Goal: Task Accomplishment & Management: Use online tool/utility

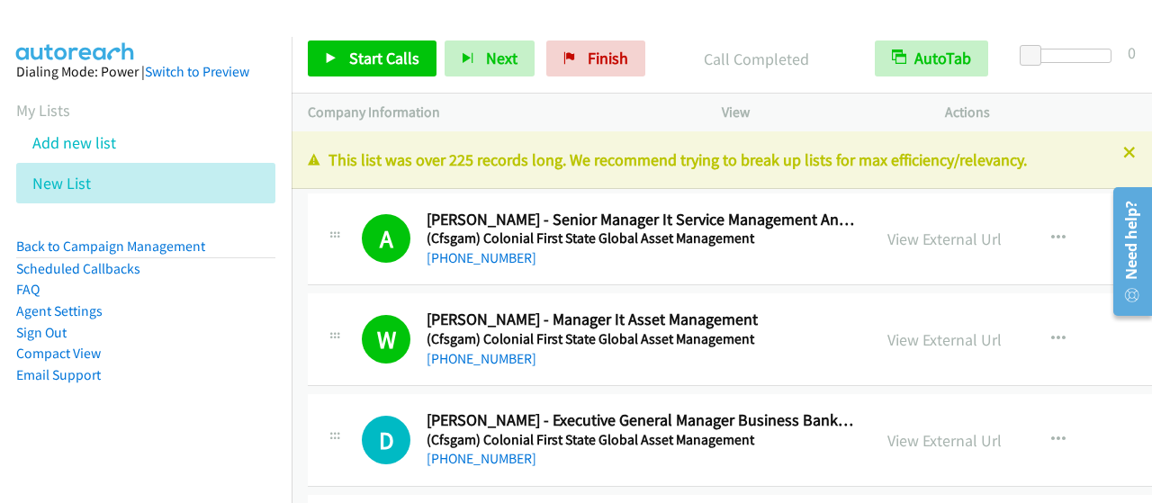
scroll to position [1170, 0]
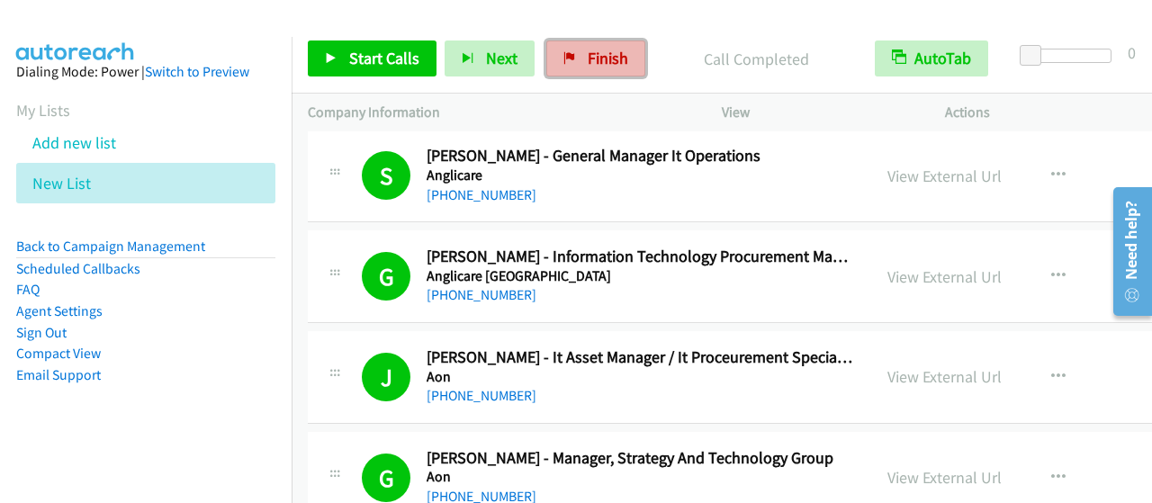
click at [605, 55] on span "Finish" at bounding box center [608, 58] width 41 height 21
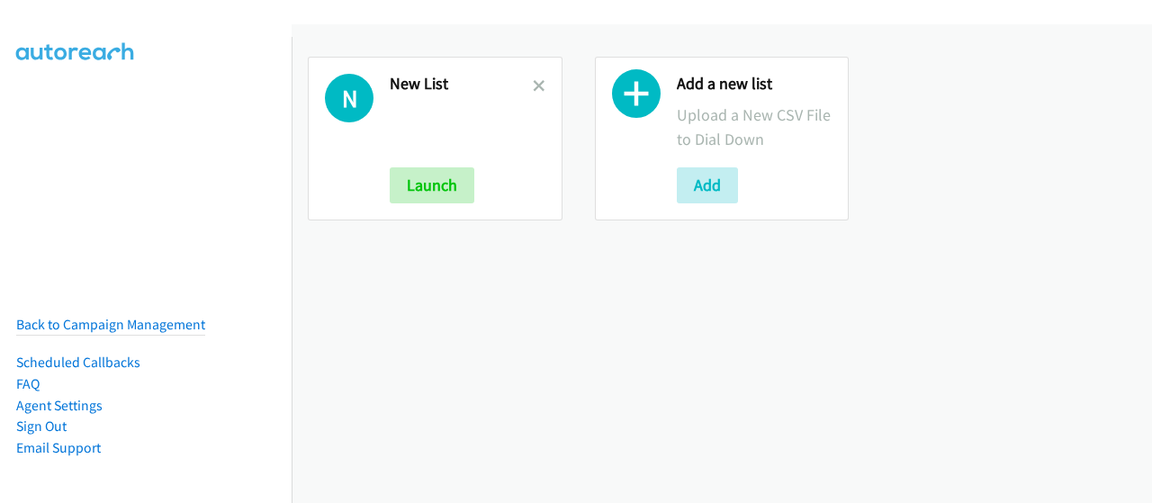
click at [537, 86] on icon at bounding box center [539, 87] width 13 height 13
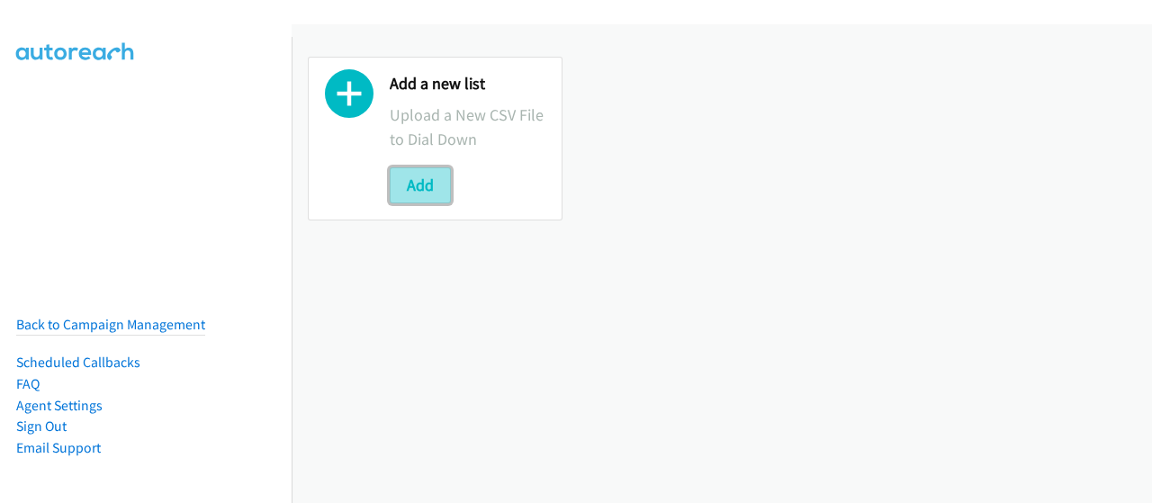
click at [427, 180] on button "Add" at bounding box center [420, 185] width 61 height 36
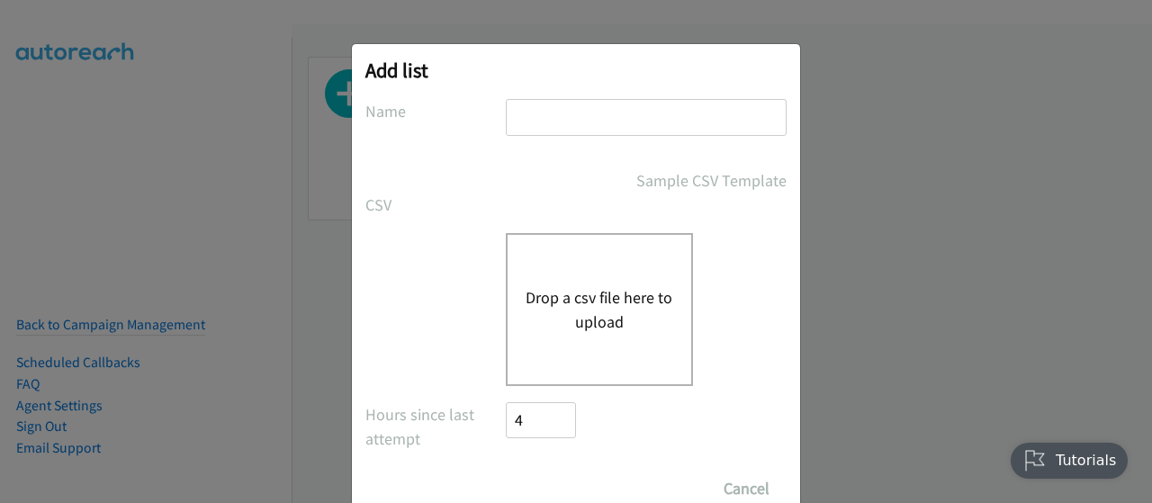
click at [531, 287] on button "Drop a csv file here to upload" at bounding box center [600, 309] width 148 height 49
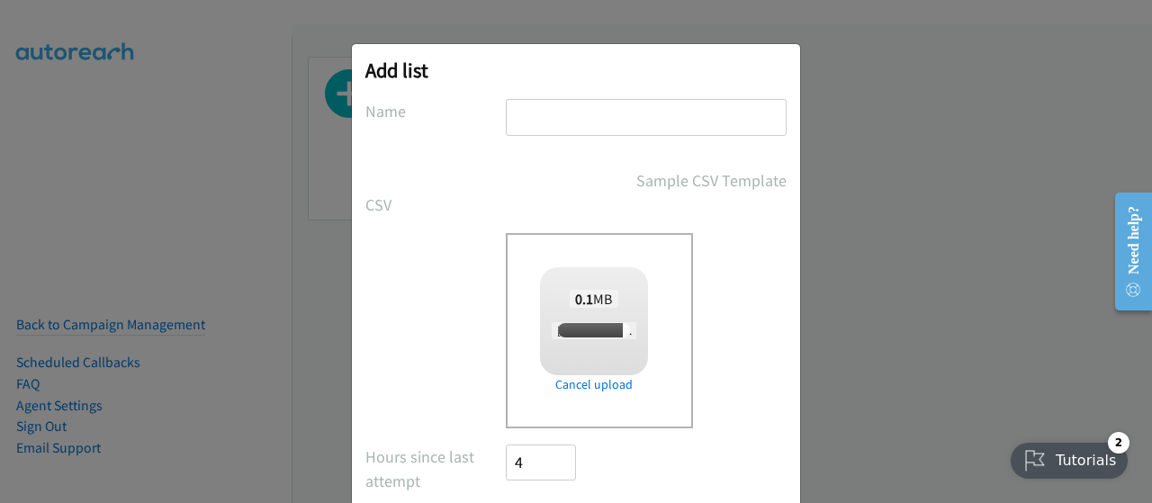
click at [637, 113] on input "text" at bounding box center [646, 117] width 281 height 37
checkbox input "true"
type input "New List"
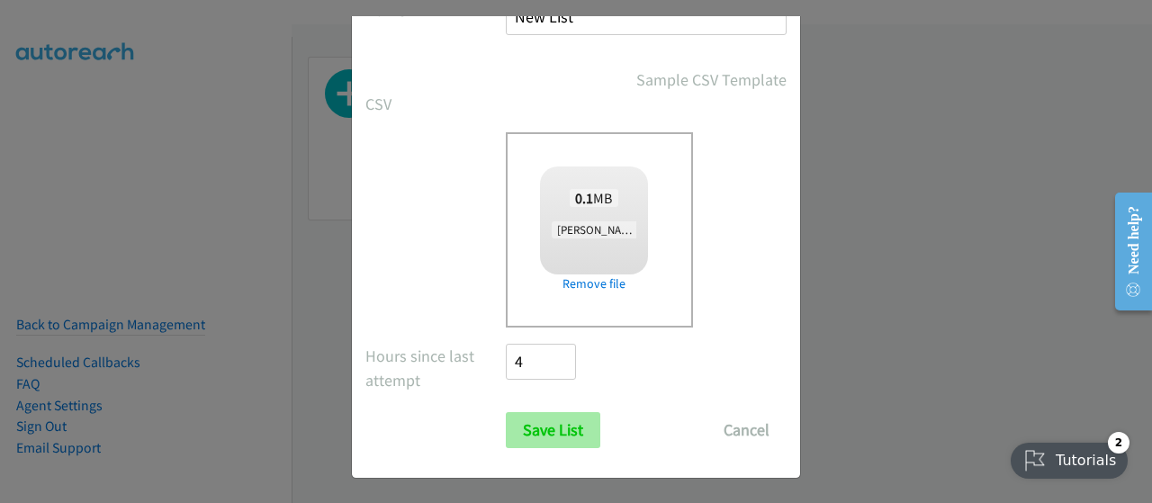
scroll to position [103, 0]
click at [547, 415] on input "Save List" at bounding box center [553, 429] width 95 height 36
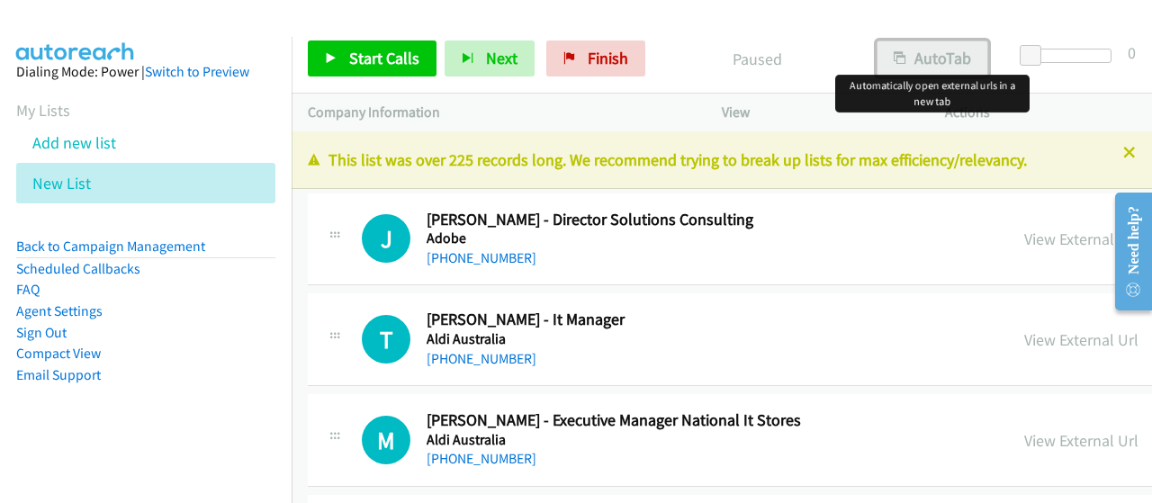
click at [906, 49] on button "AutoTab" at bounding box center [933, 59] width 112 height 36
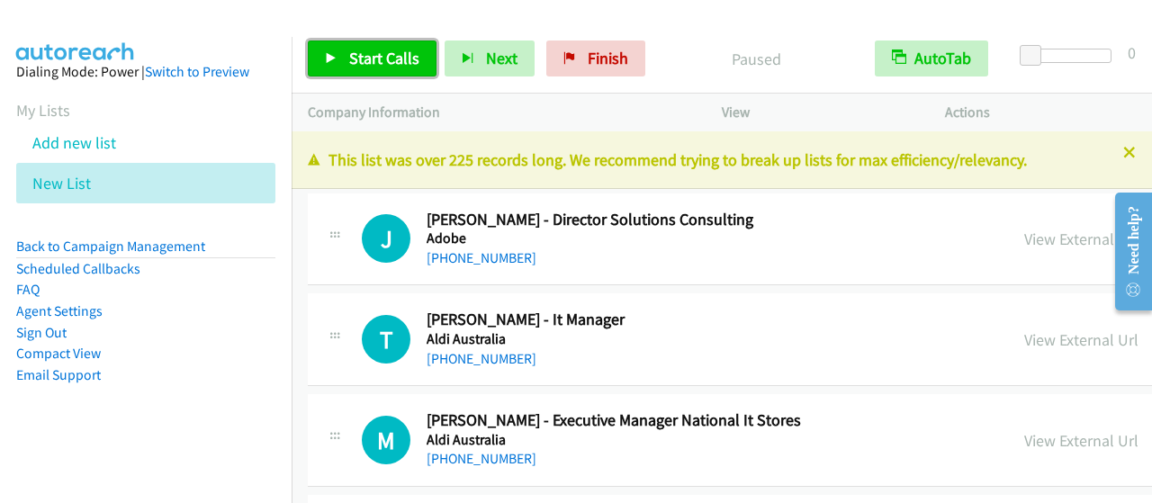
click at [376, 60] on span "Start Calls" at bounding box center [384, 58] width 70 height 21
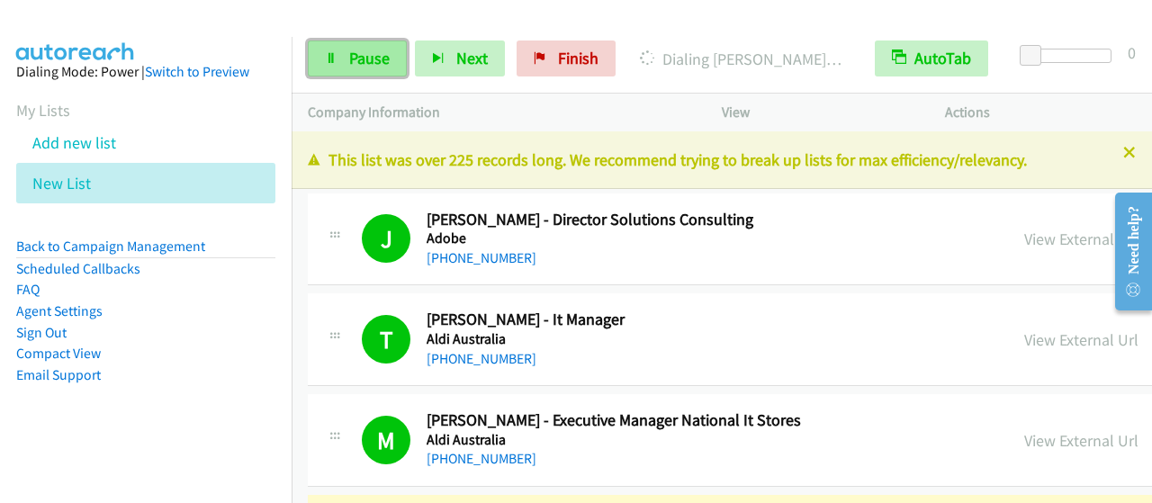
click at [339, 48] on link "Pause" at bounding box center [357, 59] width 99 height 36
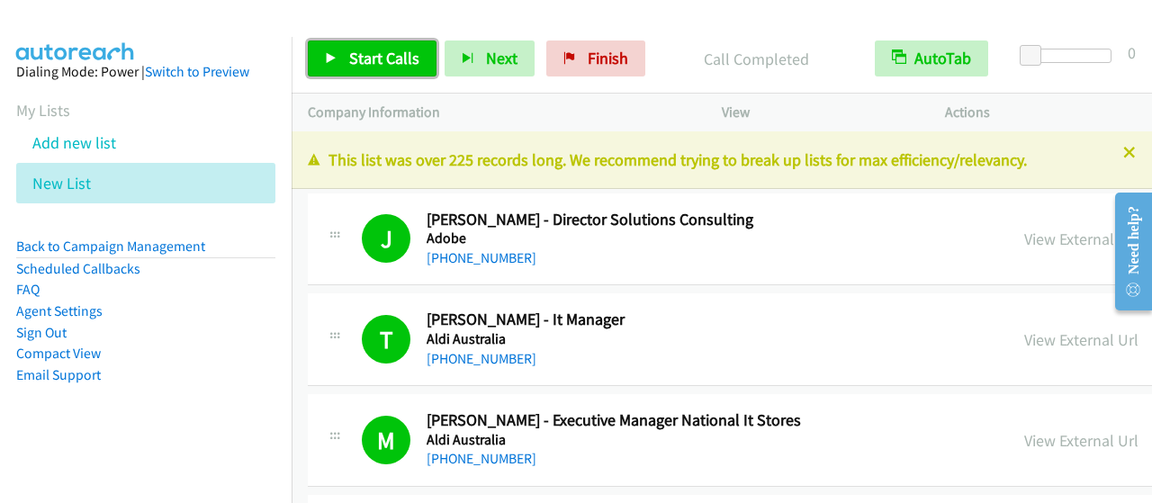
click at [379, 48] on span "Start Calls" at bounding box center [384, 58] width 70 height 21
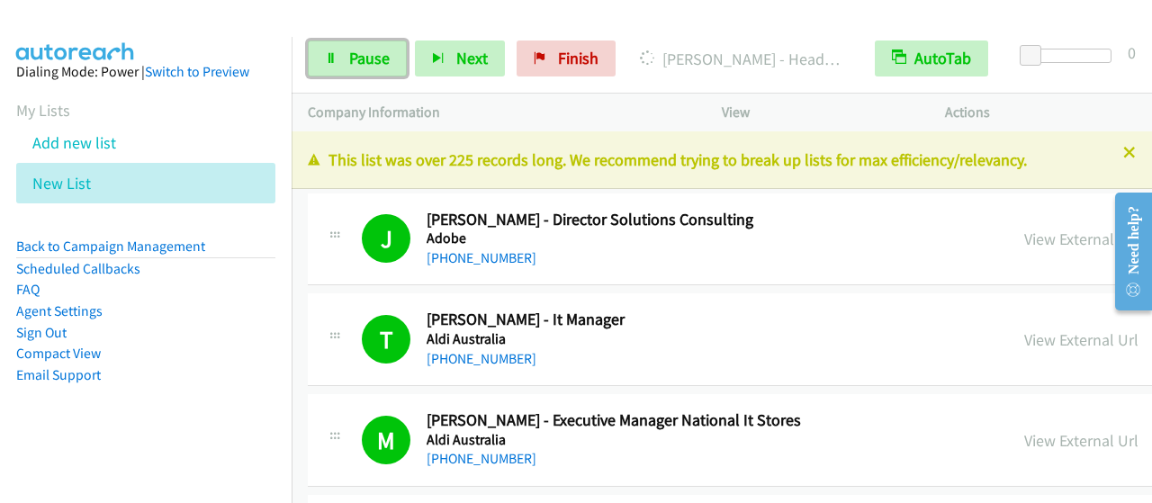
drag, startPoint x: 342, startPoint y: 46, endPoint x: 632, endPoint y: 181, distance: 319.8
click at [342, 48] on link "Pause" at bounding box center [357, 59] width 99 height 36
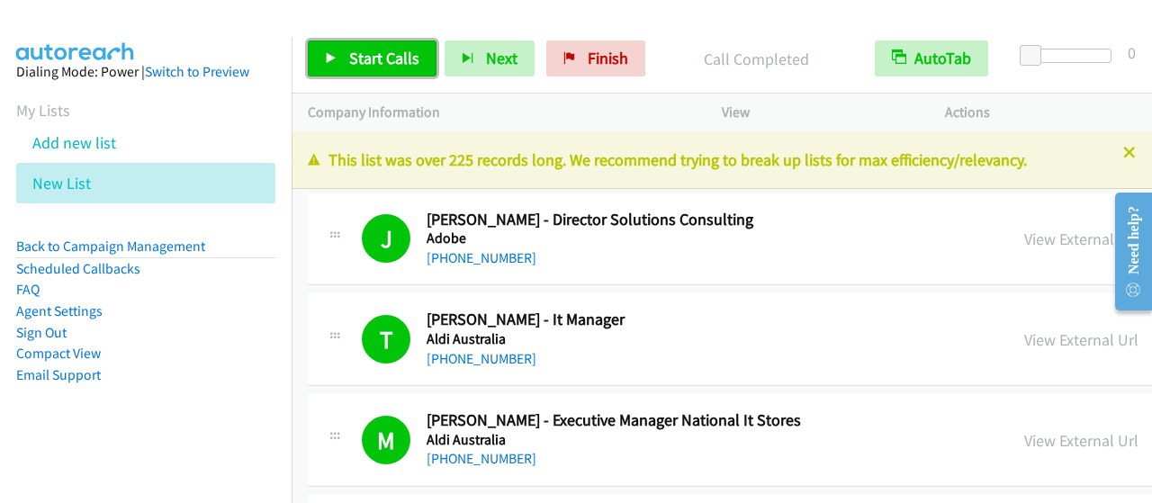
click at [409, 66] on span "Start Calls" at bounding box center [384, 58] width 70 height 21
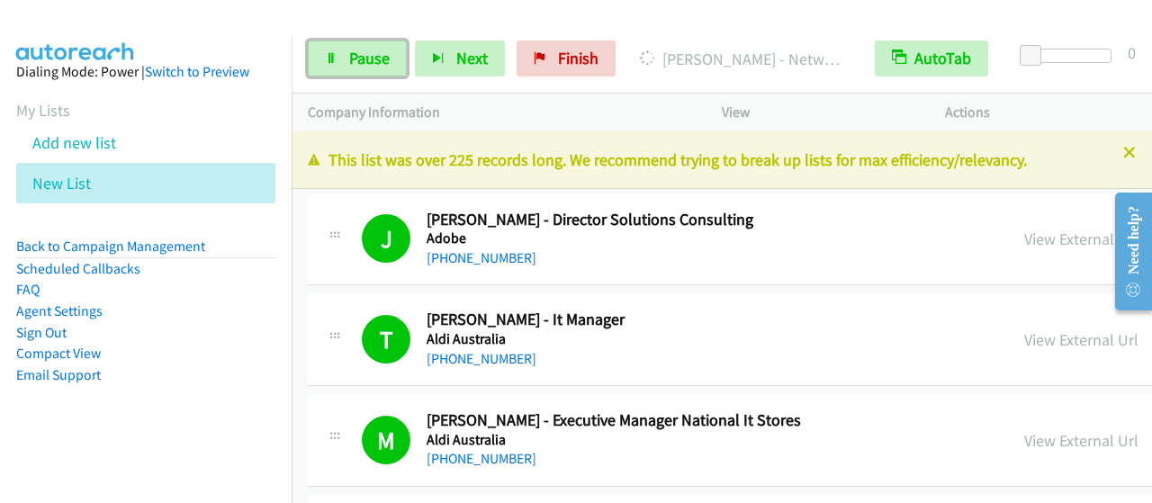
click at [336, 62] on icon at bounding box center [331, 59] width 13 height 13
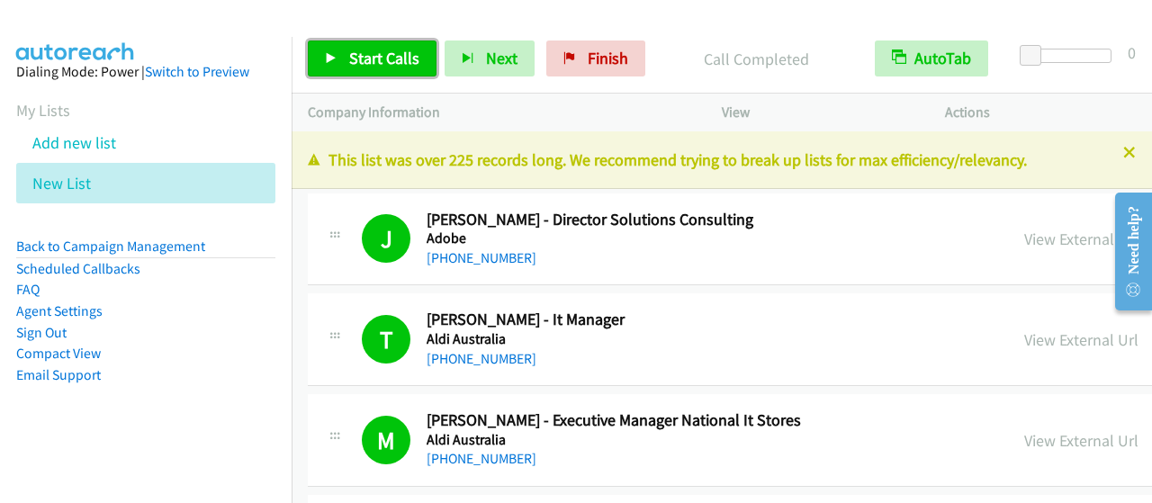
click at [366, 66] on span "Start Calls" at bounding box center [384, 58] width 70 height 21
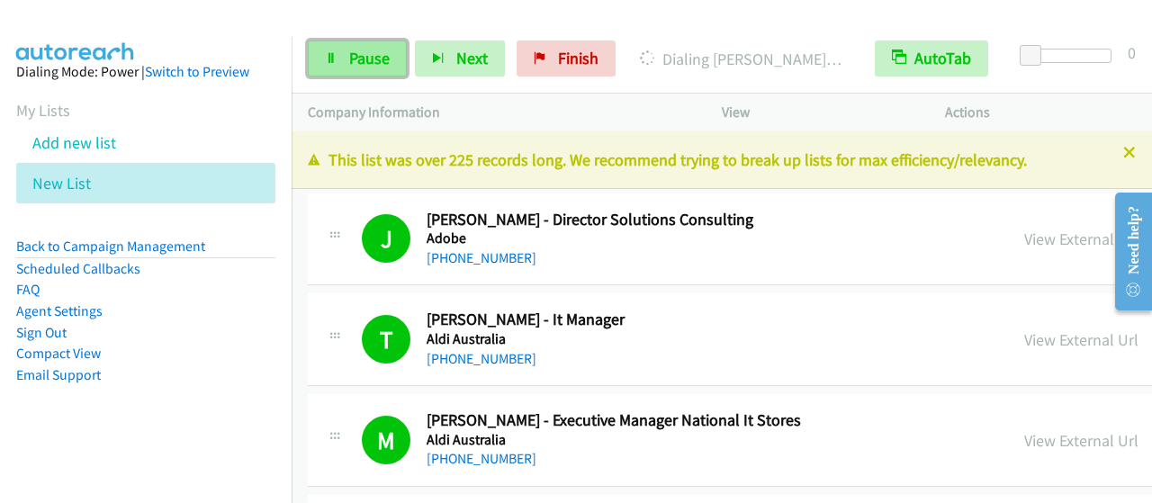
click at [335, 55] on icon at bounding box center [331, 59] width 13 height 13
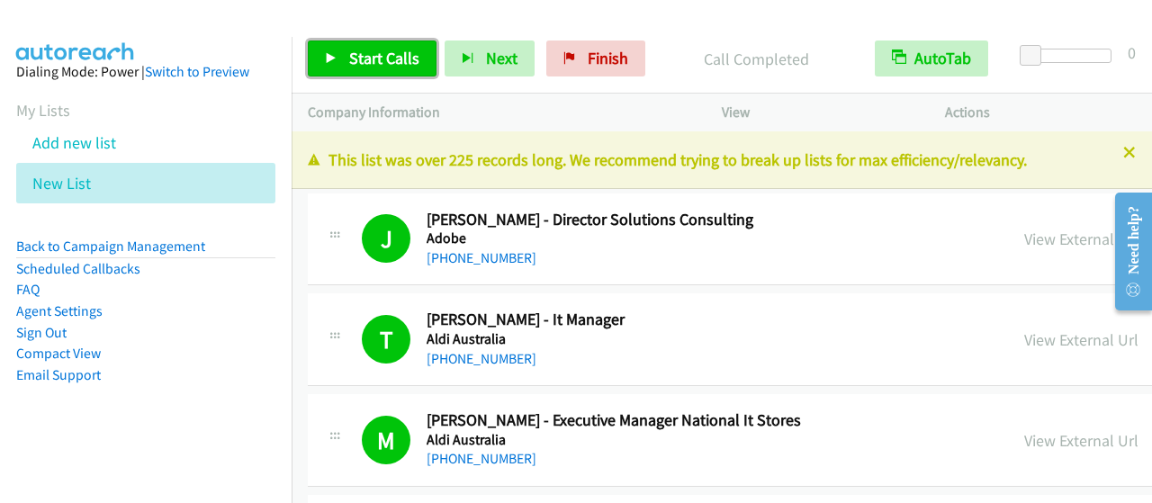
click at [367, 51] on span "Start Calls" at bounding box center [384, 58] width 70 height 21
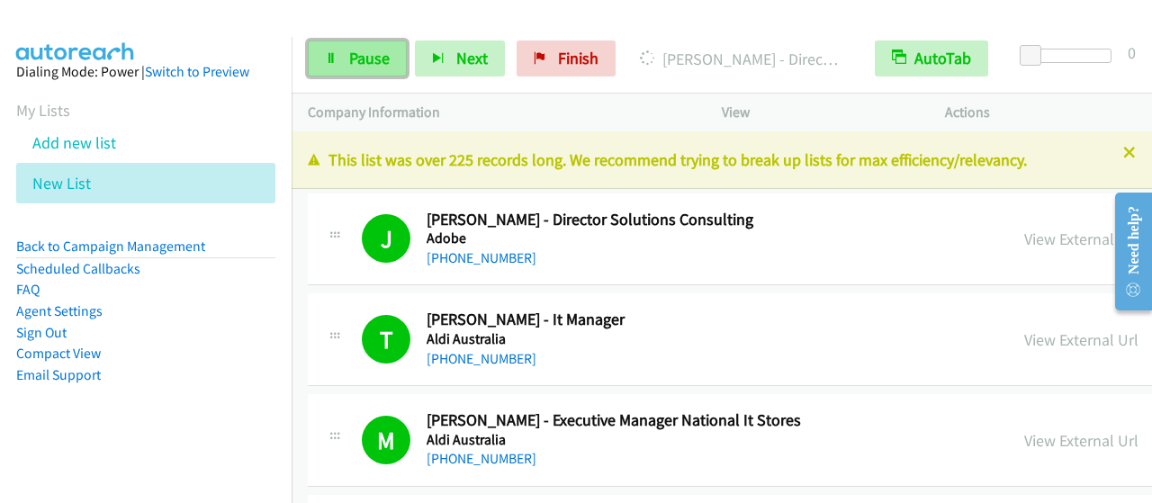
click at [337, 66] on link "Pause" at bounding box center [357, 59] width 99 height 36
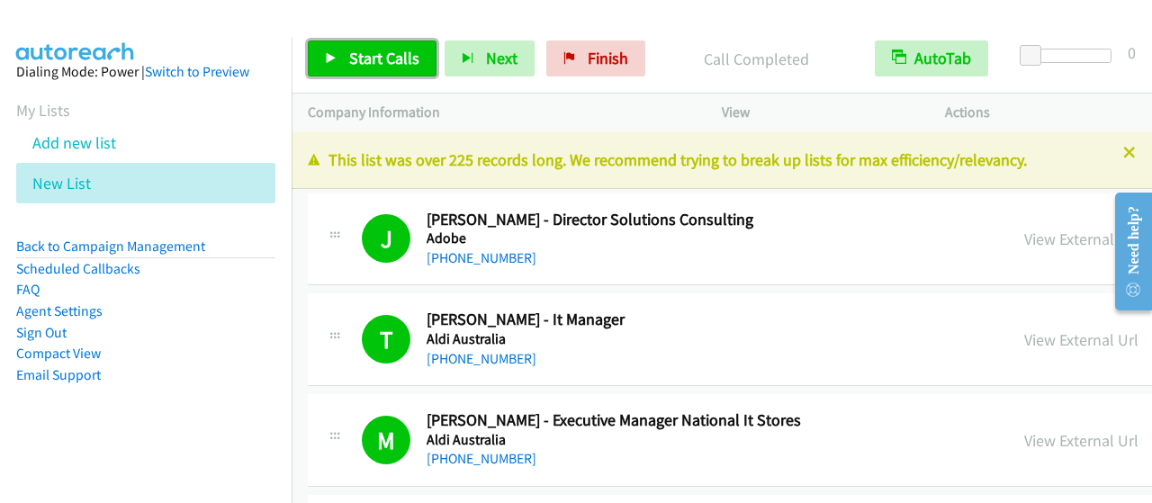
click at [369, 62] on span "Start Calls" at bounding box center [384, 58] width 70 height 21
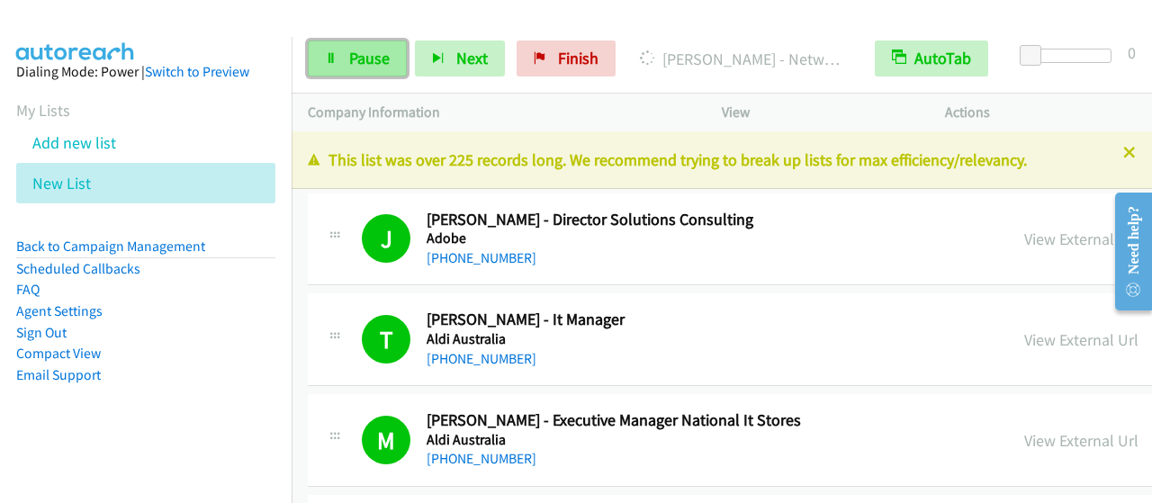
click at [353, 59] on span "Pause" at bounding box center [369, 58] width 41 height 21
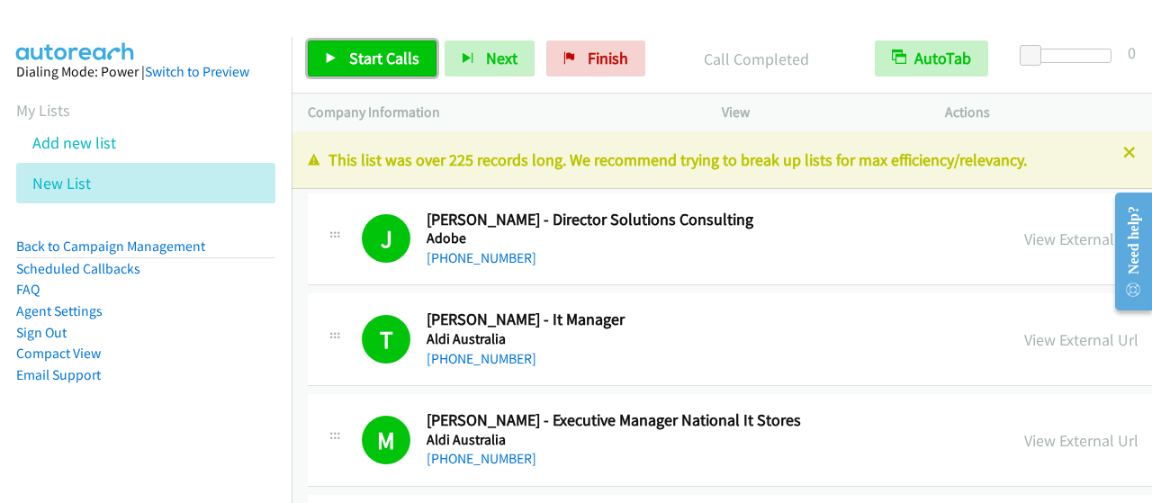
click at [400, 51] on span "Start Calls" at bounding box center [384, 58] width 70 height 21
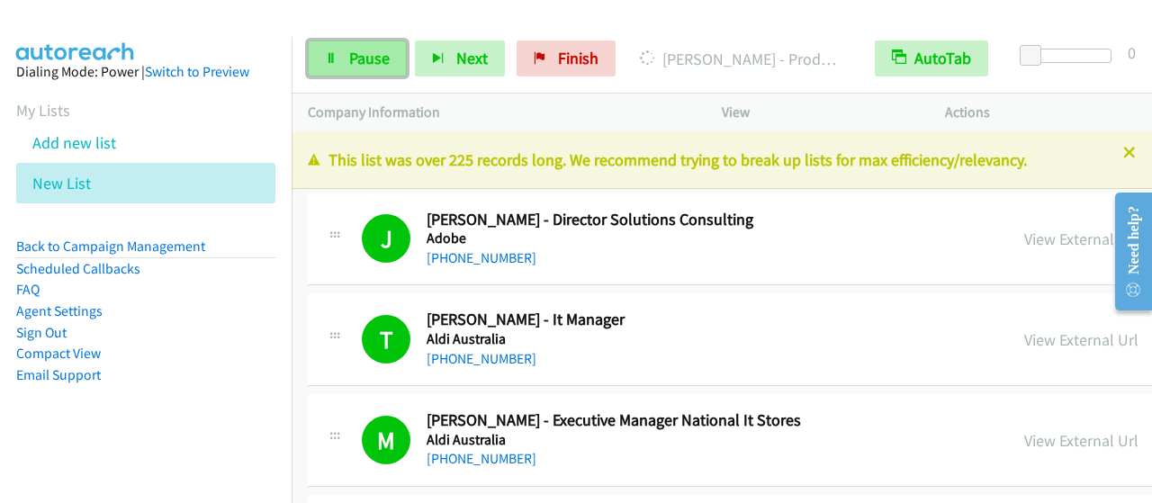
click at [357, 65] on span "Pause" at bounding box center [369, 58] width 41 height 21
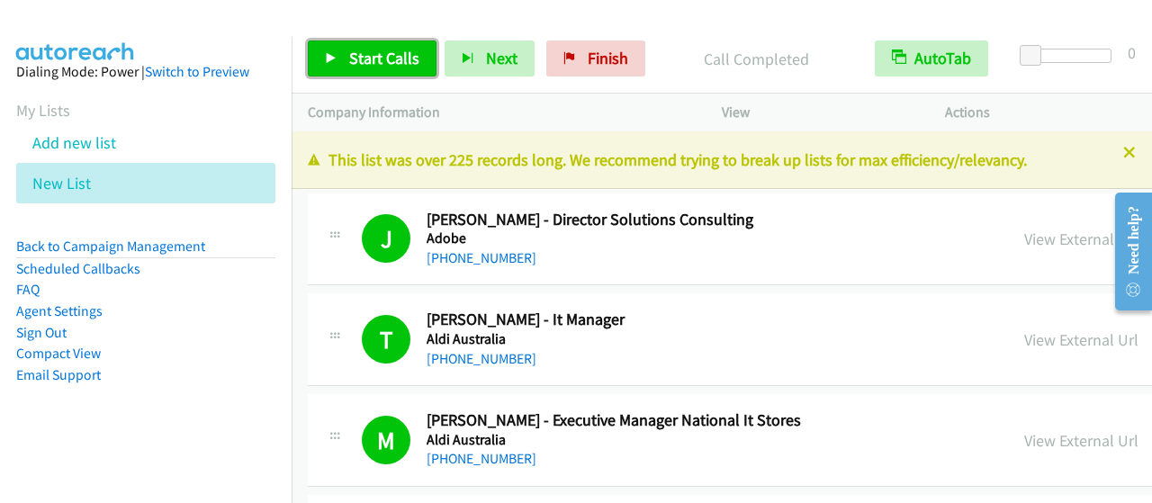
click at [389, 59] on span "Start Calls" at bounding box center [384, 58] width 70 height 21
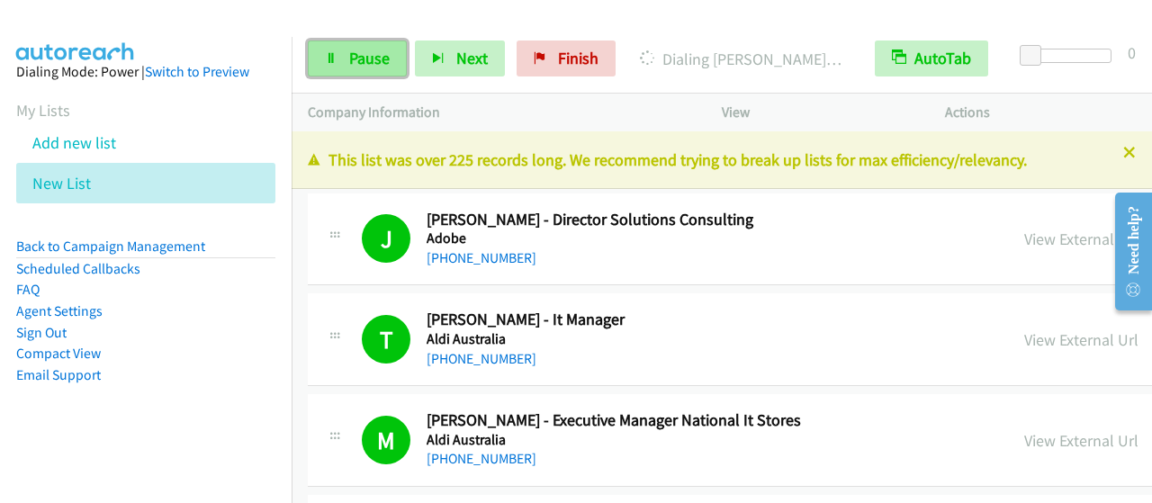
click at [362, 62] on span "Pause" at bounding box center [369, 58] width 41 height 21
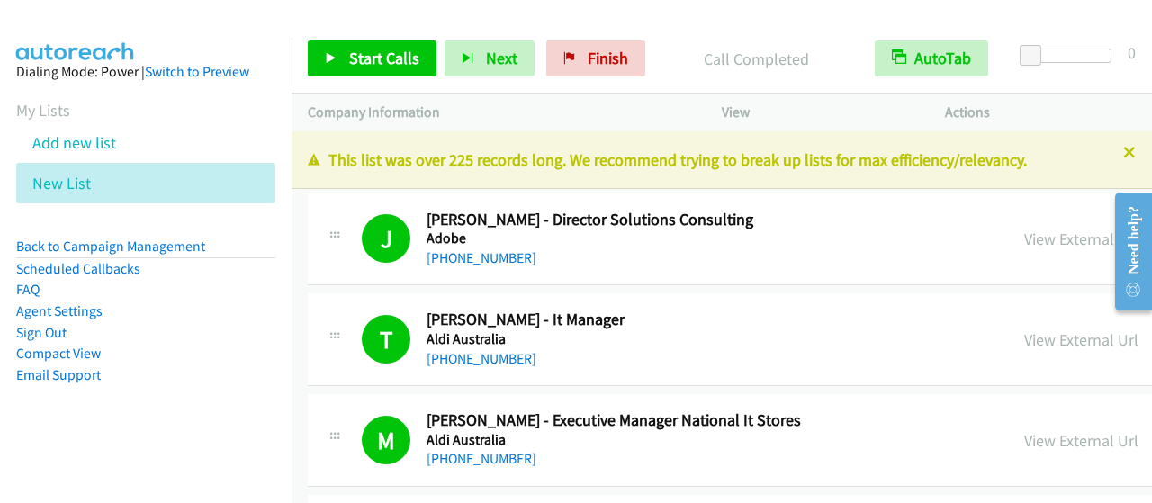
click at [718, 462] on div "[PHONE_NUMBER]" at bounding box center [639, 459] width 425 height 22
click at [405, 59] on span "Start Calls" at bounding box center [384, 58] width 70 height 21
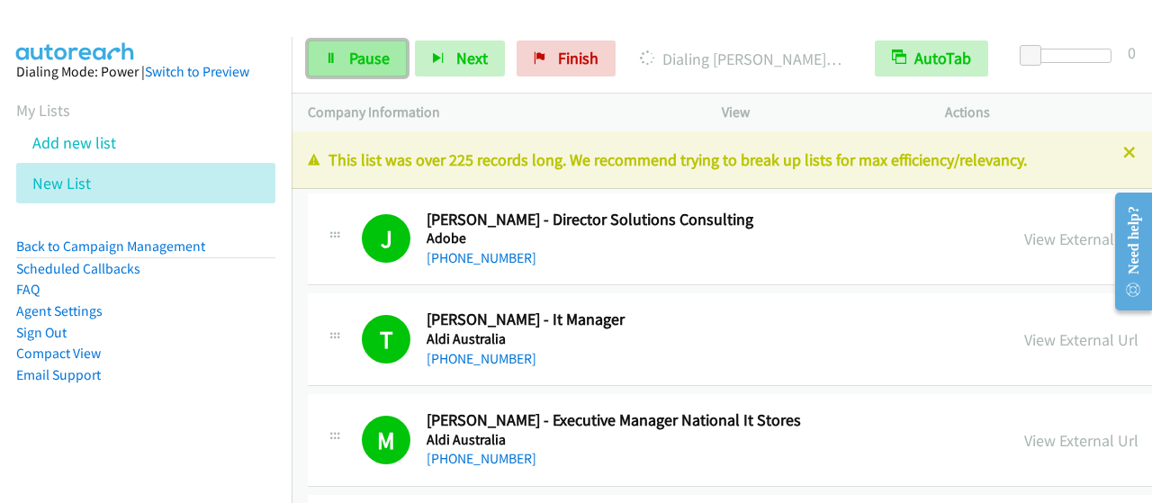
click at [343, 64] on link "Pause" at bounding box center [357, 59] width 99 height 36
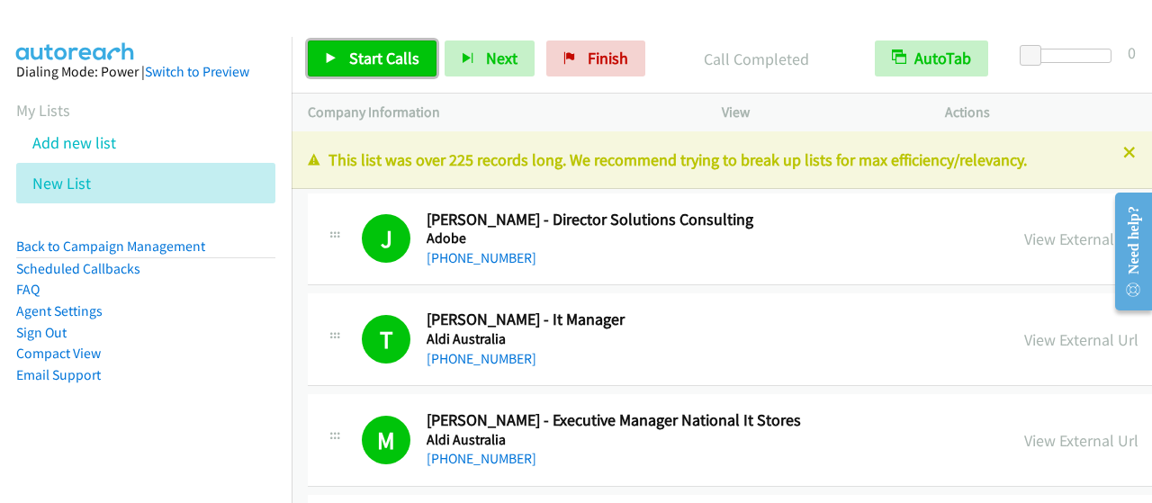
click at [412, 64] on span "Start Calls" at bounding box center [384, 58] width 70 height 21
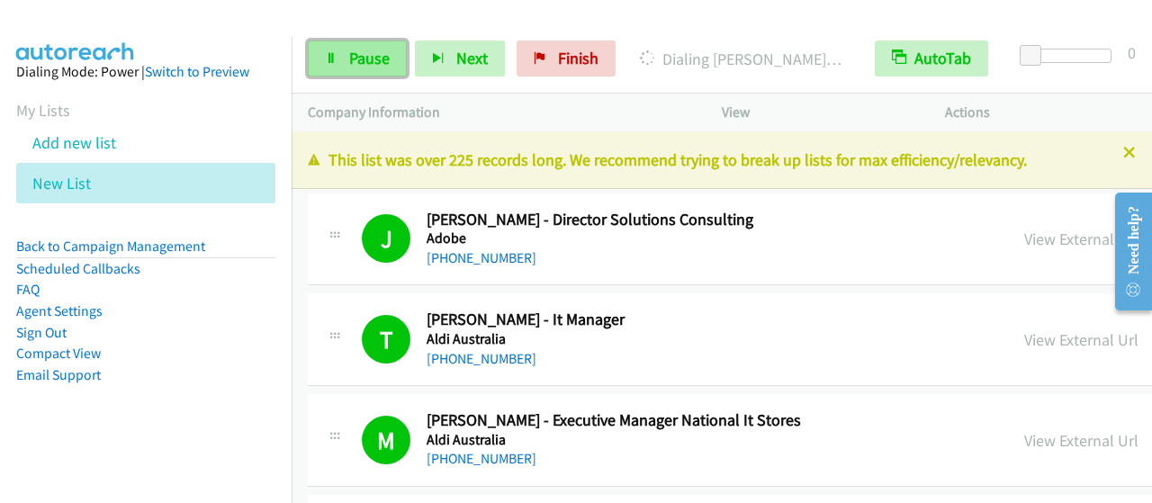
click at [364, 62] on span "Pause" at bounding box center [369, 58] width 41 height 21
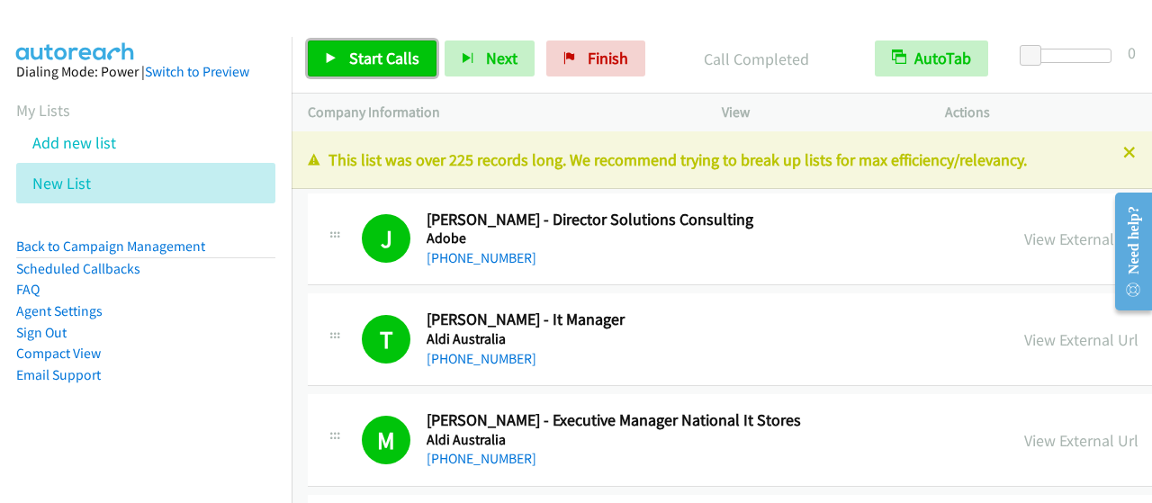
click at [349, 56] on span "Start Calls" at bounding box center [384, 58] width 70 height 21
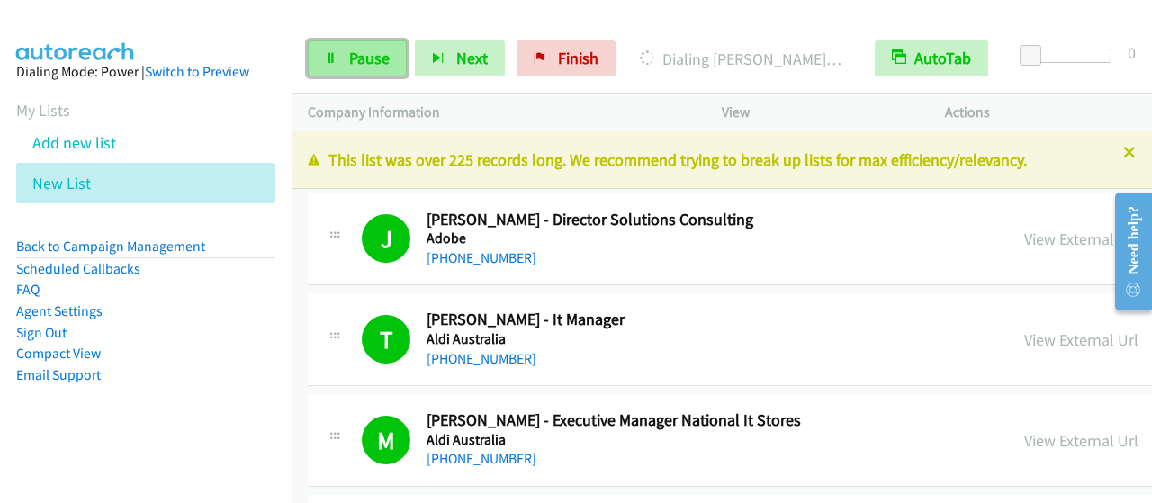
click at [371, 65] on span "Pause" at bounding box center [369, 58] width 41 height 21
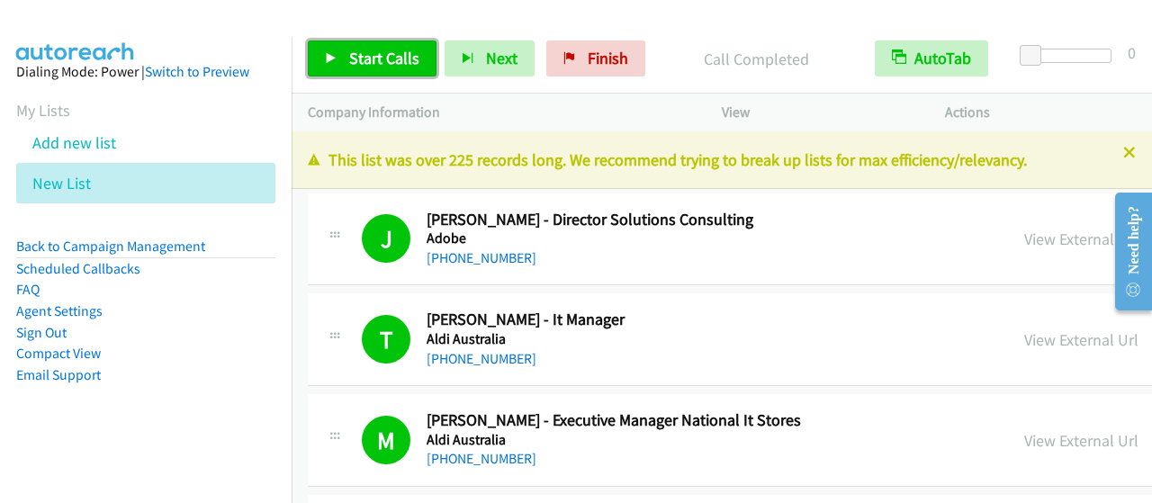
click at [394, 60] on span "Start Calls" at bounding box center [384, 58] width 70 height 21
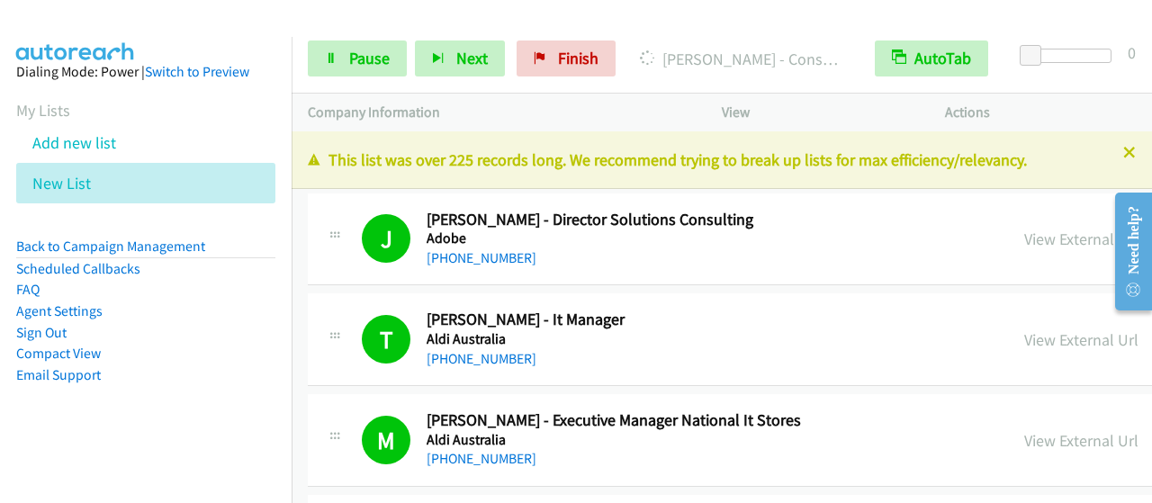
click at [366, 80] on div "Start Calls Pause Next Finish [PERSON_NAME] - Consulting Manager & Lead Data En…" at bounding box center [722, 58] width 861 height 69
click at [373, 65] on span "Pause" at bounding box center [369, 58] width 41 height 21
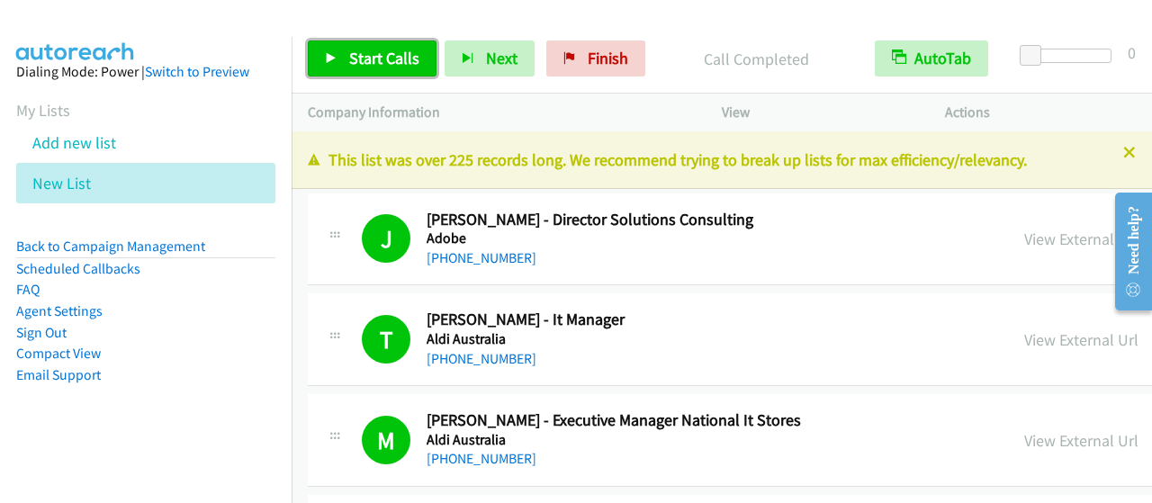
click at [387, 56] on span "Start Calls" at bounding box center [384, 58] width 70 height 21
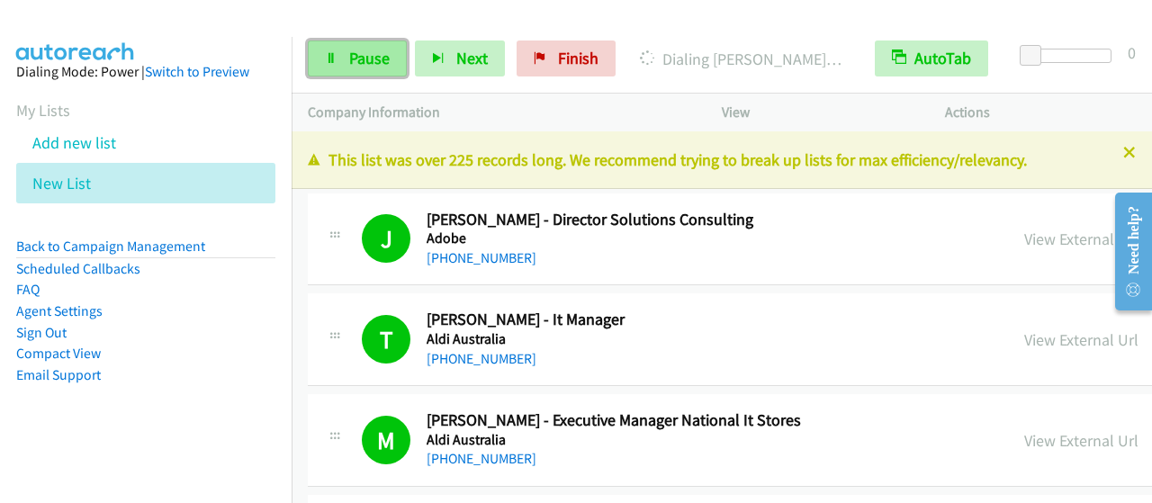
click at [376, 66] on span "Pause" at bounding box center [369, 58] width 41 height 21
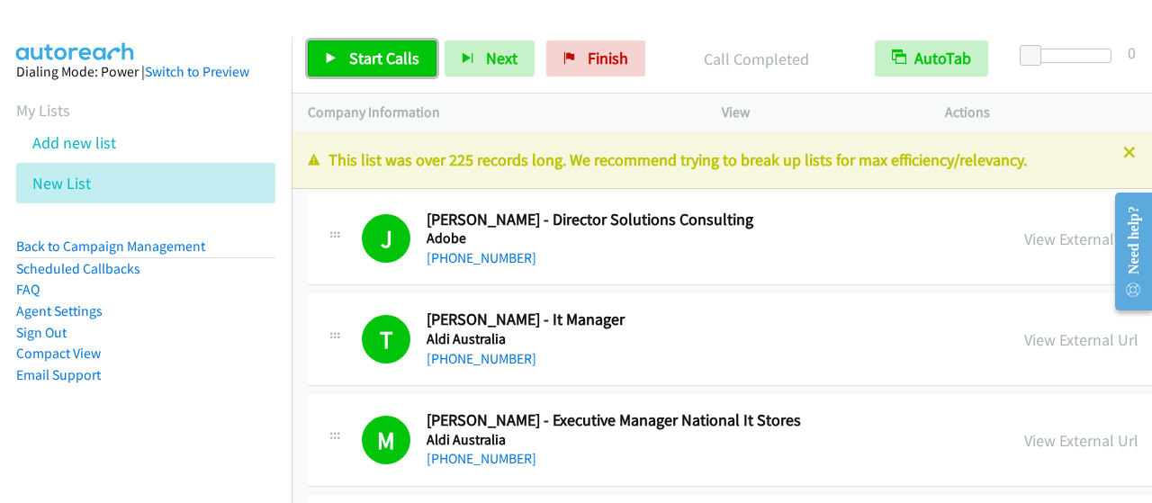
click at [393, 50] on span "Start Calls" at bounding box center [384, 58] width 70 height 21
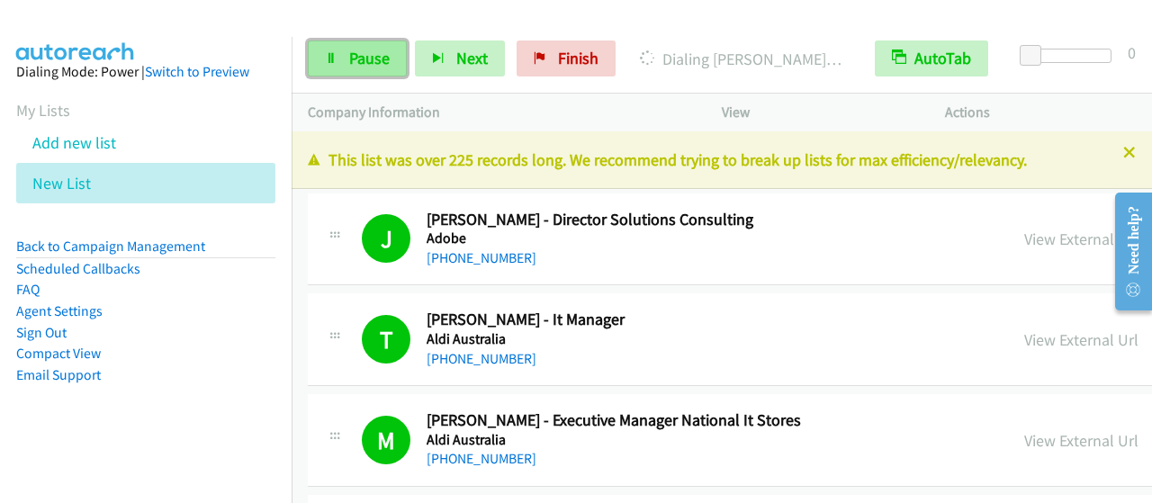
click at [358, 51] on span "Pause" at bounding box center [369, 58] width 41 height 21
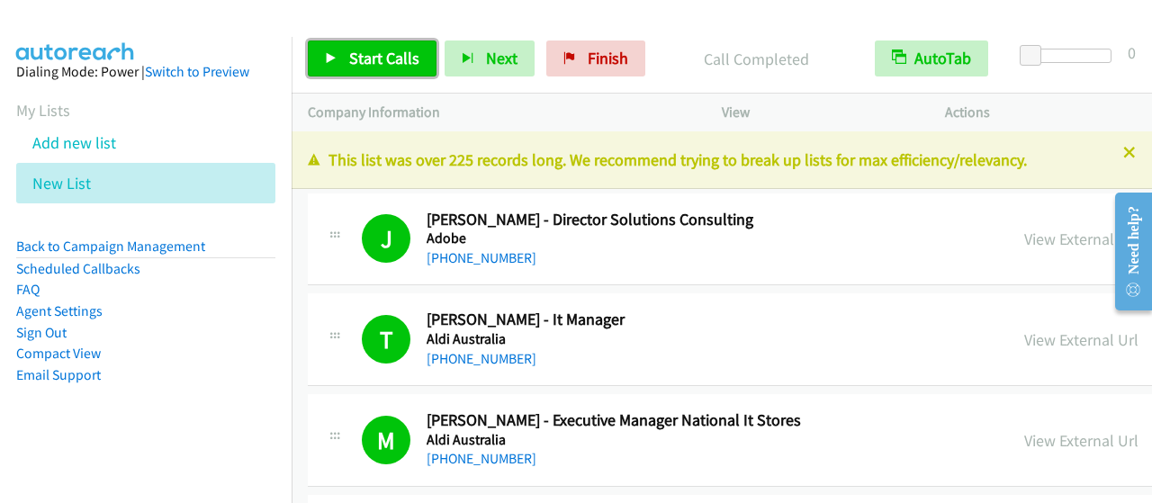
click at [412, 63] on span "Start Calls" at bounding box center [384, 58] width 70 height 21
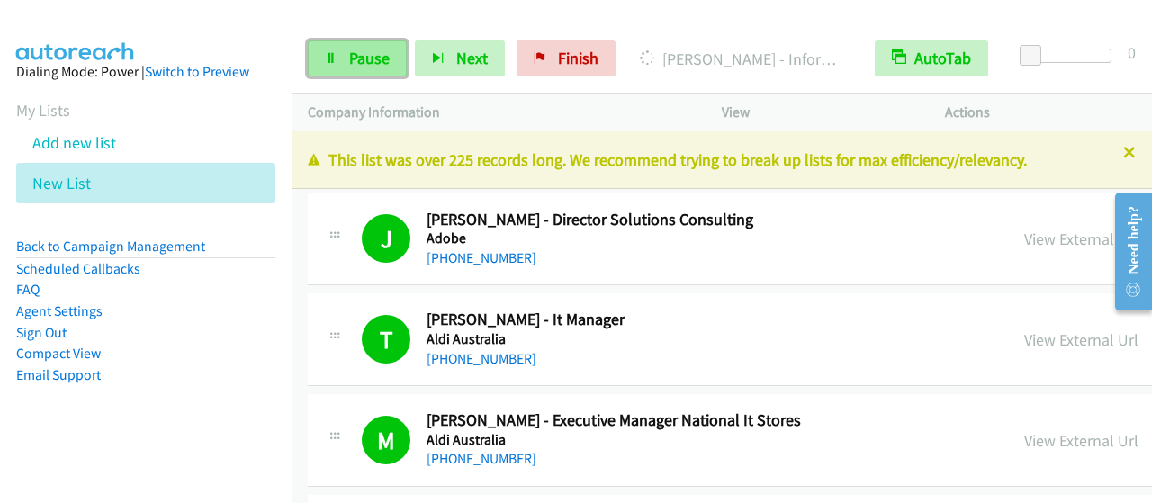
click at [382, 50] on span "Pause" at bounding box center [369, 58] width 41 height 21
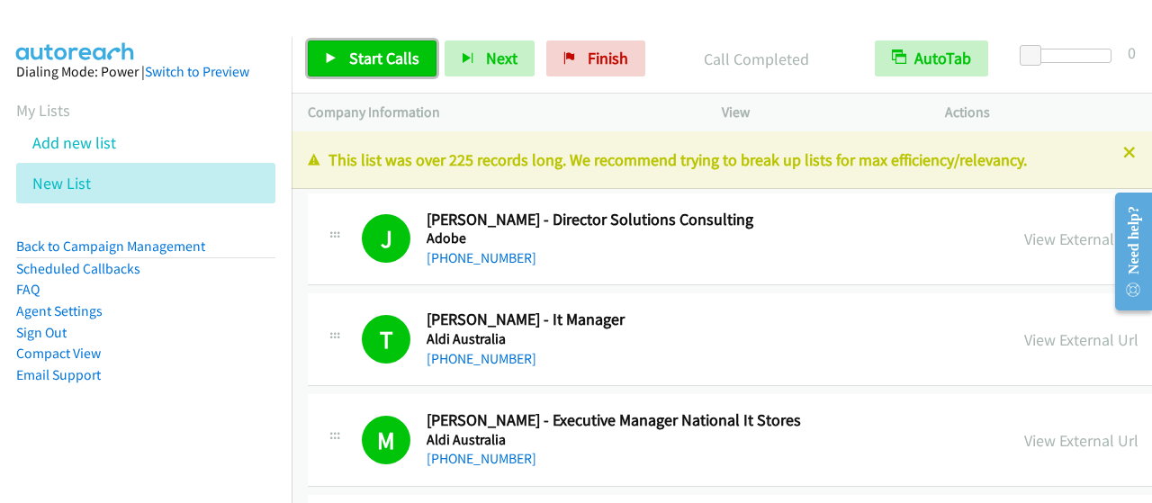
click at [397, 50] on span "Start Calls" at bounding box center [384, 58] width 70 height 21
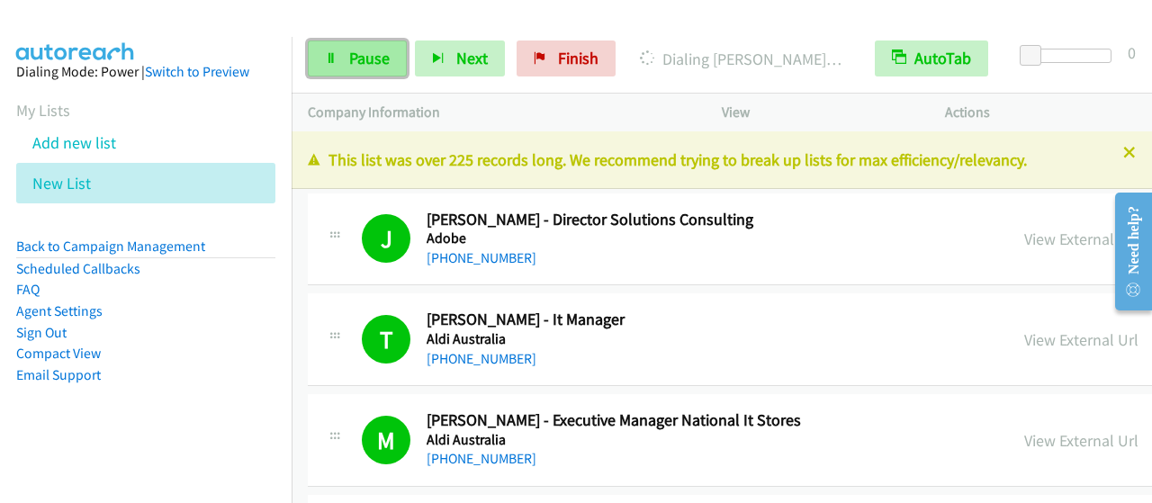
click at [384, 62] on span "Pause" at bounding box center [369, 58] width 41 height 21
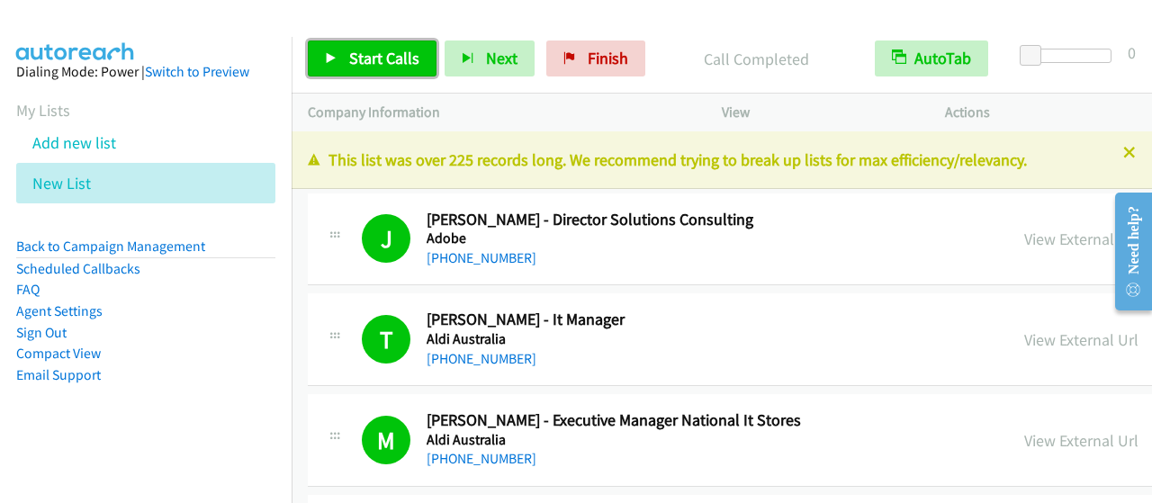
click at [326, 53] on icon at bounding box center [331, 59] width 13 height 13
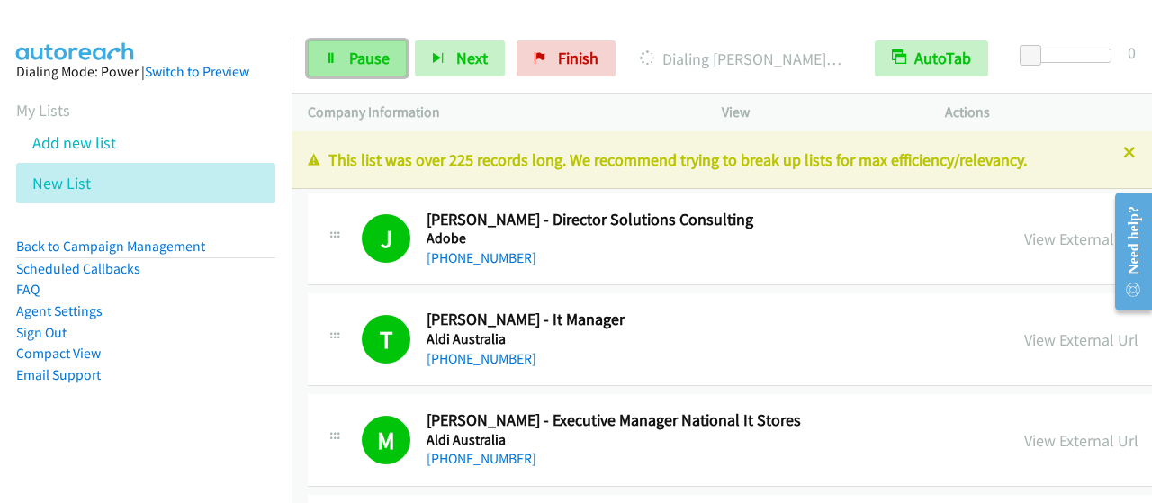
click at [392, 72] on link "Pause" at bounding box center [357, 59] width 99 height 36
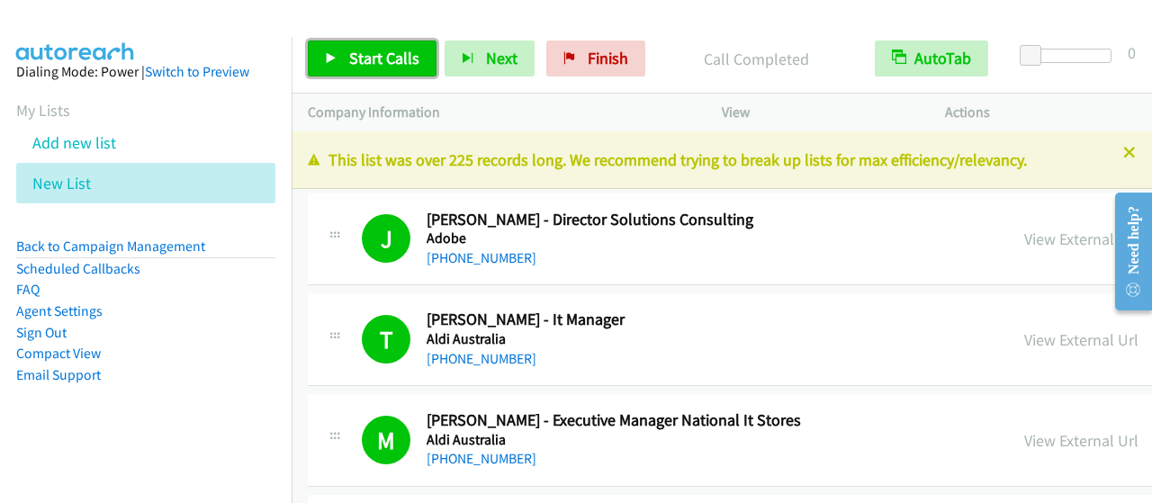
click at [390, 61] on span "Start Calls" at bounding box center [384, 58] width 70 height 21
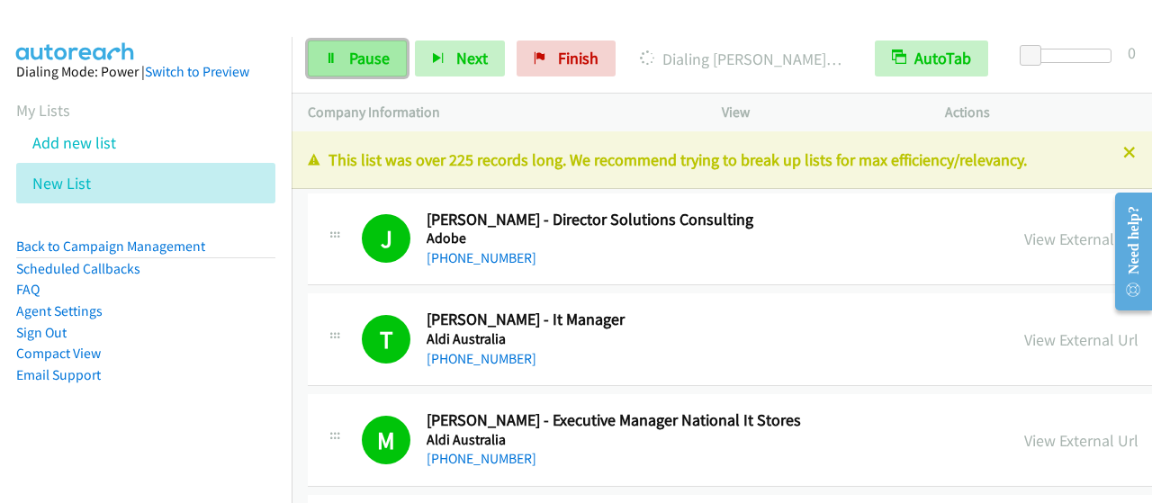
click at [371, 62] on span "Pause" at bounding box center [369, 58] width 41 height 21
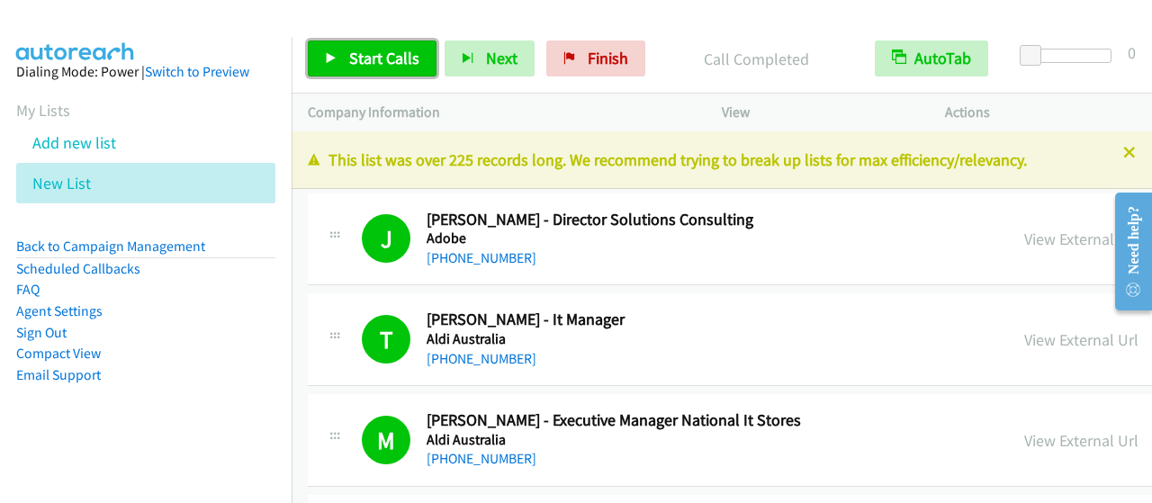
click at [393, 54] on span "Start Calls" at bounding box center [384, 58] width 70 height 21
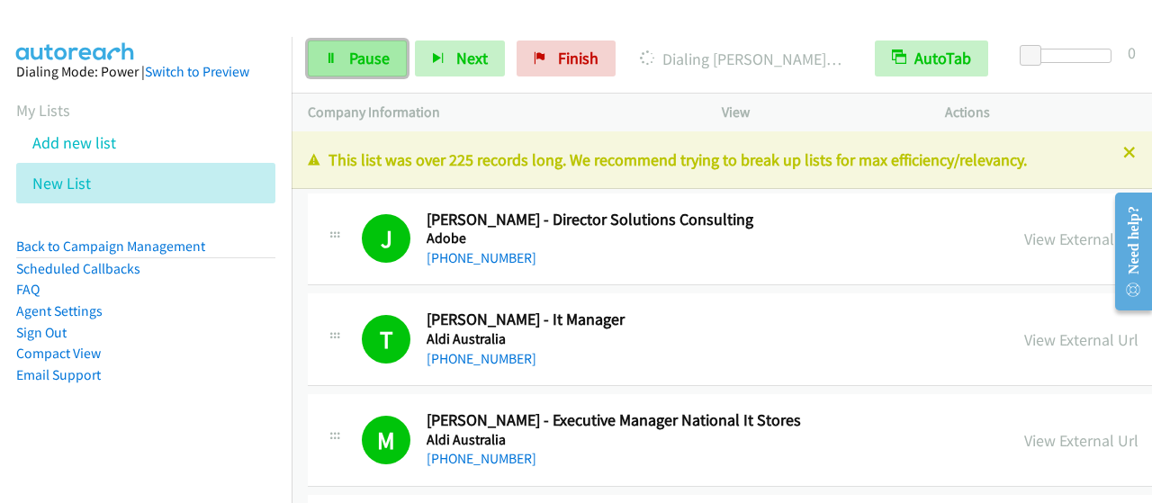
click at [371, 51] on span "Pause" at bounding box center [369, 58] width 41 height 21
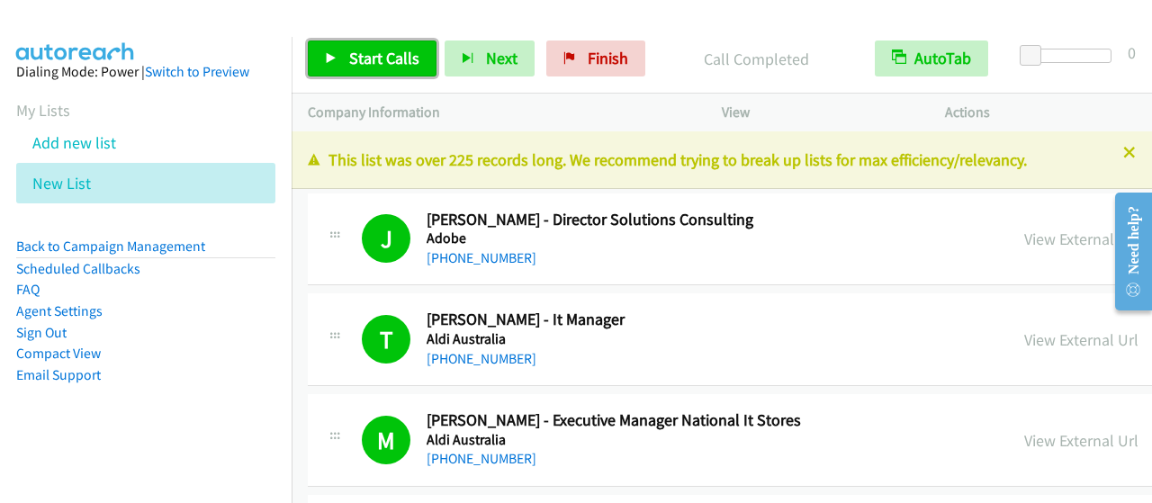
click at [391, 70] on link "Start Calls" at bounding box center [372, 59] width 129 height 36
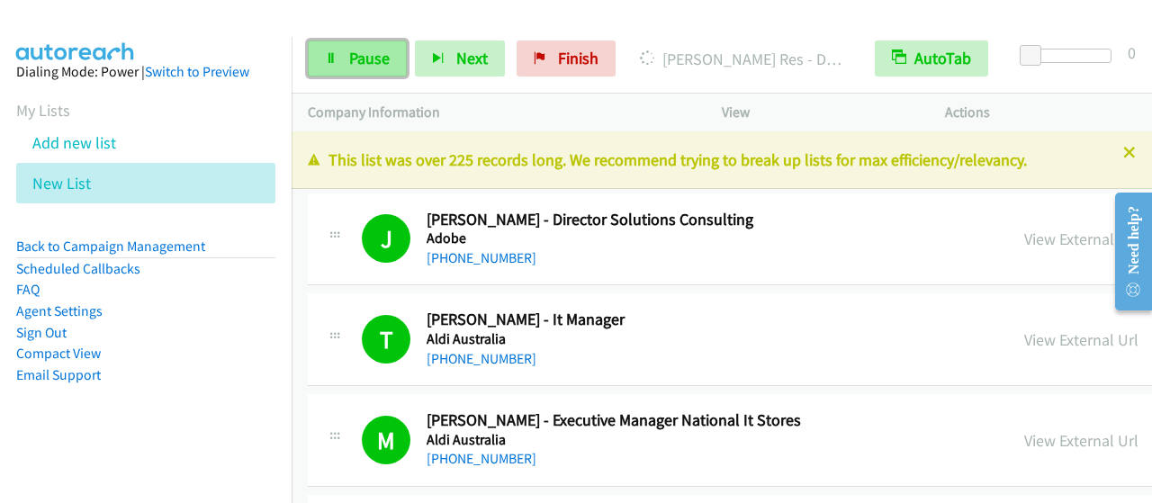
click at [382, 59] on span "Pause" at bounding box center [369, 58] width 41 height 21
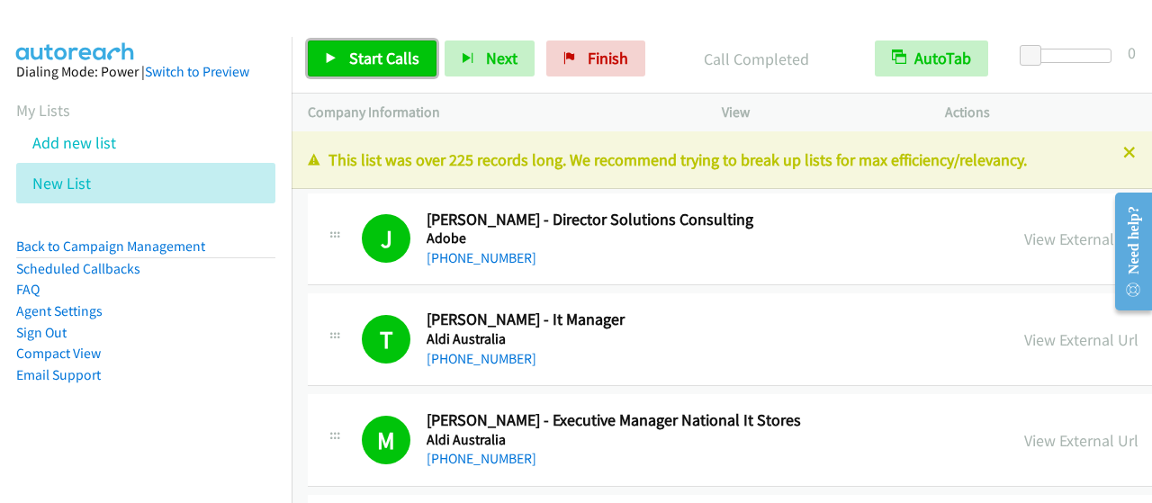
click at [389, 67] on span "Start Calls" at bounding box center [384, 58] width 70 height 21
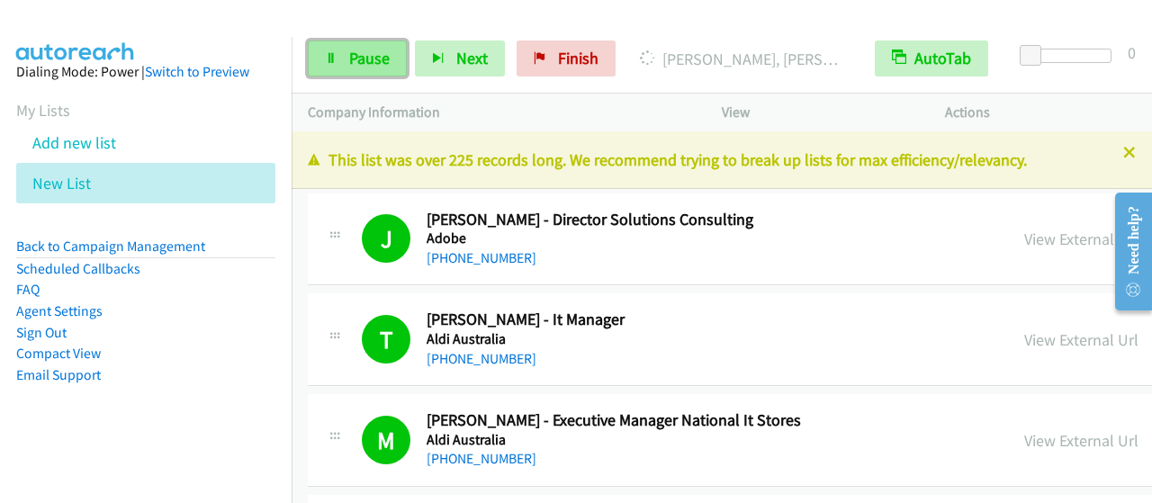
click at [344, 69] on link "Pause" at bounding box center [357, 59] width 99 height 36
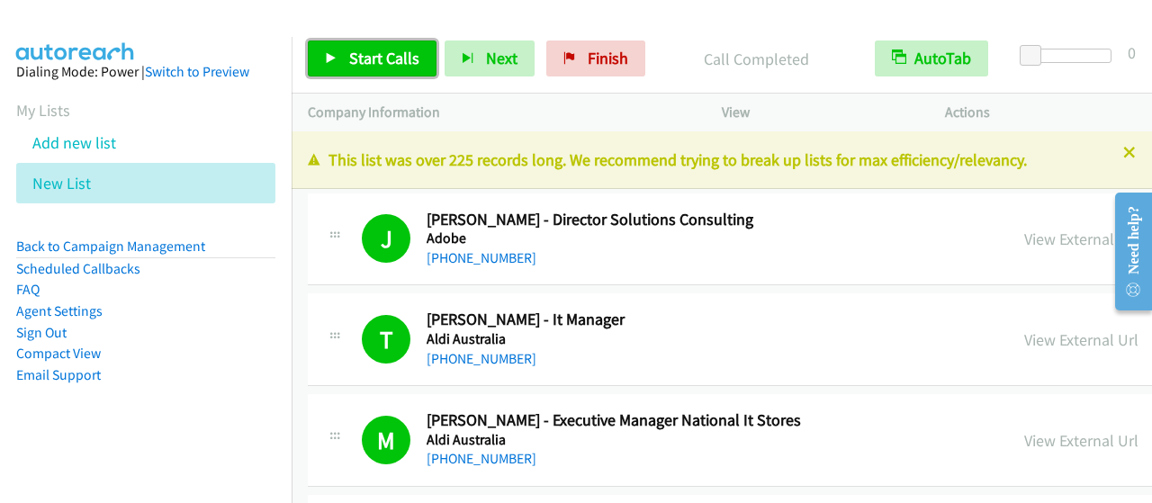
click at [387, 46] on link "Start Calls" at bounding box center [372, 59] width 129 height 36
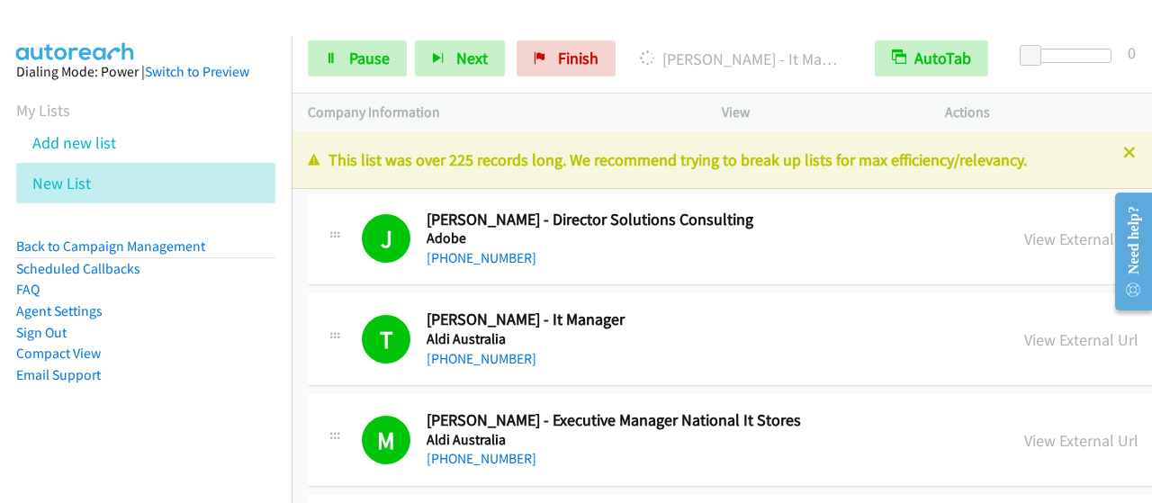
click at [305, 55] on div "Start Calls Pause Next Finish [PERSON_NAME] - It Manager AutoTab AutoTab 0" at bounding box center [722, 58] width 861 height 69
click at [375, 56] on span "Pause" at bounding box center [369, 58] width 41 height 21
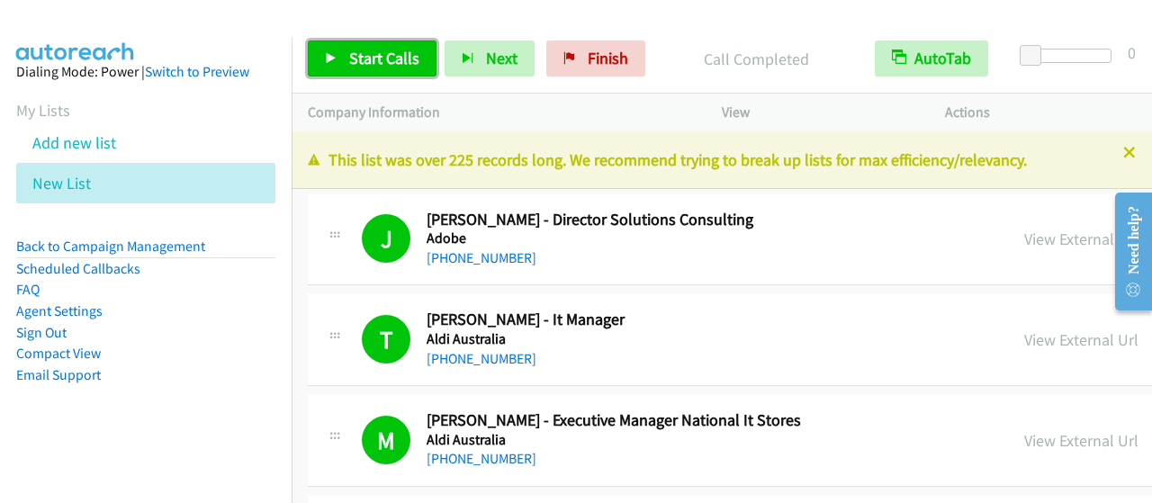
click at [369, 59] on span "Start Calls" at bounding box center [384, 58] width 70 height 21
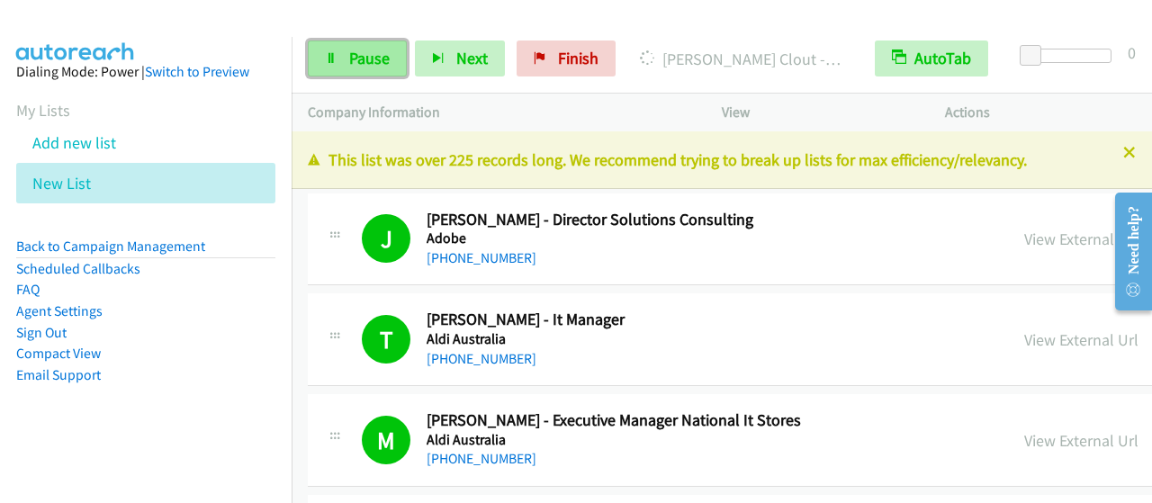
click at [342, 55] on link "Pause" at bounding box center [357, 59] width 99 height 36
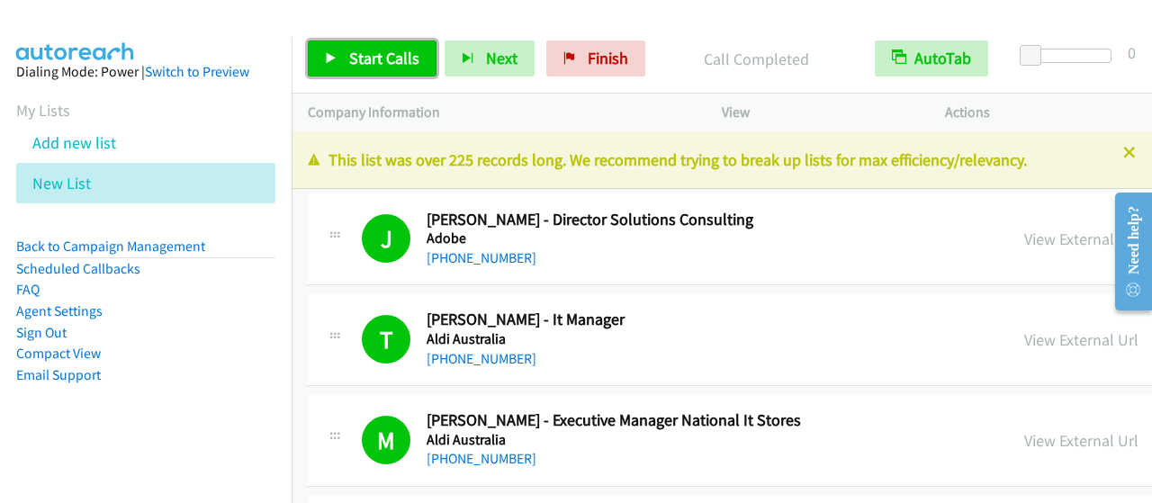
click at [411, 68] on span "Start Calls" at bounding box center [384, 58] width 70 height 21
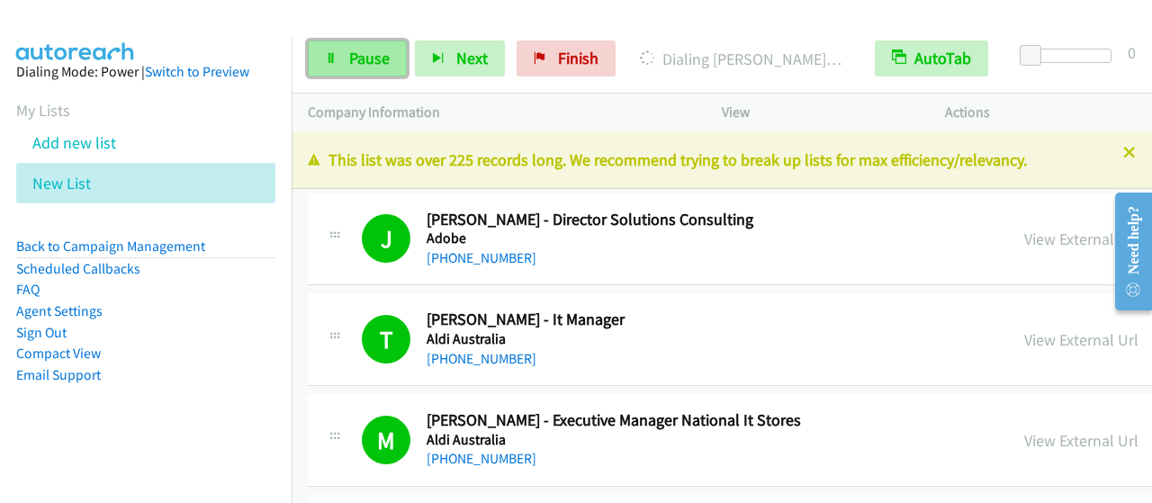
click at [351, 71] on link "Pause" at bounding box center [357, 59] width 99 height 36
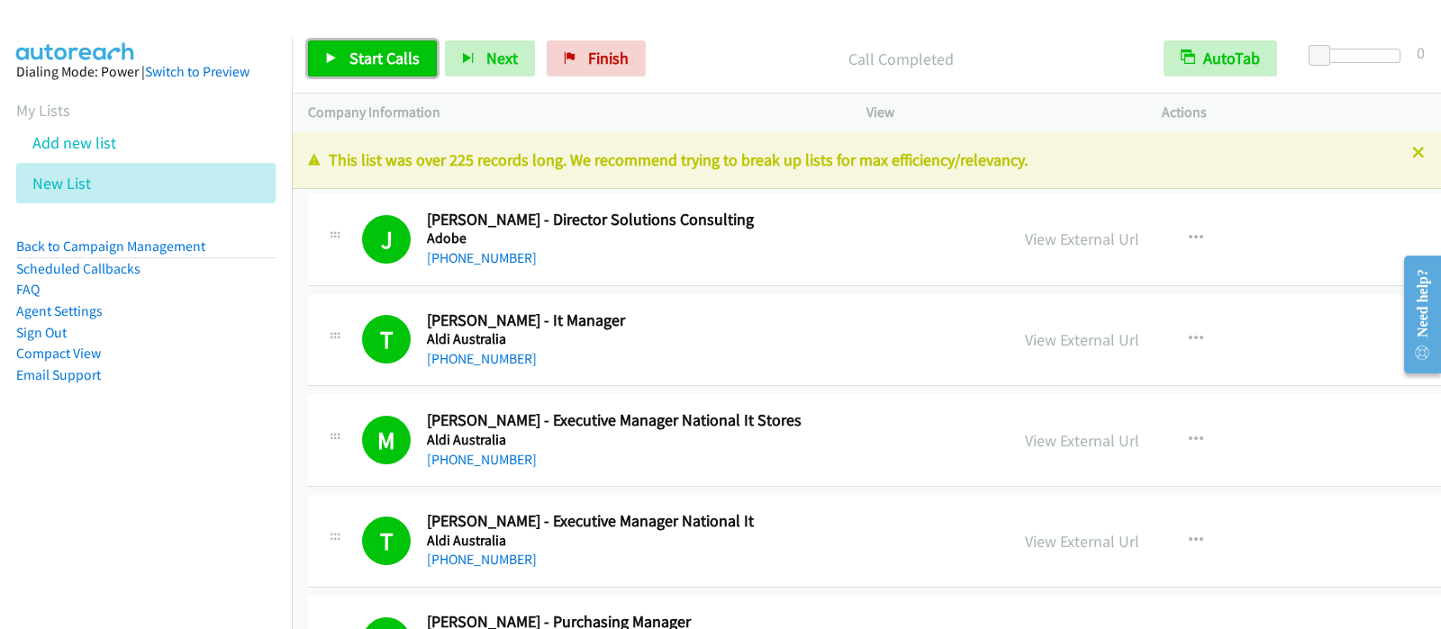
click at [419, 50] on link "Start Calls" at bounding box center [372, 59] width 129 height 36
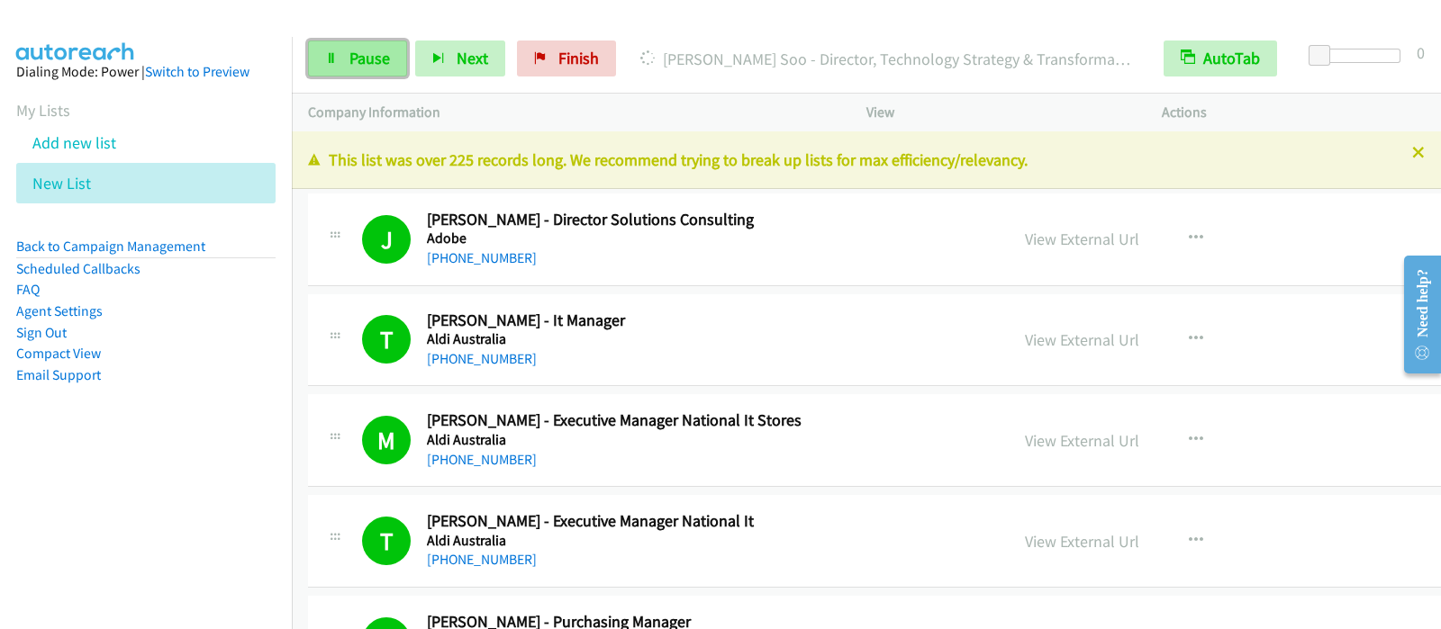
click at [330, 63] on icon at bounding box center [331, 59] width 13 height 13
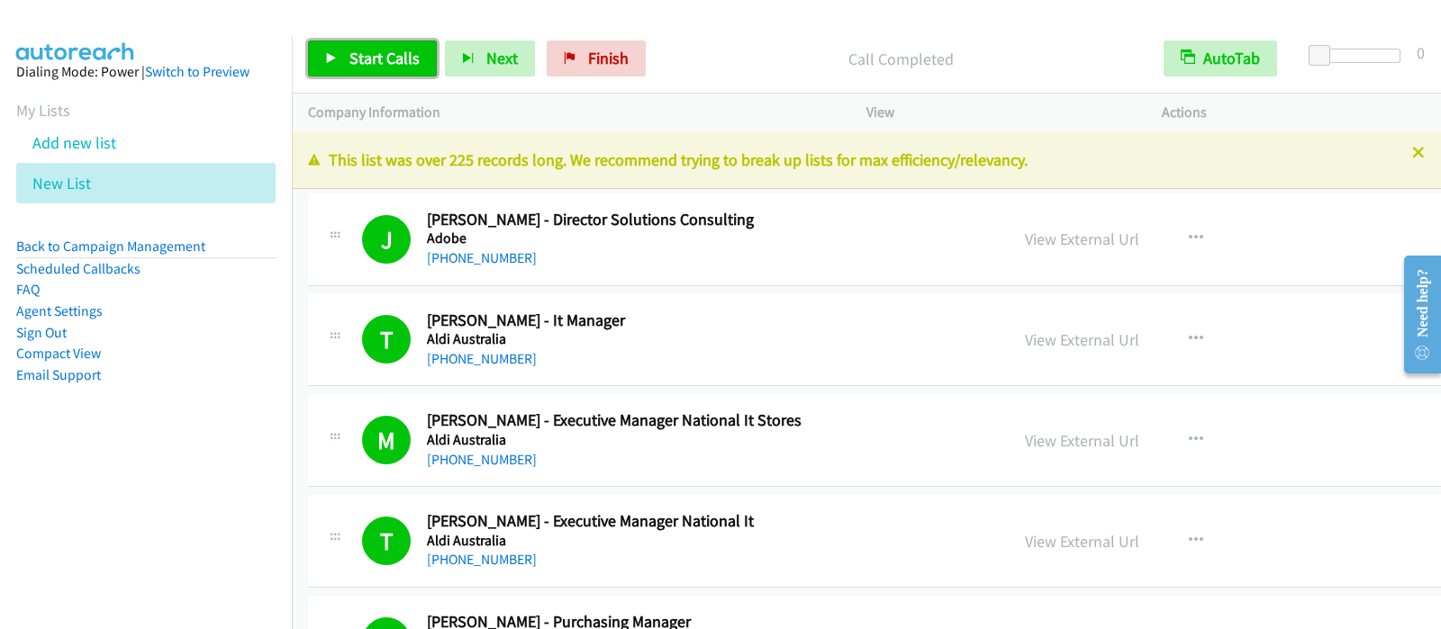
click at [409, 50] on span "Start Calls" at bounding box center [384, 58] width 70 height 21
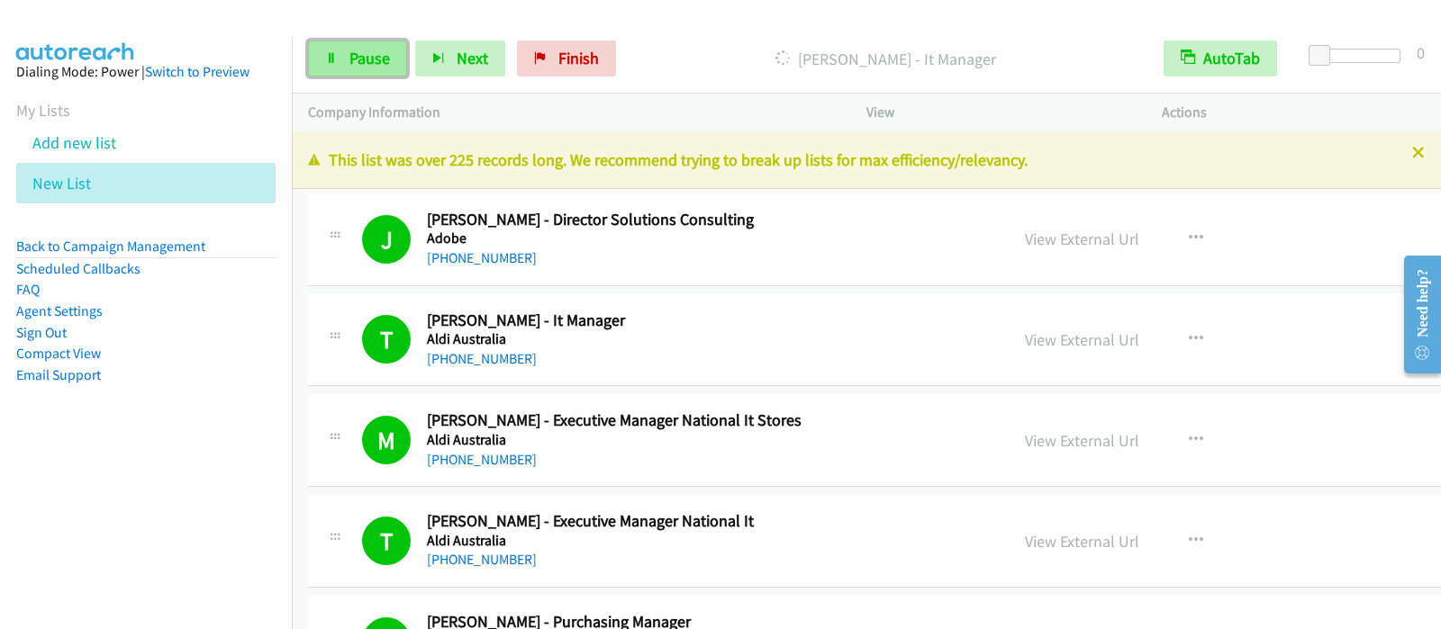
click at [389, 57] on link "Pause" at bounding box center [357, 59] width 99 height 36
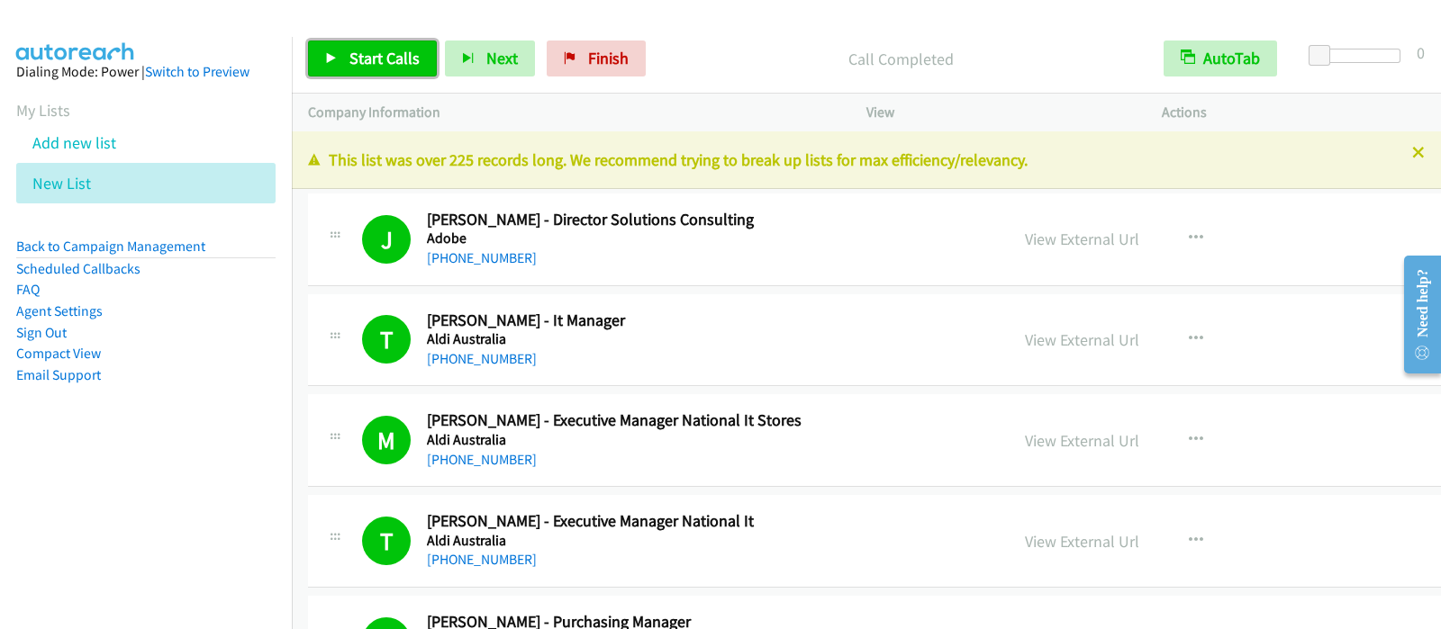
click at [400, 68] on link "Start Calls" at bounding box center [372, 59] width 129 height 36
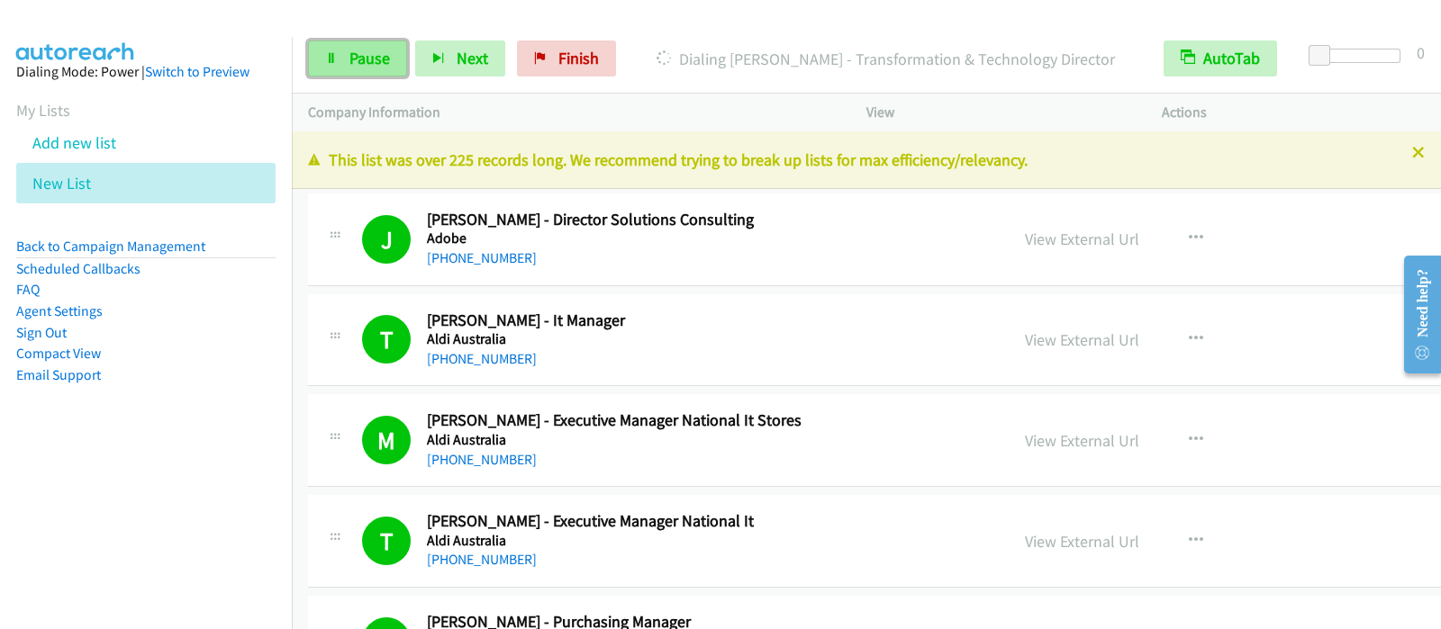
click at [384, 56] on span "Pause" at bounding box center [369, 58] width 41 height 21
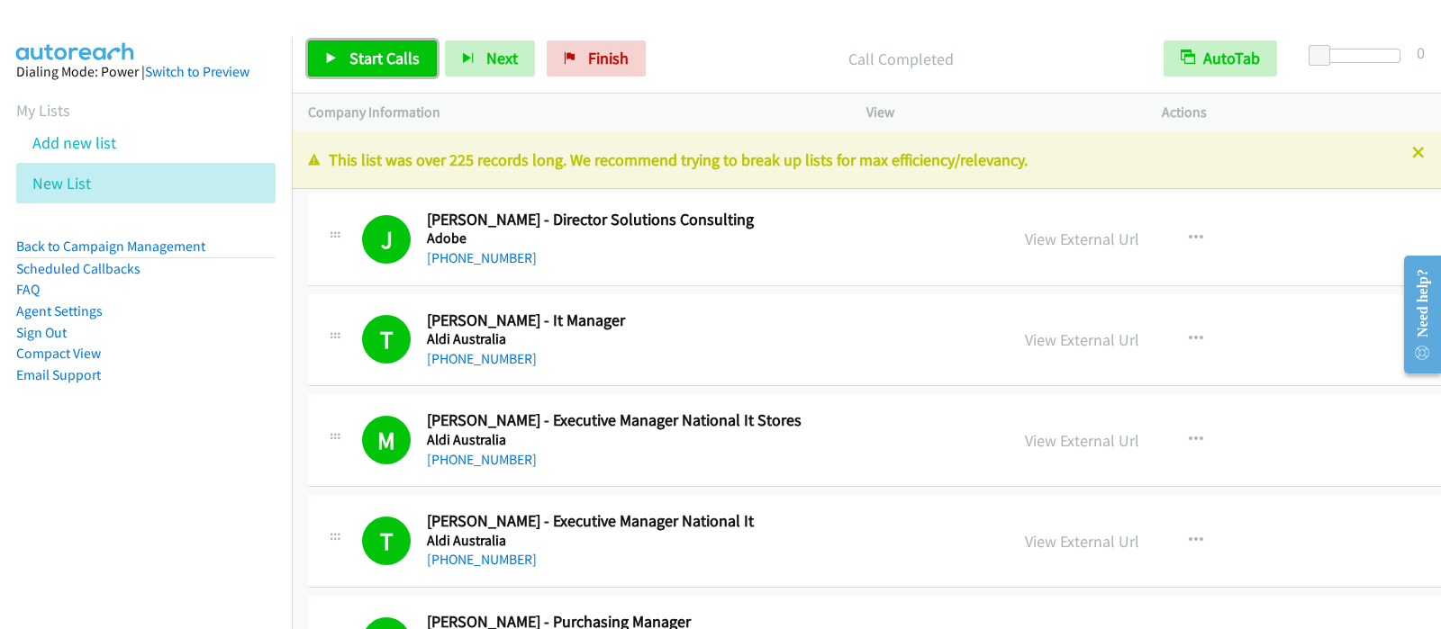
click at [414, 60] on span "Start Calls" at bounding box center [384, 58] width 70 height 21
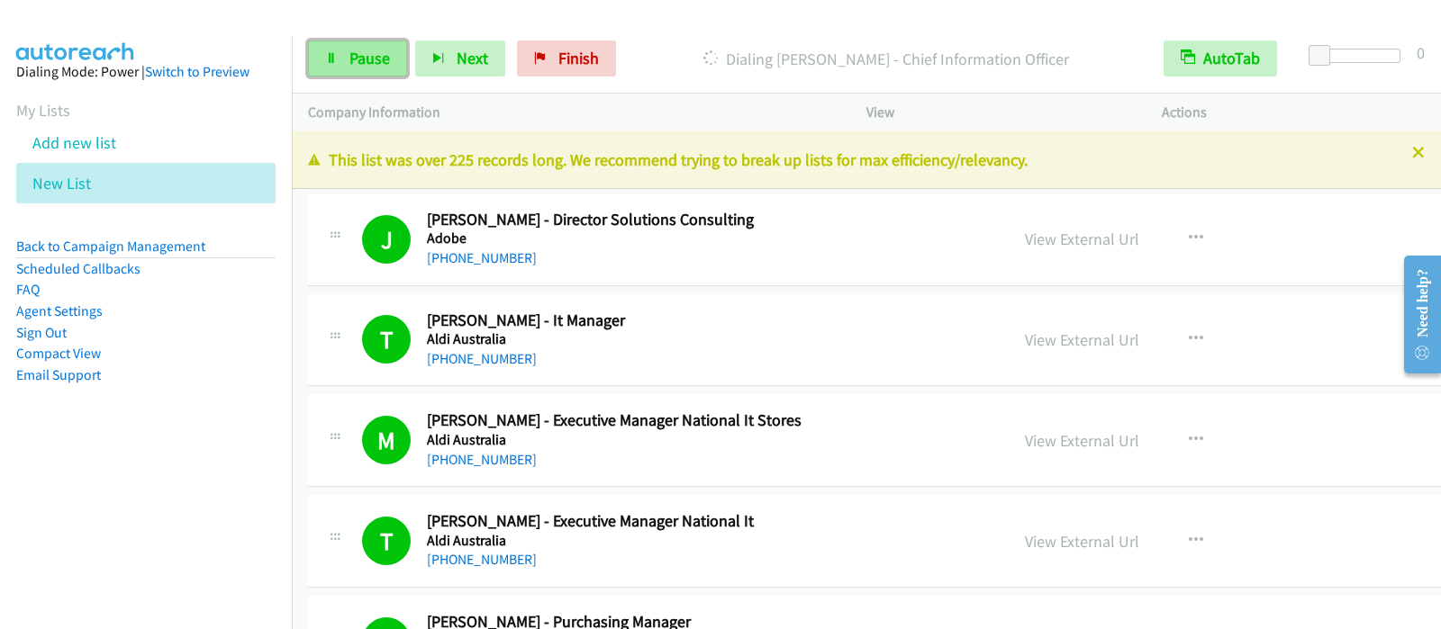
click at [312, 49] on link "Pause" at bounding box center [357, 59] width 99 height 36
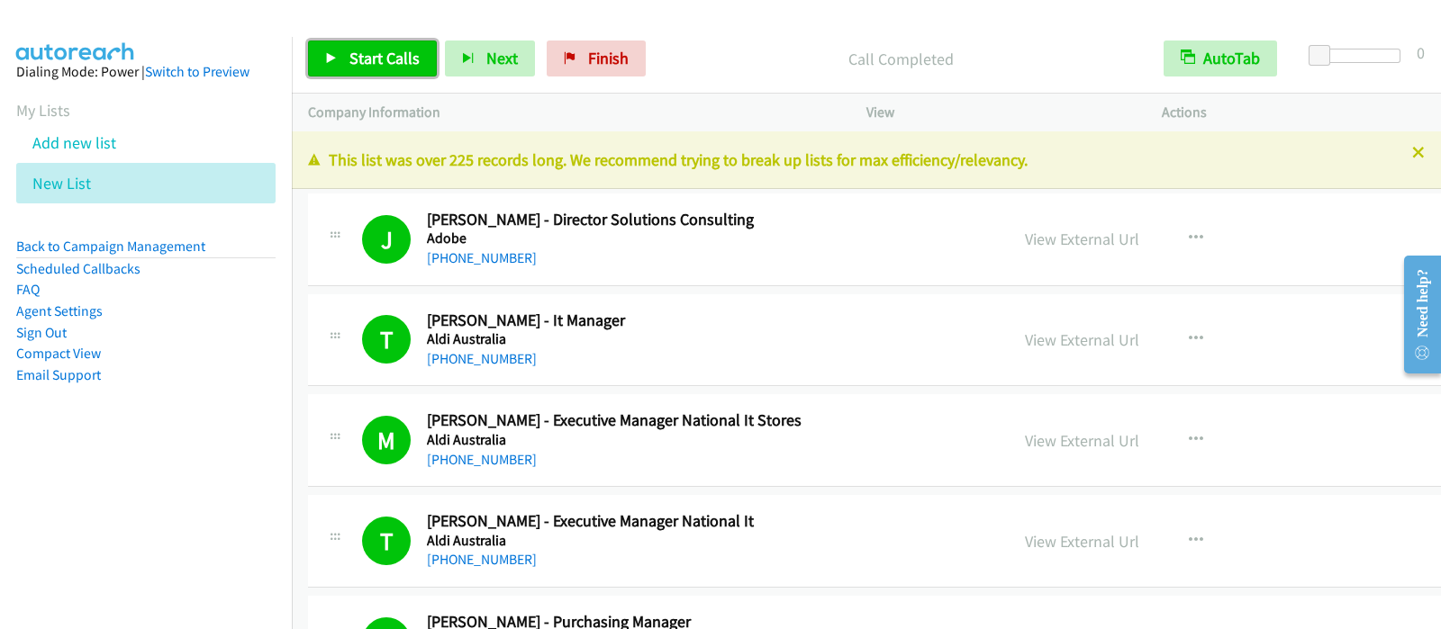
click at [393, 49] on span "Start Calls" at bounding box center [384, 58] width 70 height 21
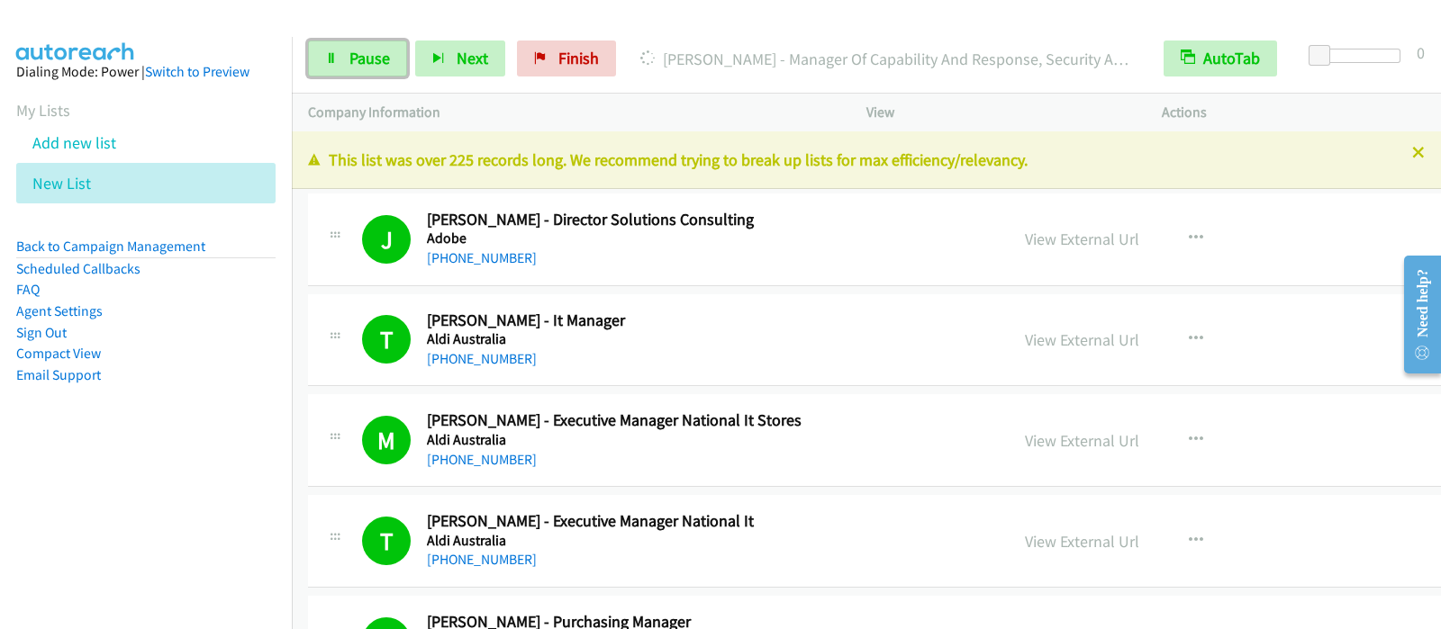
drag, startPoint x: 344, startPoint y: 54, endPoint x: 384, endPoint y: 105, distance: 64.8
click at [346, 54] on link "Pause" at bounding box center [357, 59] width 99 height 36
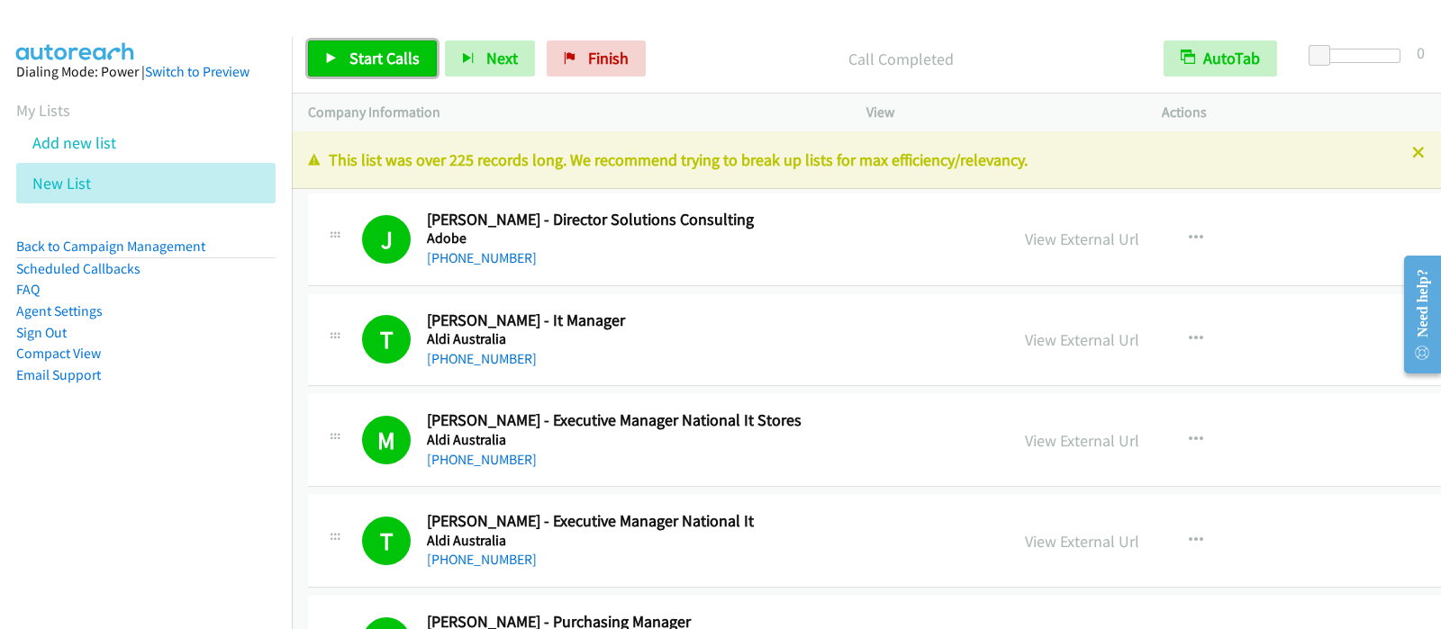
click at [378, 71] on link "Start Calls" at bounding box center [372, 59] width 129 height 36
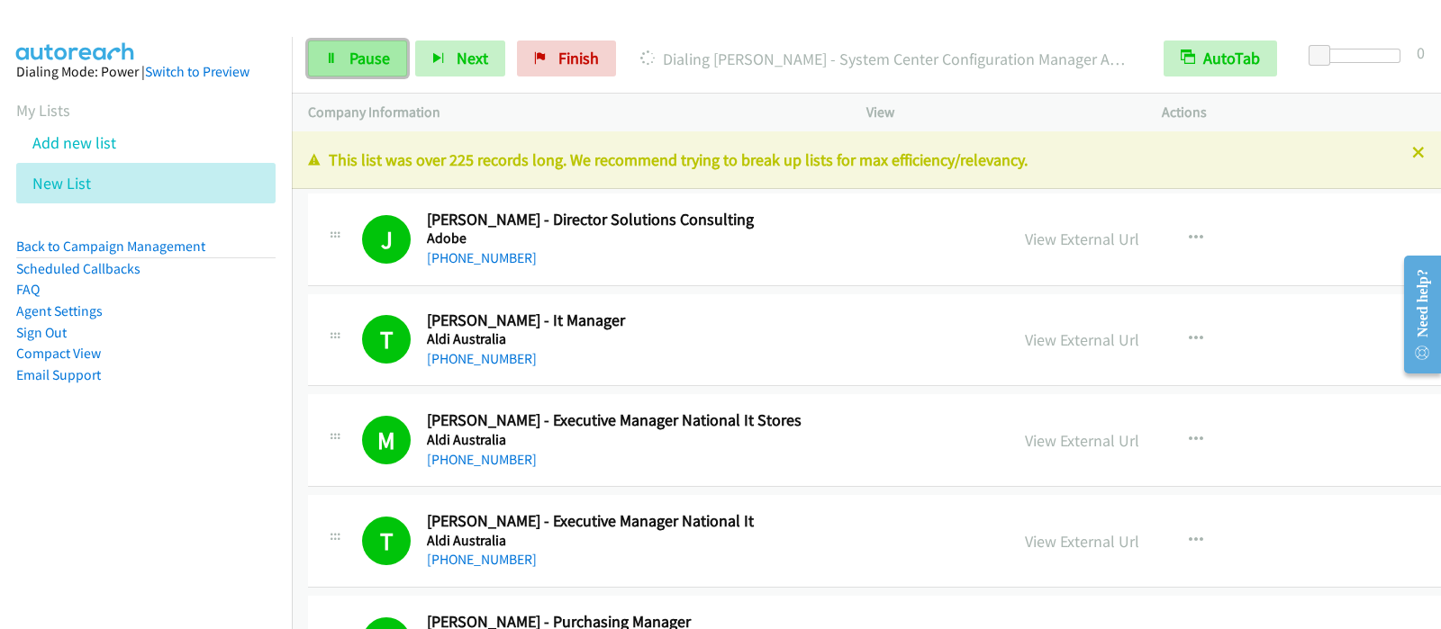
click at [339, 65] on link "Pause" at bounding box center [357, 59] width 99 height 36
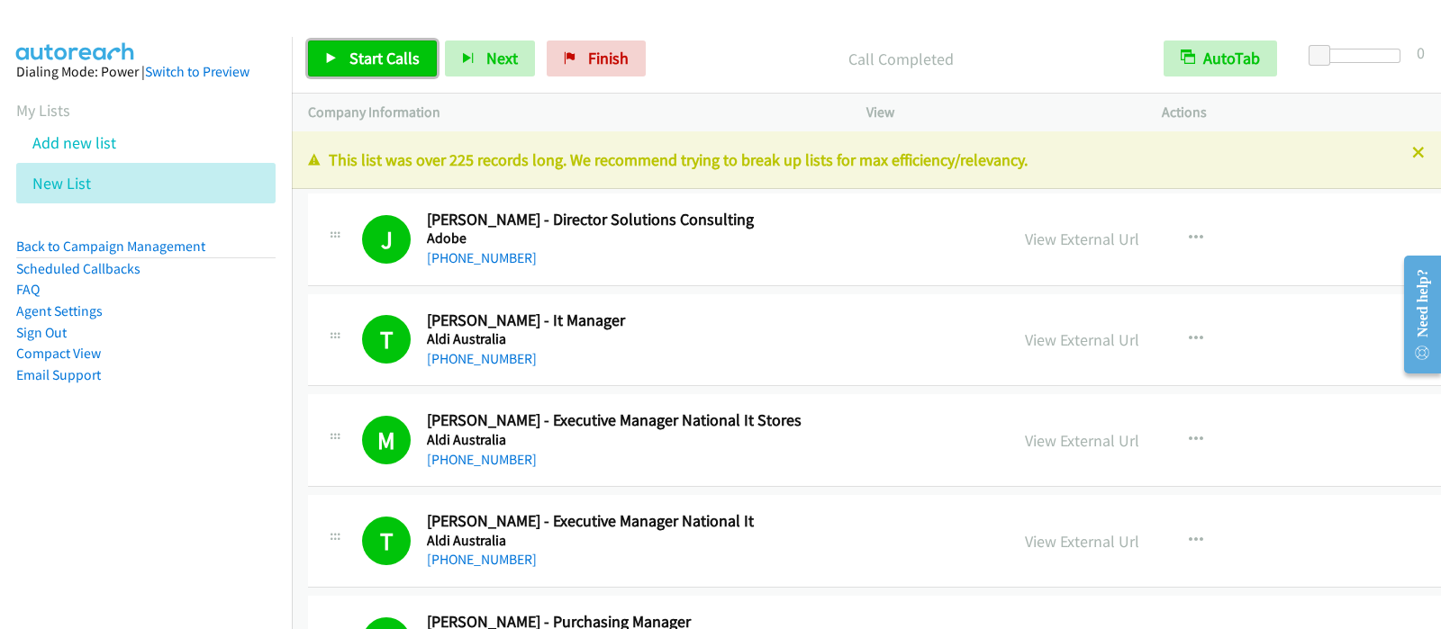
click at [406, 61] on span "Start Calls" at bounding box center [384, 58] width 70 height 21
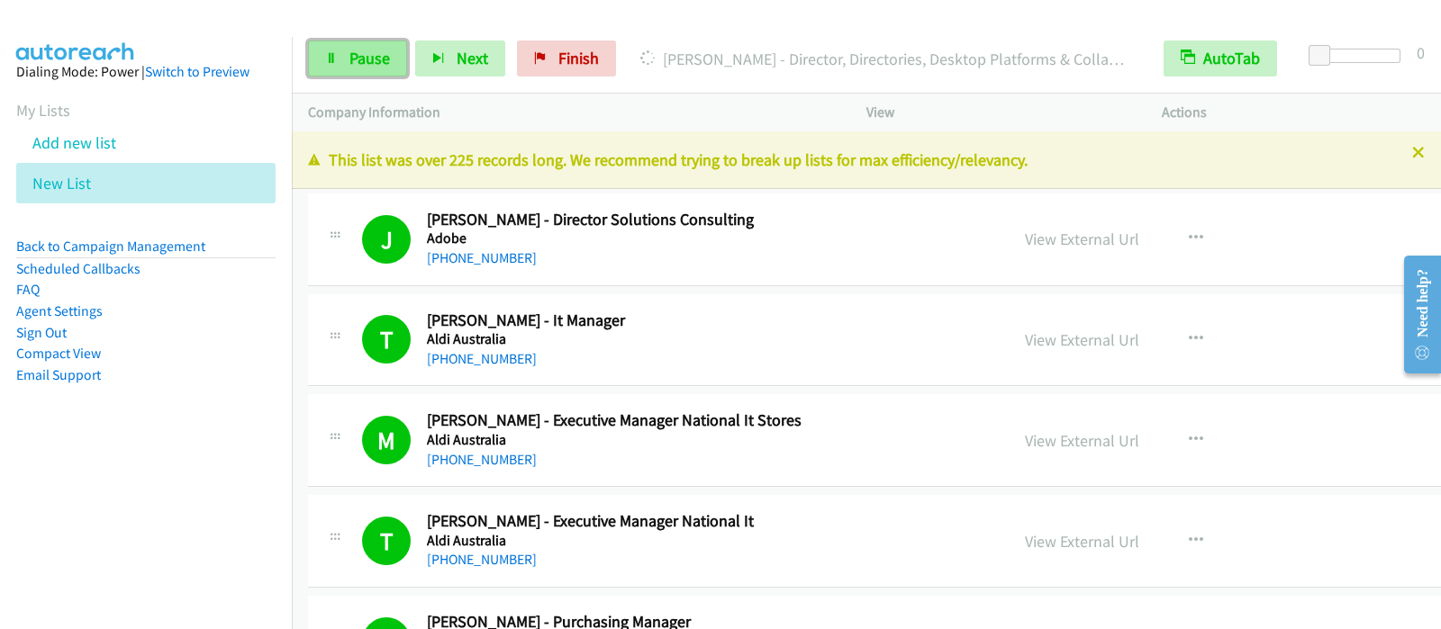
click at [361, 64] on span "Pause" at bounding box center [369, 58] width 41 height 21
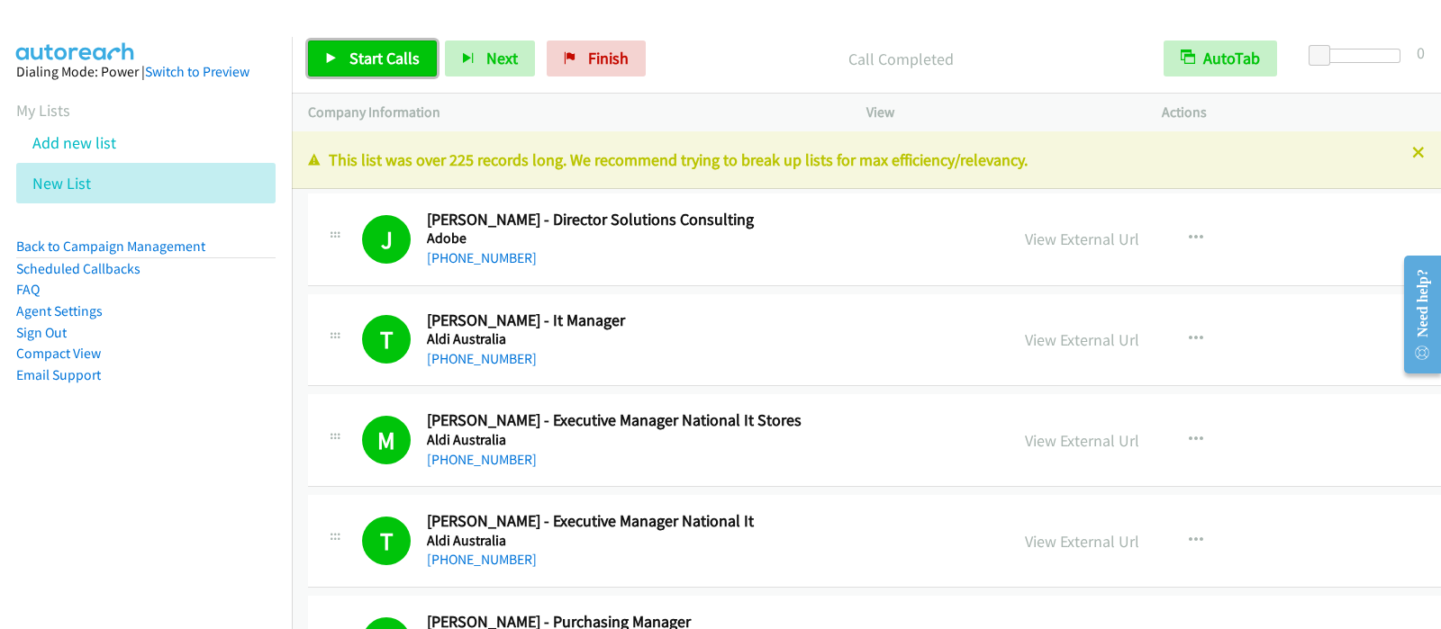
click at [411, 65] on span "Start Calls" at bounding box center [384, 58] width 70 height 21
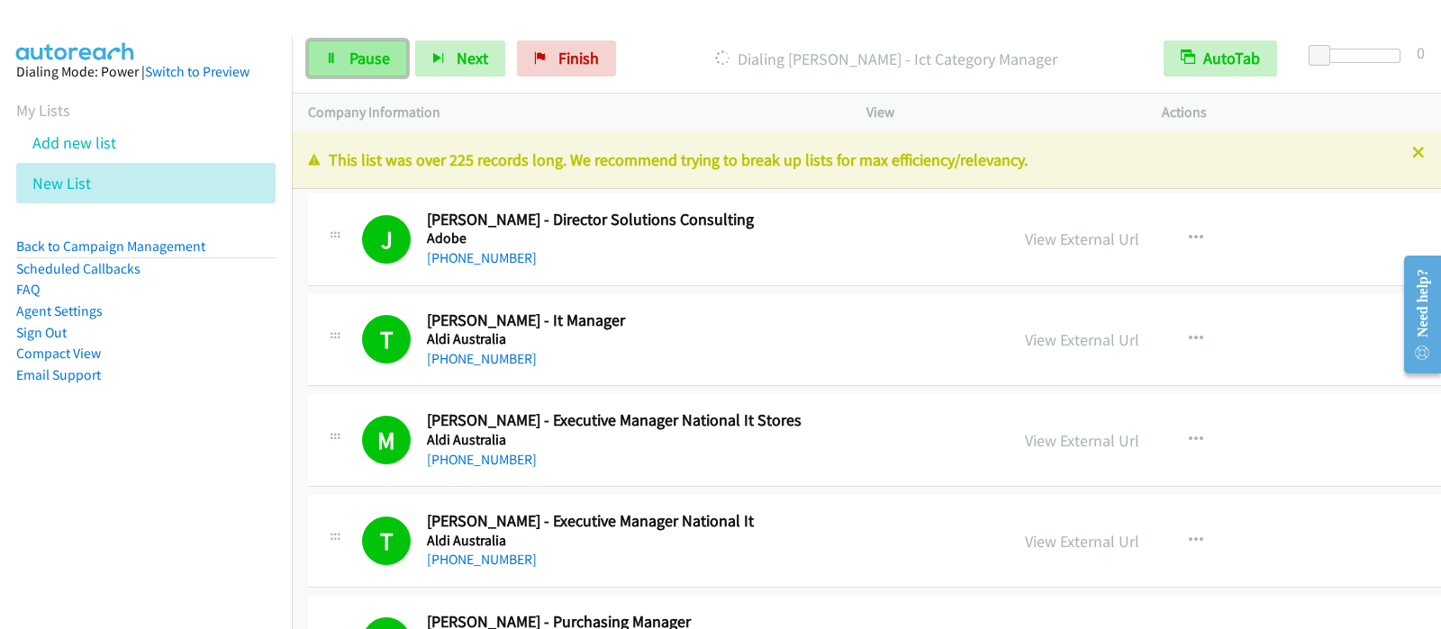
click at [363, 64] on span "Pause" at bounding box center [369, 58] width 41 height 21
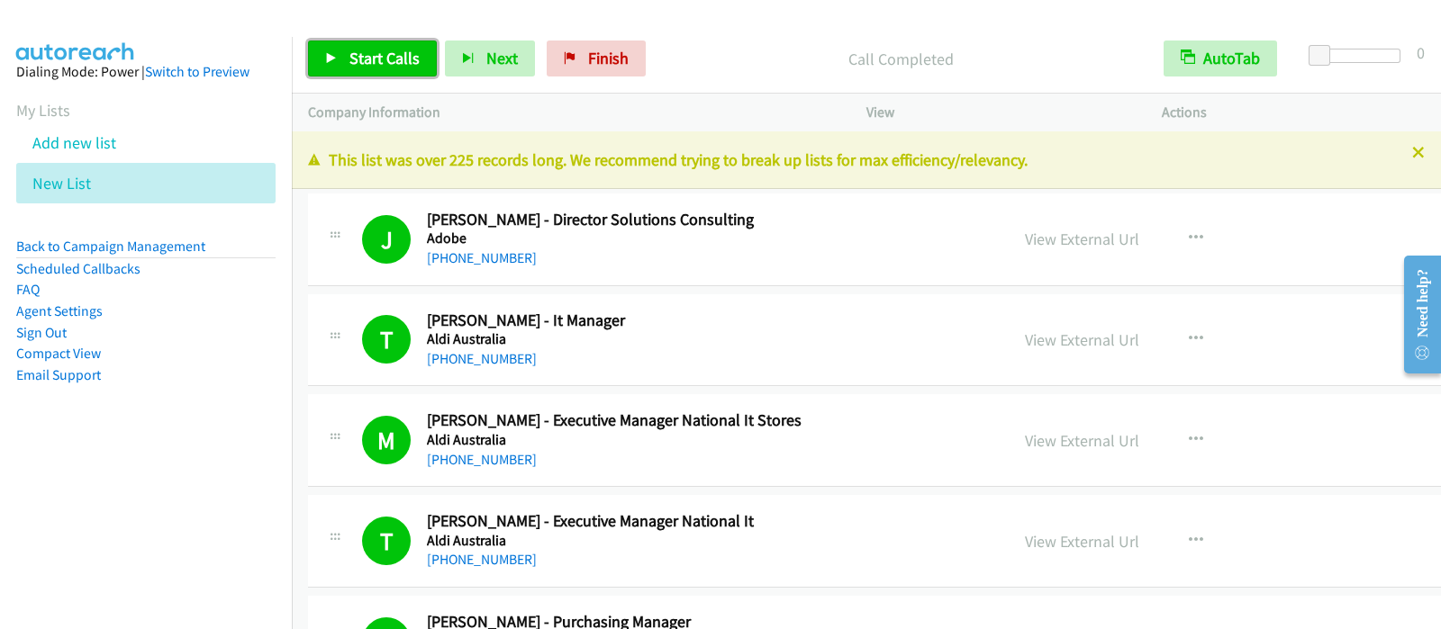
click at [397, 54] on span "Start Calls" at bounding box center [384, 58] width 70 height 21
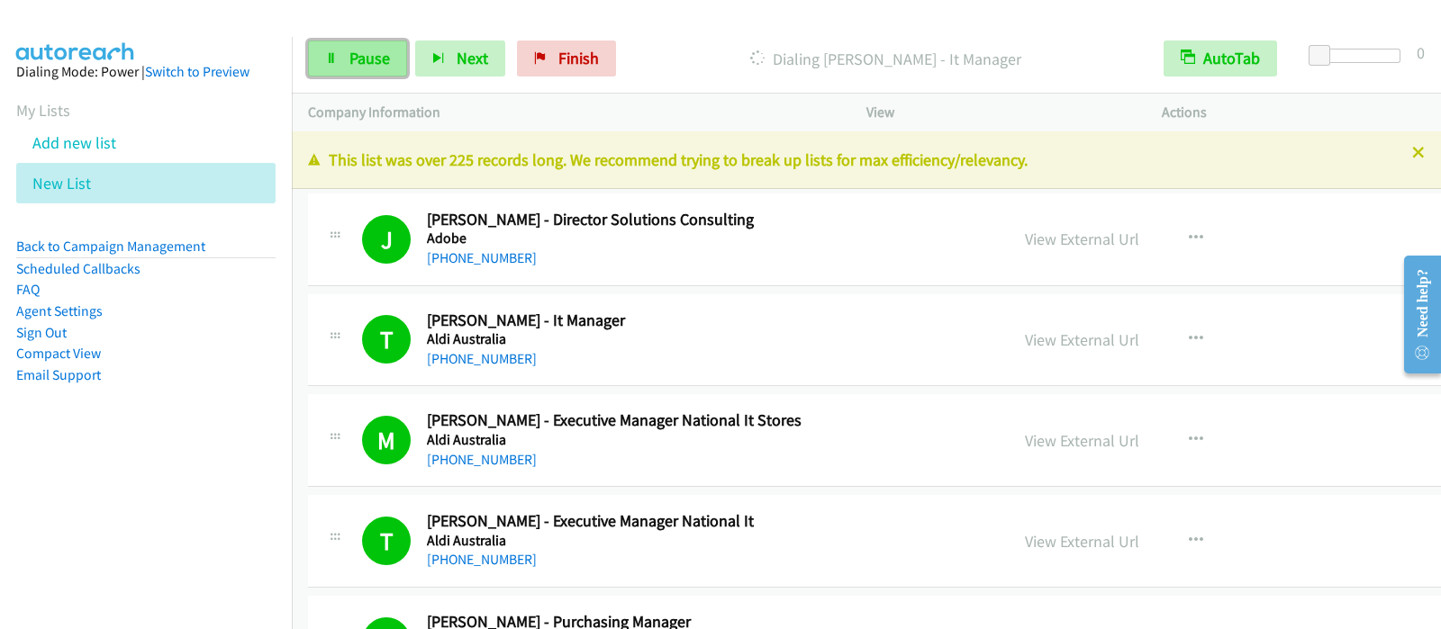
click at [364, 70] on link "Pause" at bounding box center [357, 59] width 99 height 36
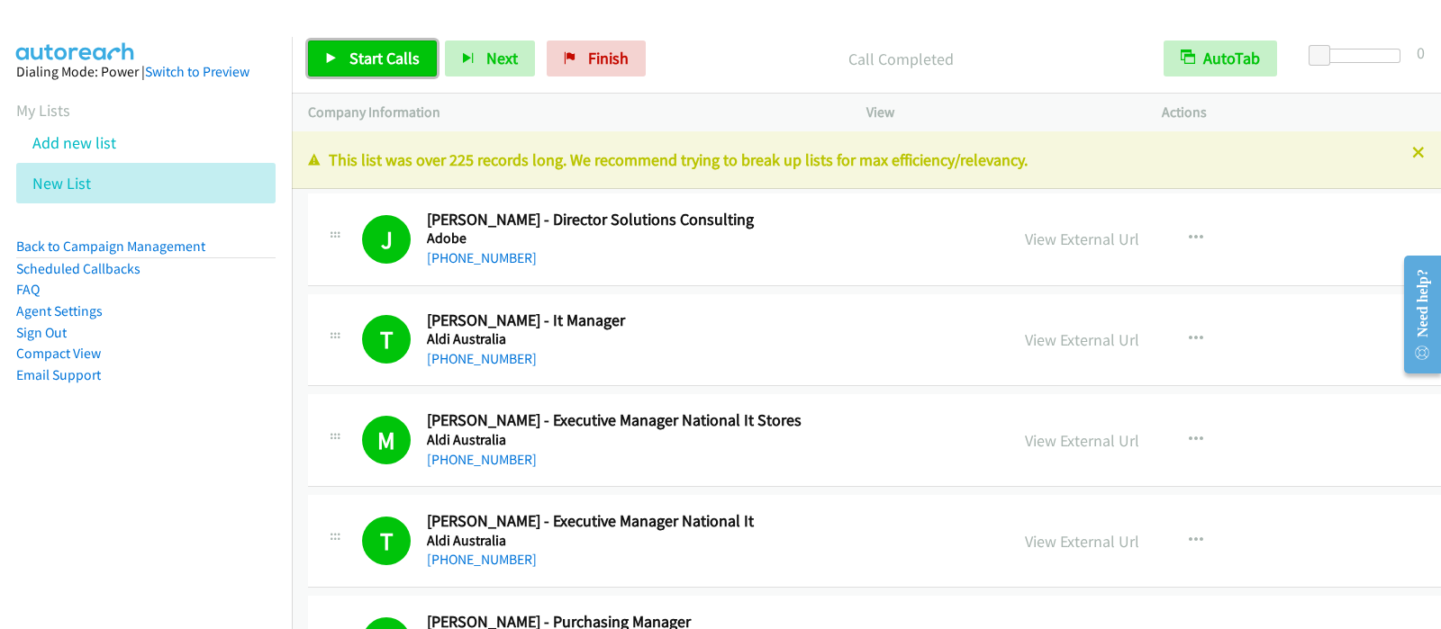
click at [345, 72] on link "Start Calls" at bounding box center [372, 59] width 129 height 36
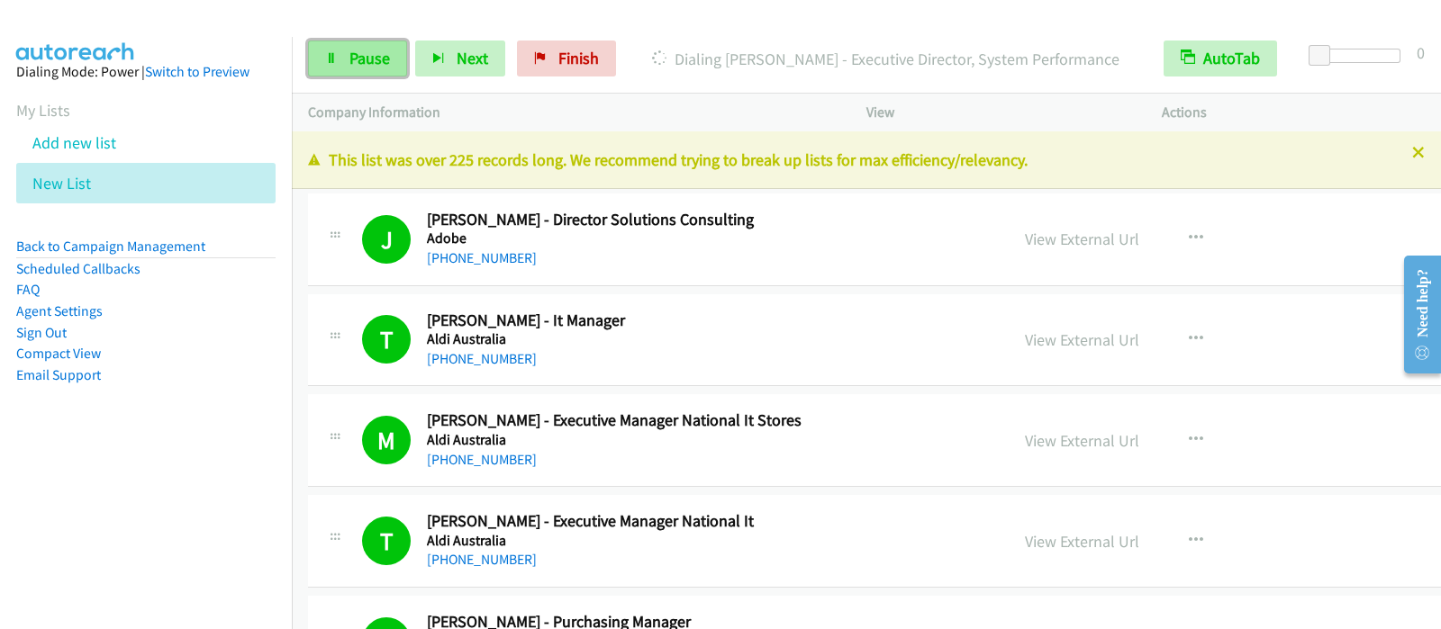
click at [357, 76] on link "Pause" at bounding box center [357, 59] width 99 height 36
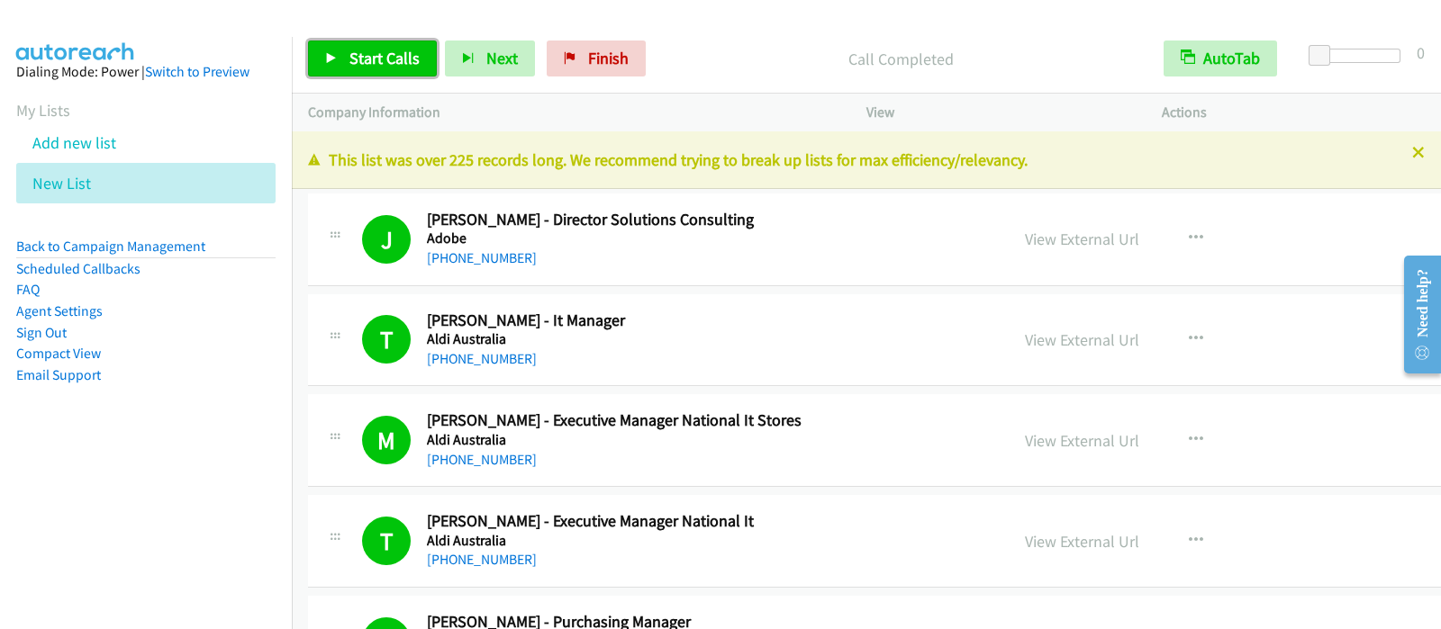
click at [365, 56] on span "Start Calls" at bounding box center [384, 58] width 70 height 21
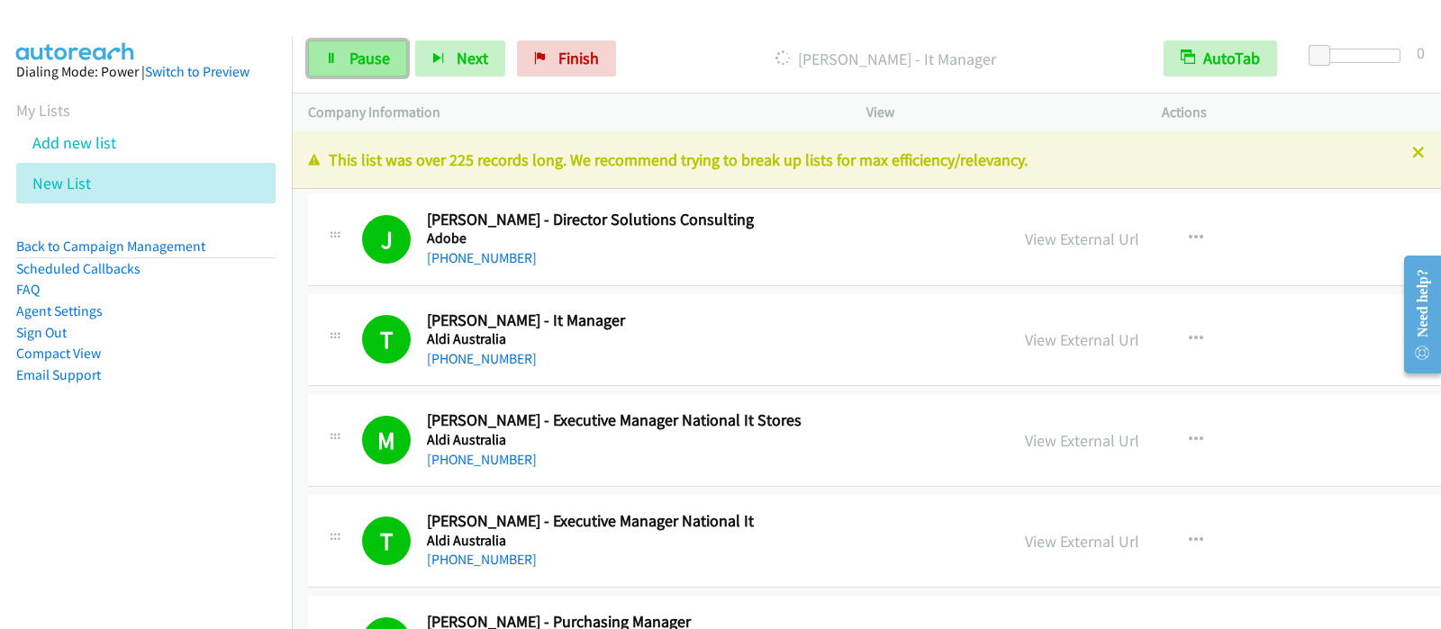
click at [339, 50] on link "Pause" at bounding box center [357, 59] width 99 height 36
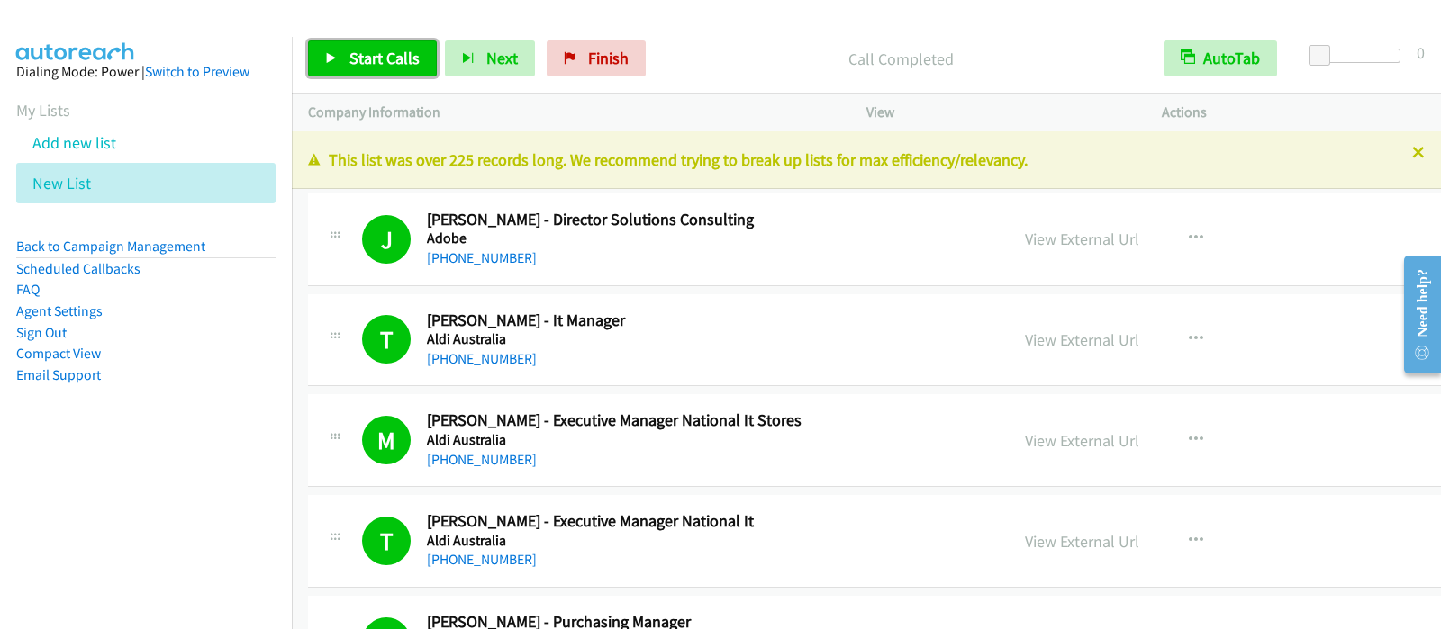
click at [414, 56] on span "Start Calls" at bounding box center [384, 58] width 70 height 21
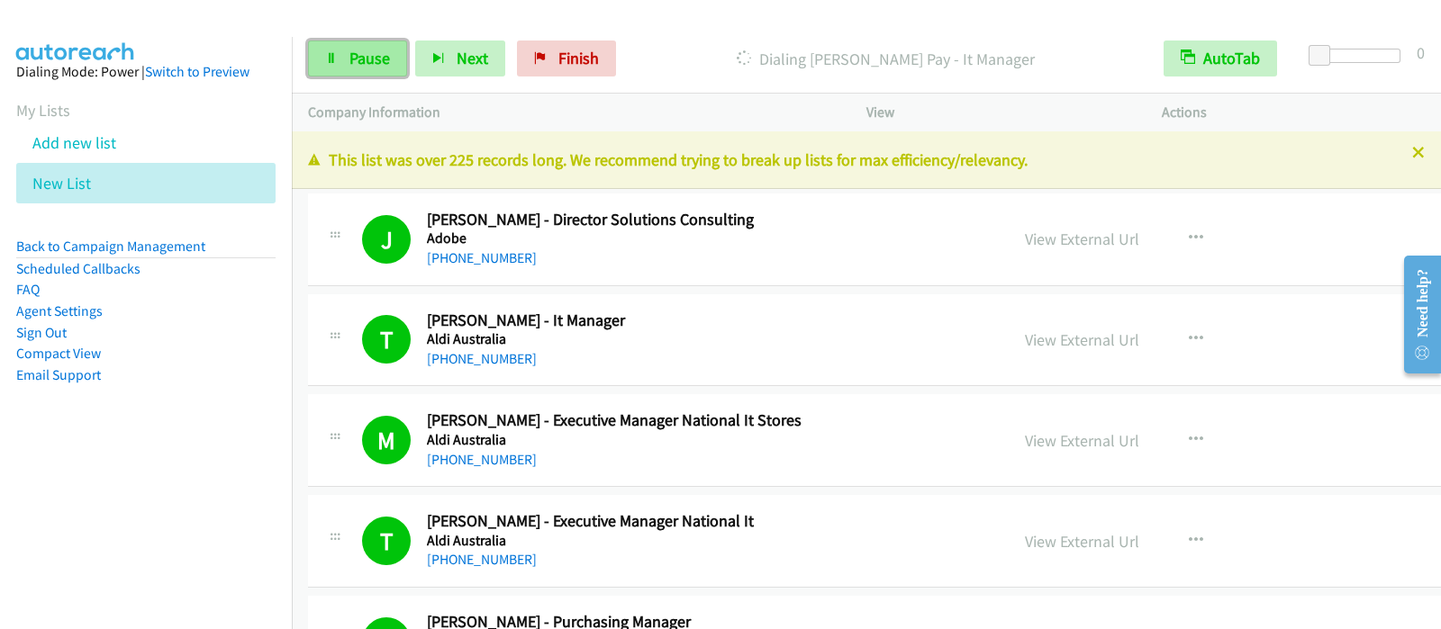
click at [355, 67] on link "Pause" at bounding box center [357, 59] width 99 height 36
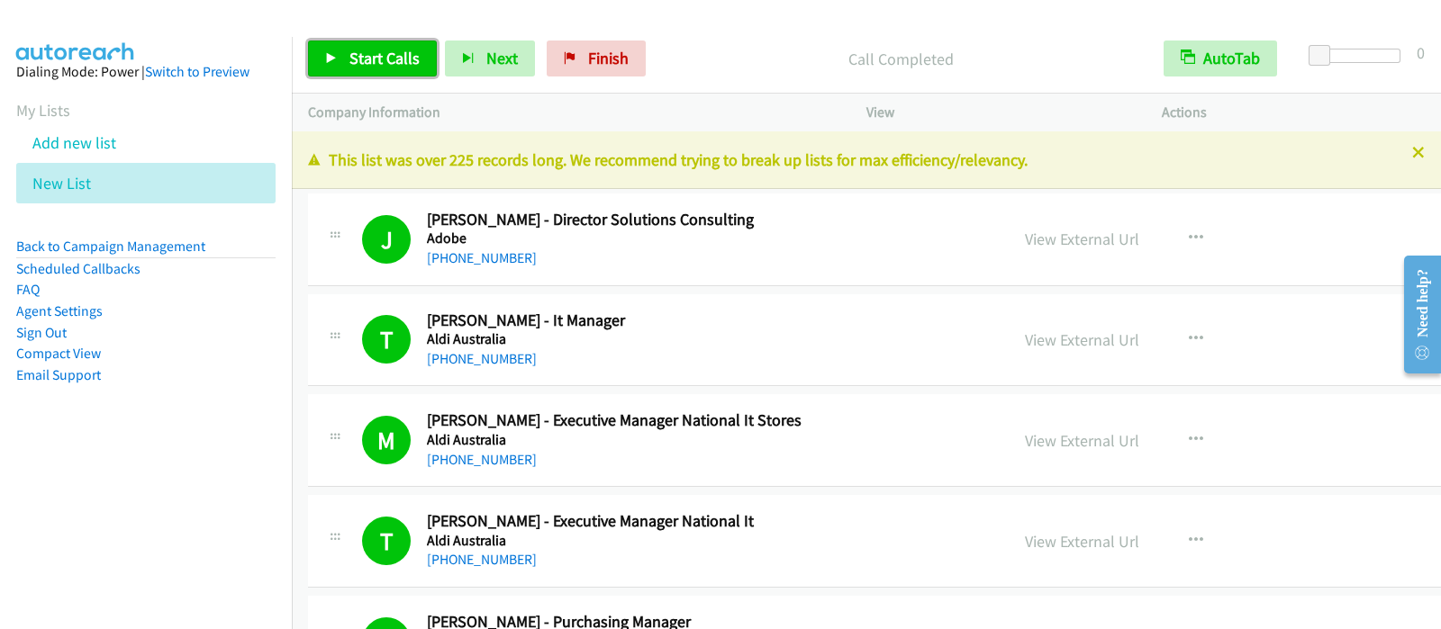
click at [401, 62] on span "Start Calls" at bounding box center [384, 58] width 70 height 21
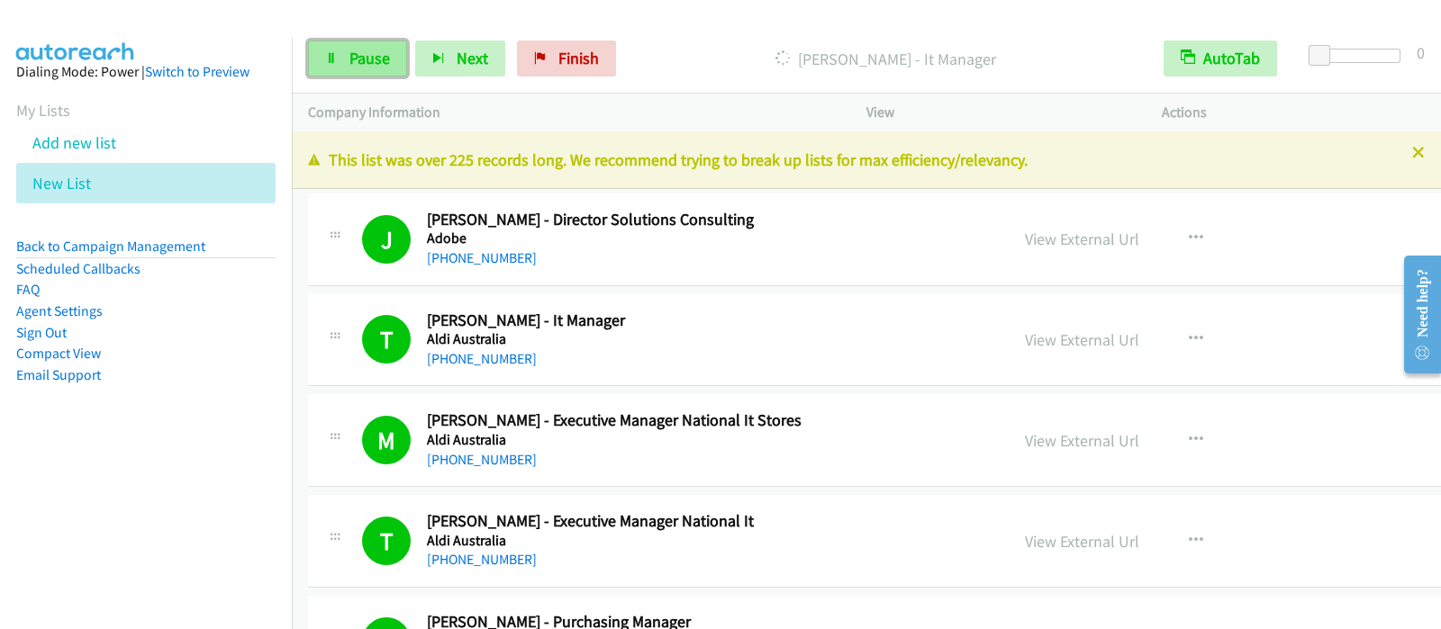
click at [374, 52] on span "Pause" at bounding box center [369, 58] width 41 height 21
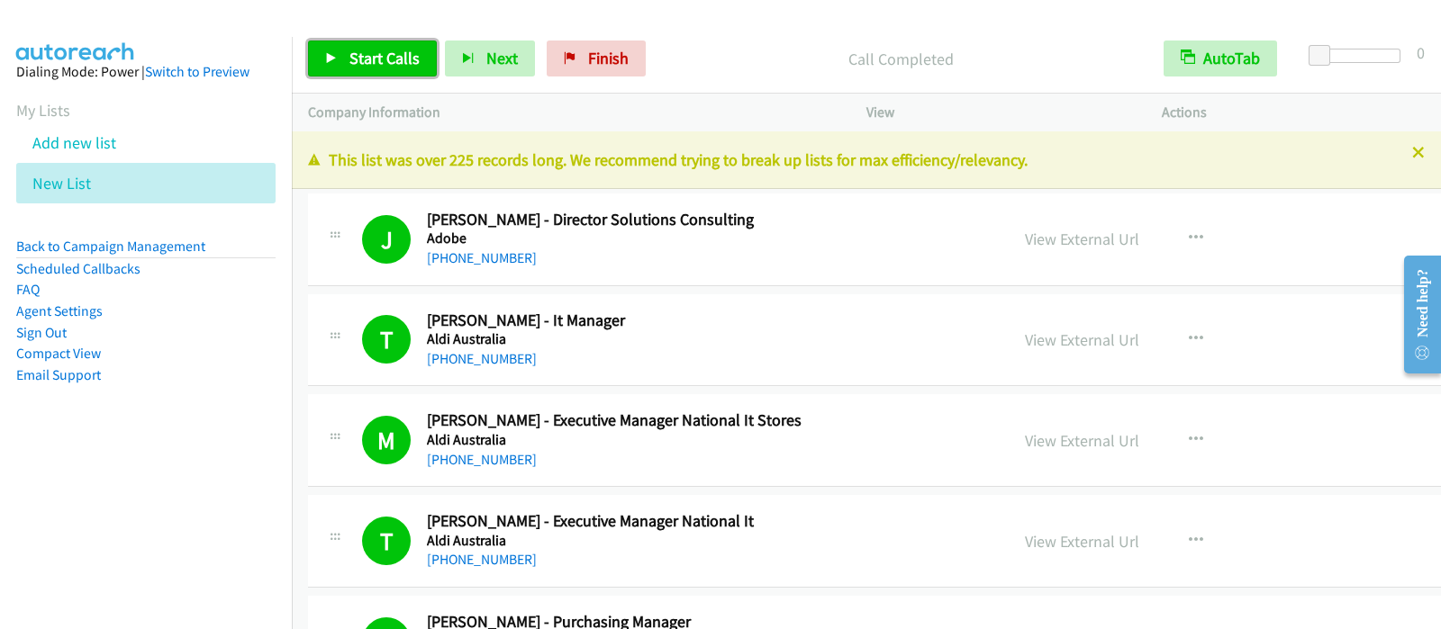
click at [391, 50] on span "Start Calls" at bounding box center [384, 58] width 70 height 21
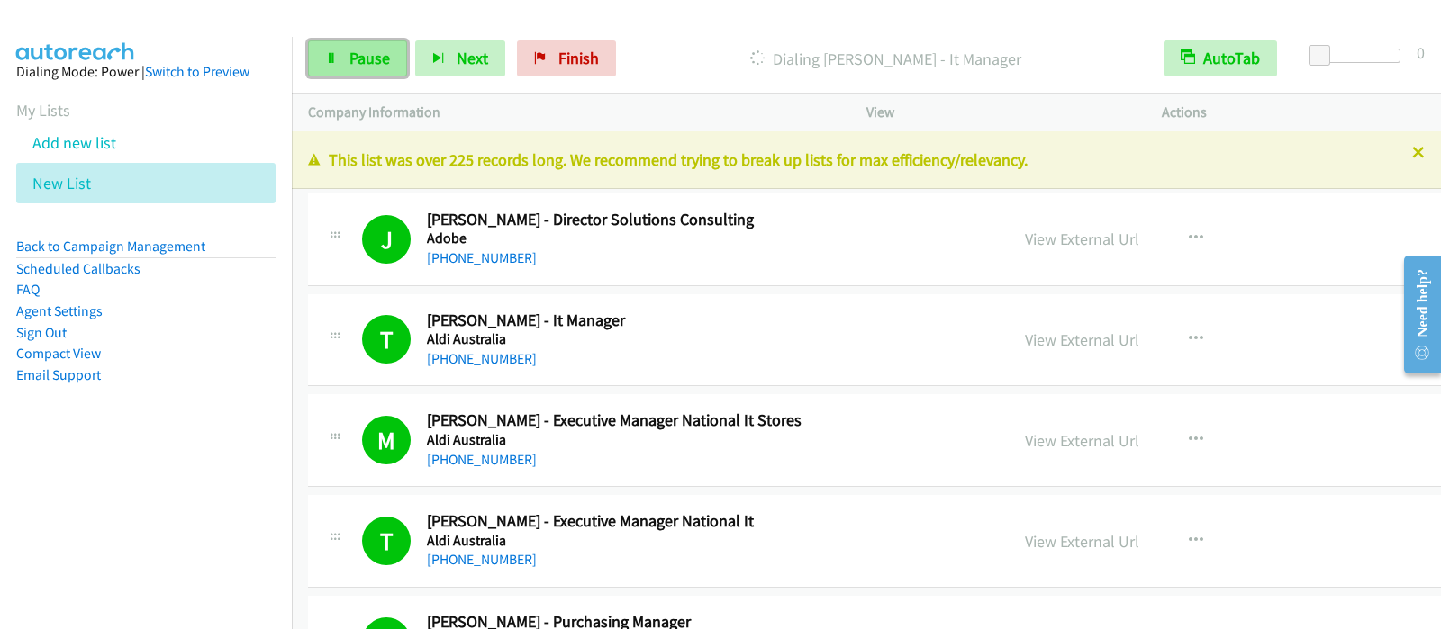
click at [312, 59] on link "Pause" at bounding box center [357, 59] width 99 height 36
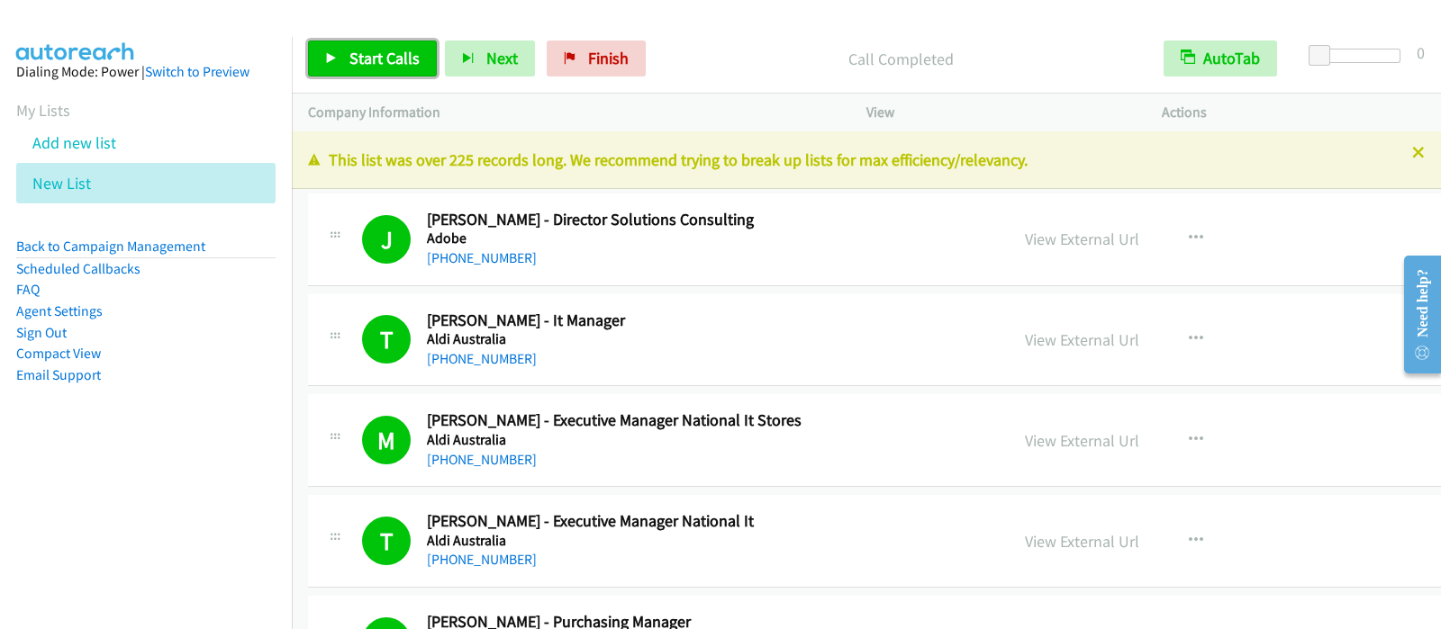
click at [363, 60] on span "Start Calls" at bounding box center [384, 58] width 70 height 21
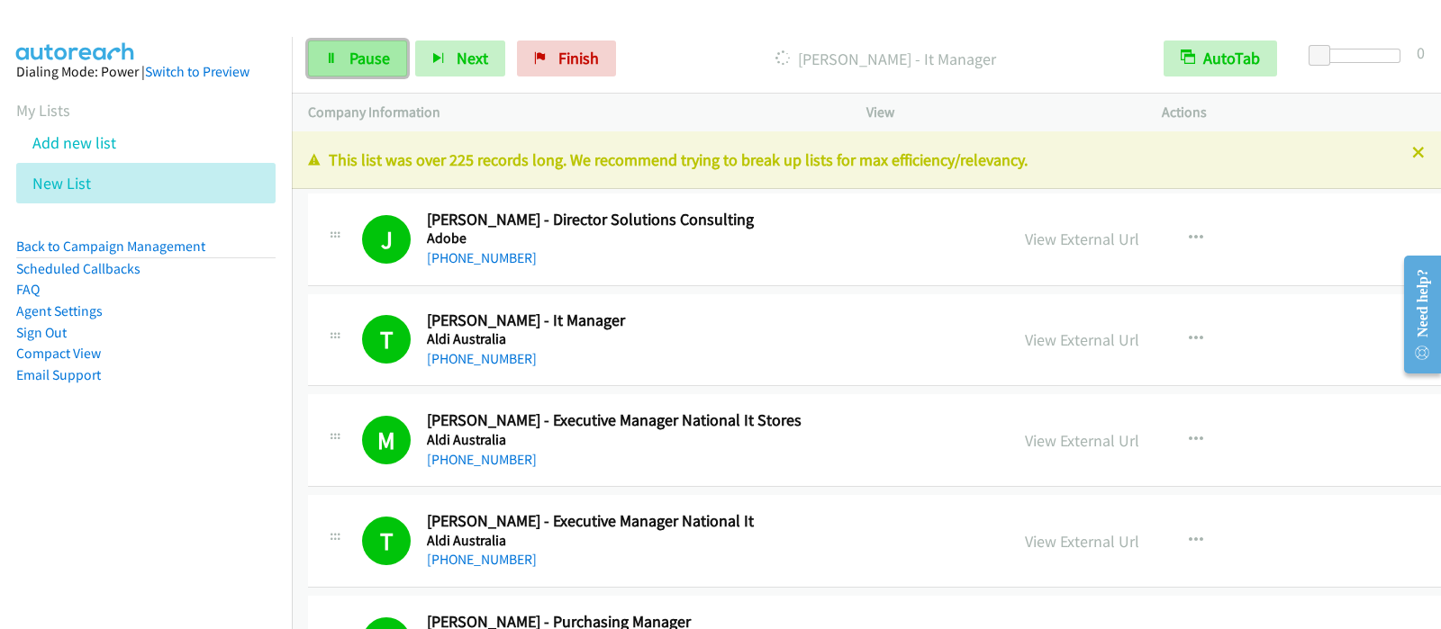
click at [360, 72] on link "Pause" at bounding box center [357, 59] width 99 height 36
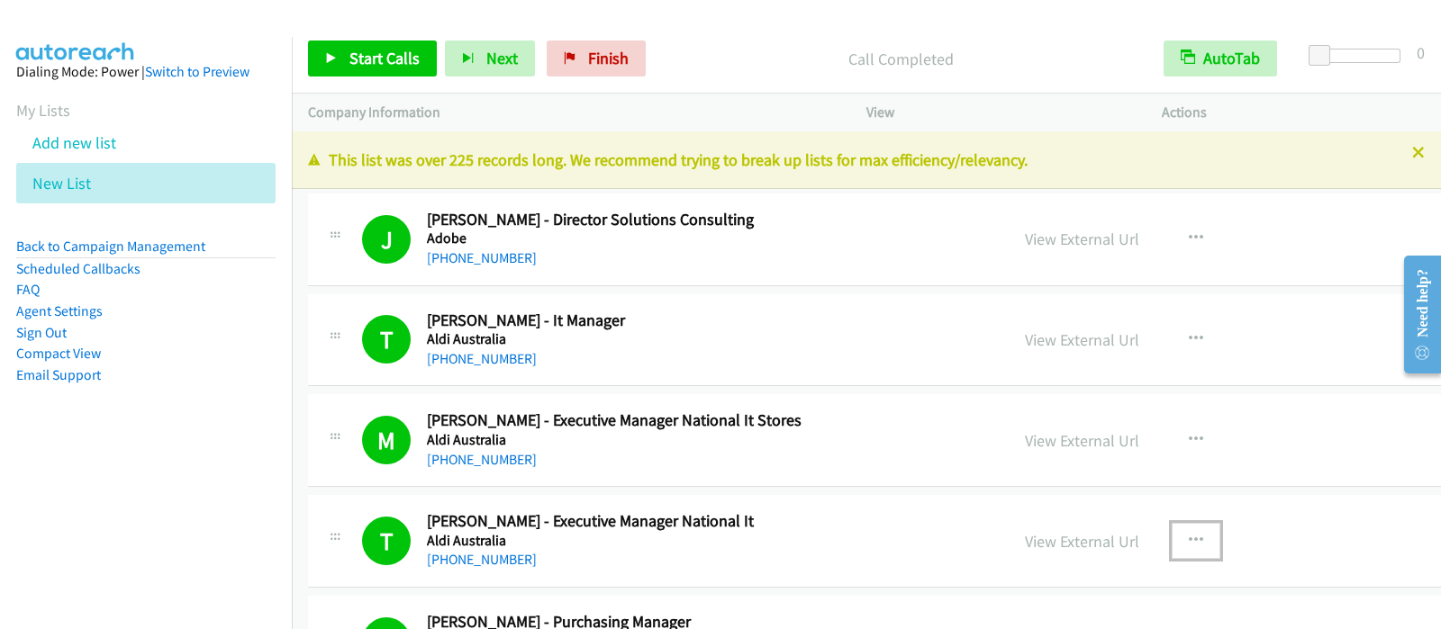
click at [1152, 502] on button "button" at bounding box center [1195, 541] width 49 height 36
click at [392, 67] on div at bounding box center [720, 314] width 1441 height 629
click at [402, 56] on span "Start Calls" at bounding box center [384, 58] width 70 height 21
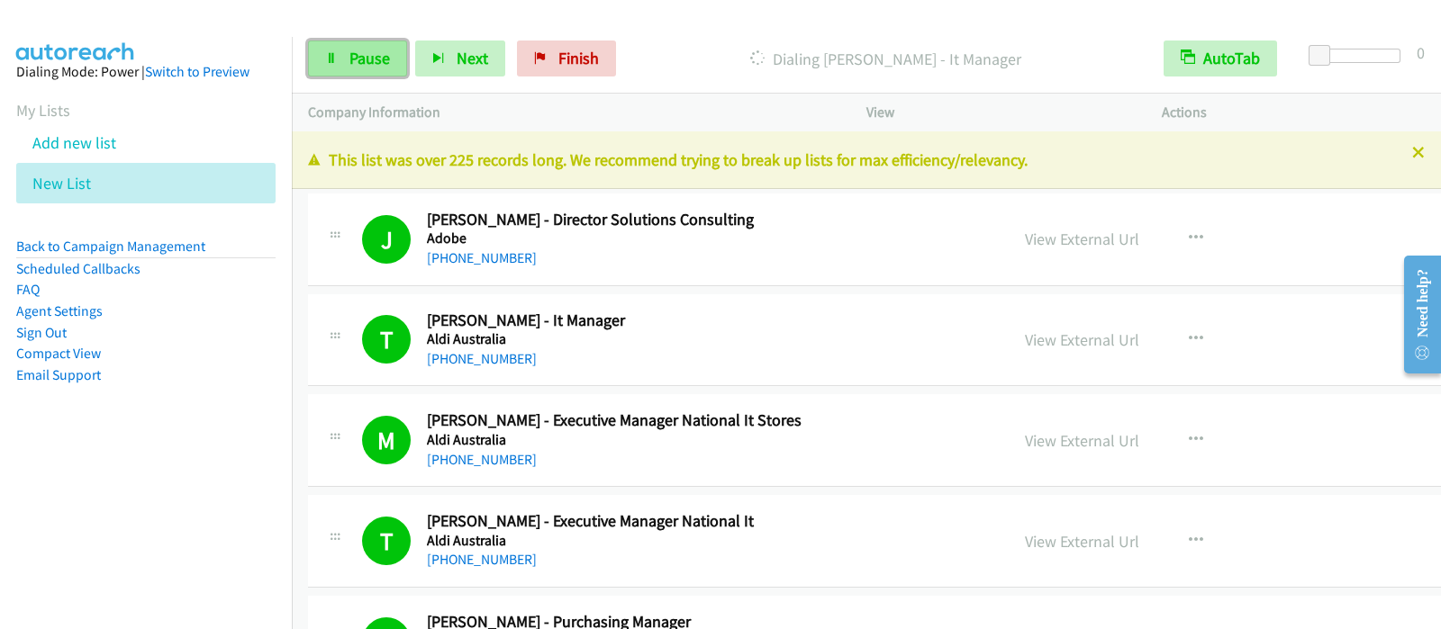
click at [340, 71] on link "Pause" at bounding box center [357, 59] width 99 height 36
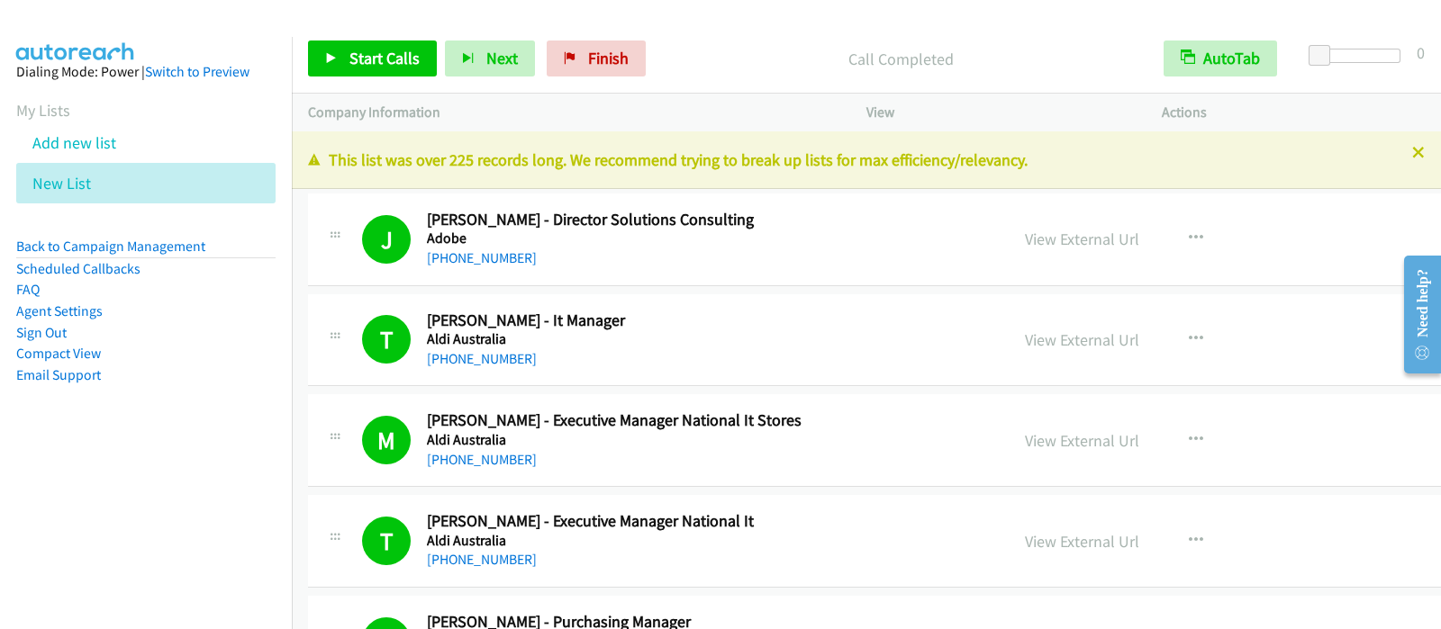
click at [189, 337] on li "Sign Out" at bounding box center [145, 333] width 259 height 22
click at [407, 43] on link "Start Calls" at bounding box center [372, 59] width 129 height 36
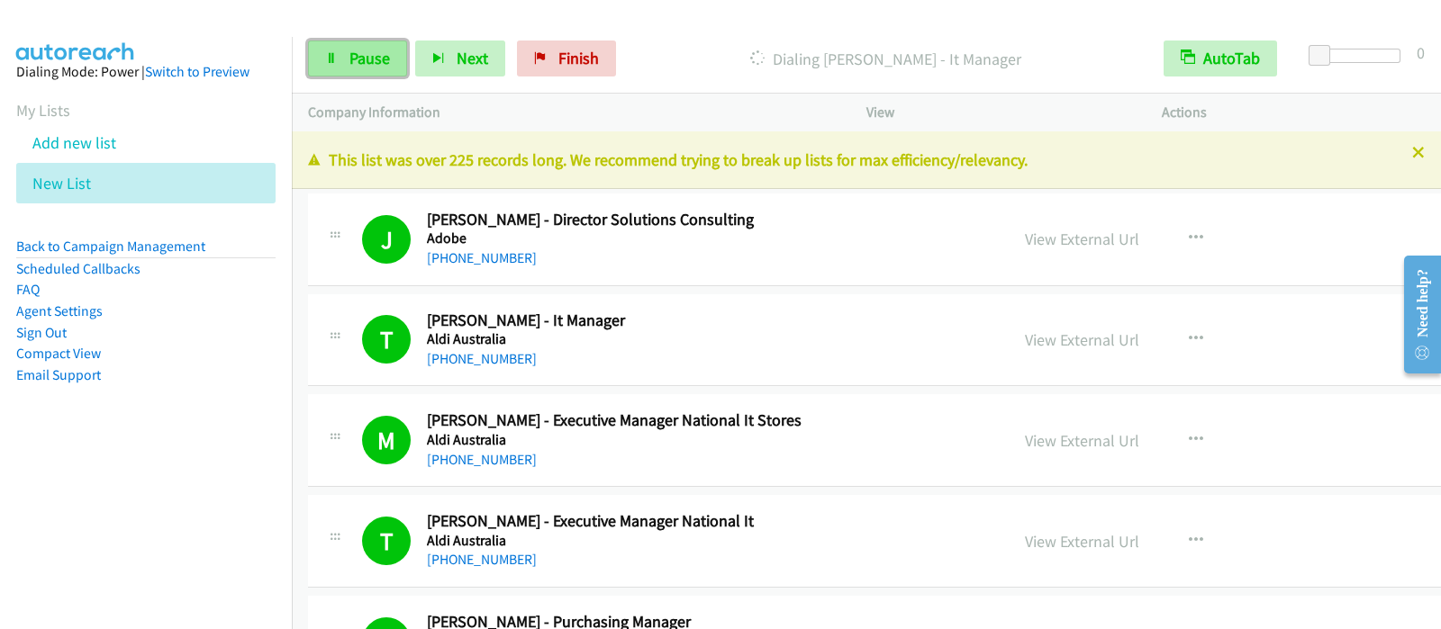
click at [375, 64] on span "Pause" at bounding box center [369, 58] width 41 height 21
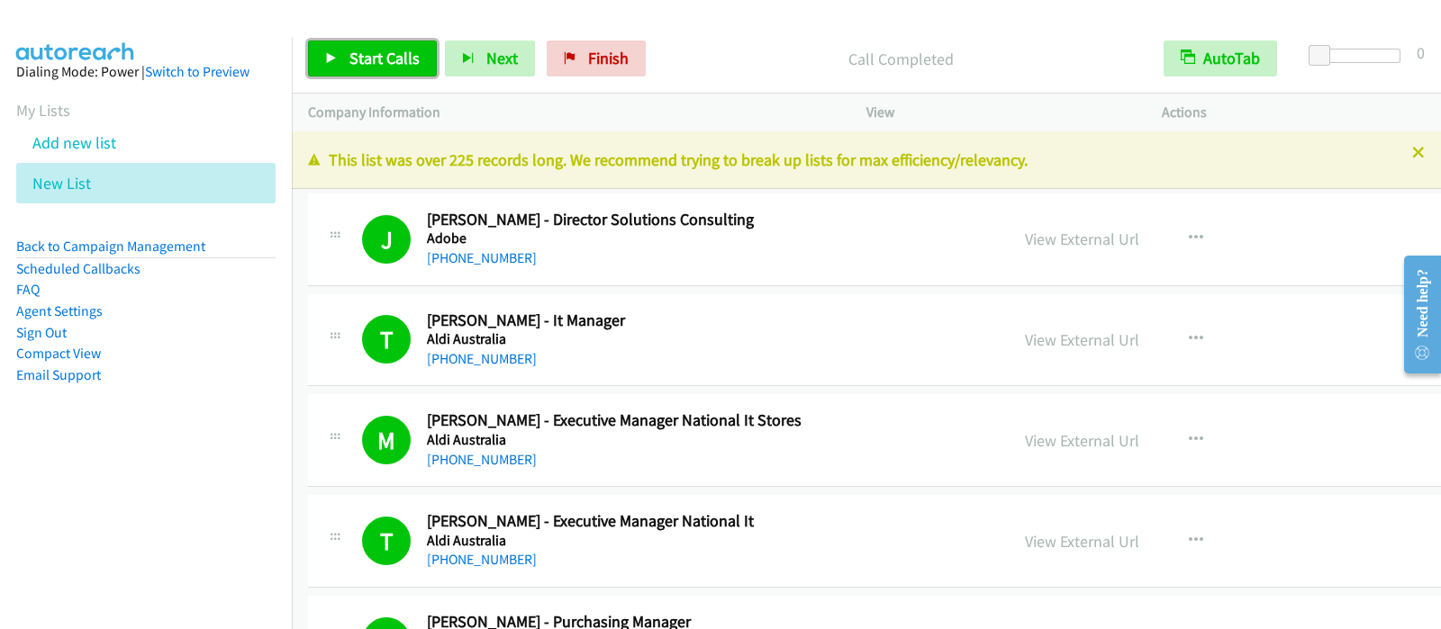
click at [369, 54] on span "Start Calls" at bounding box center [384, 58] width 70 height 21
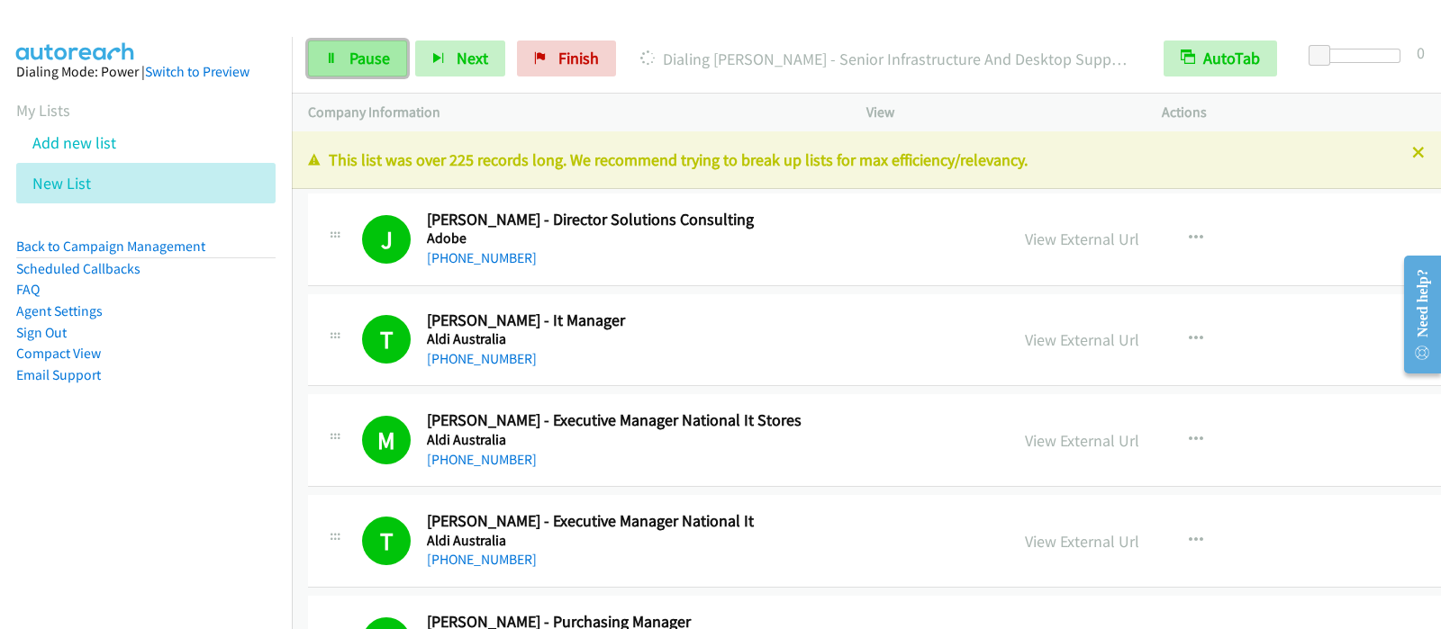
click at [369, 57] on span "Pause" at bounding box center [369, 58] width 41 height 21
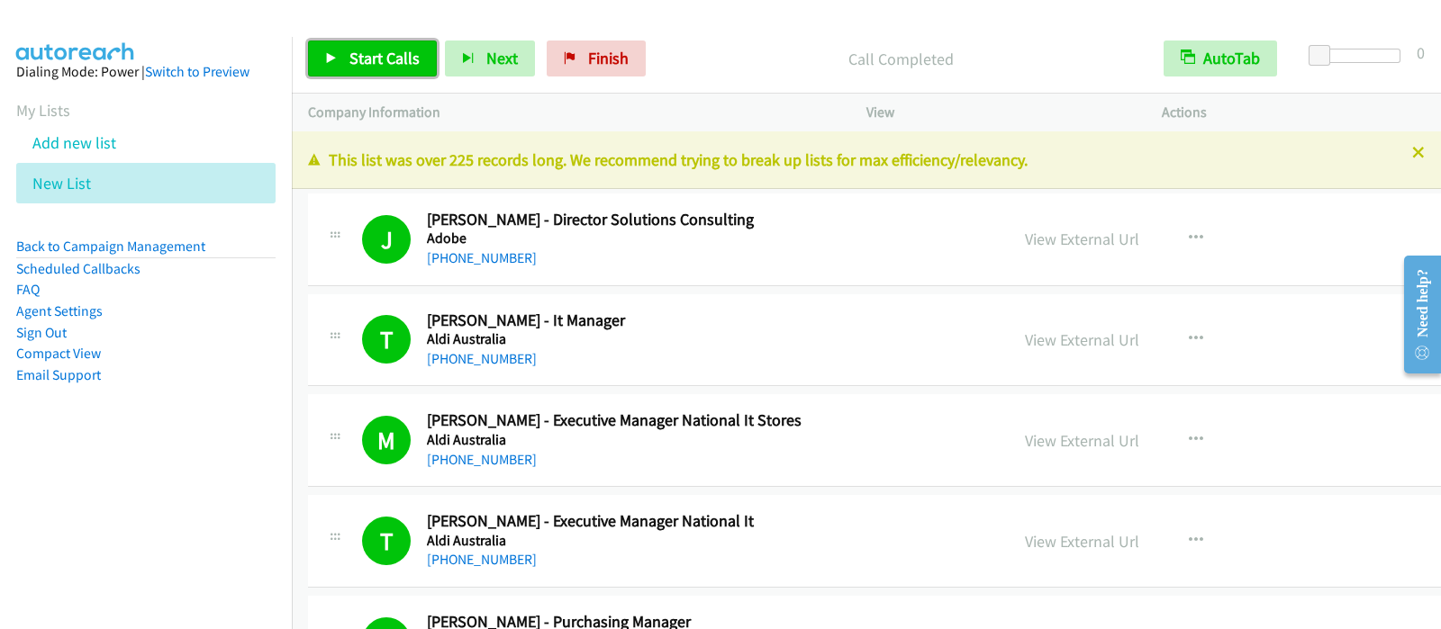
click at [419, 65] on link "Start Calls" at bounding box center [372, 59] width 129 height 36
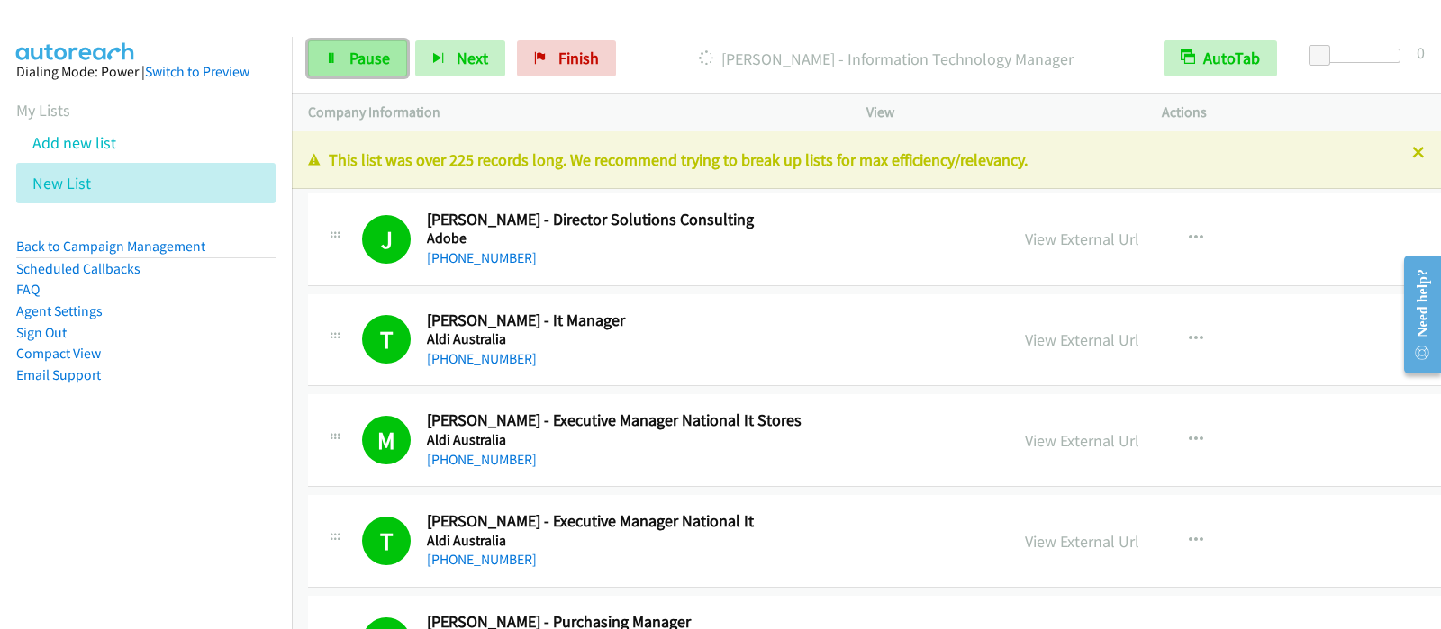
click at [371, 56] on span "Pause" at bounding box center [369, 58] width 41 height 21
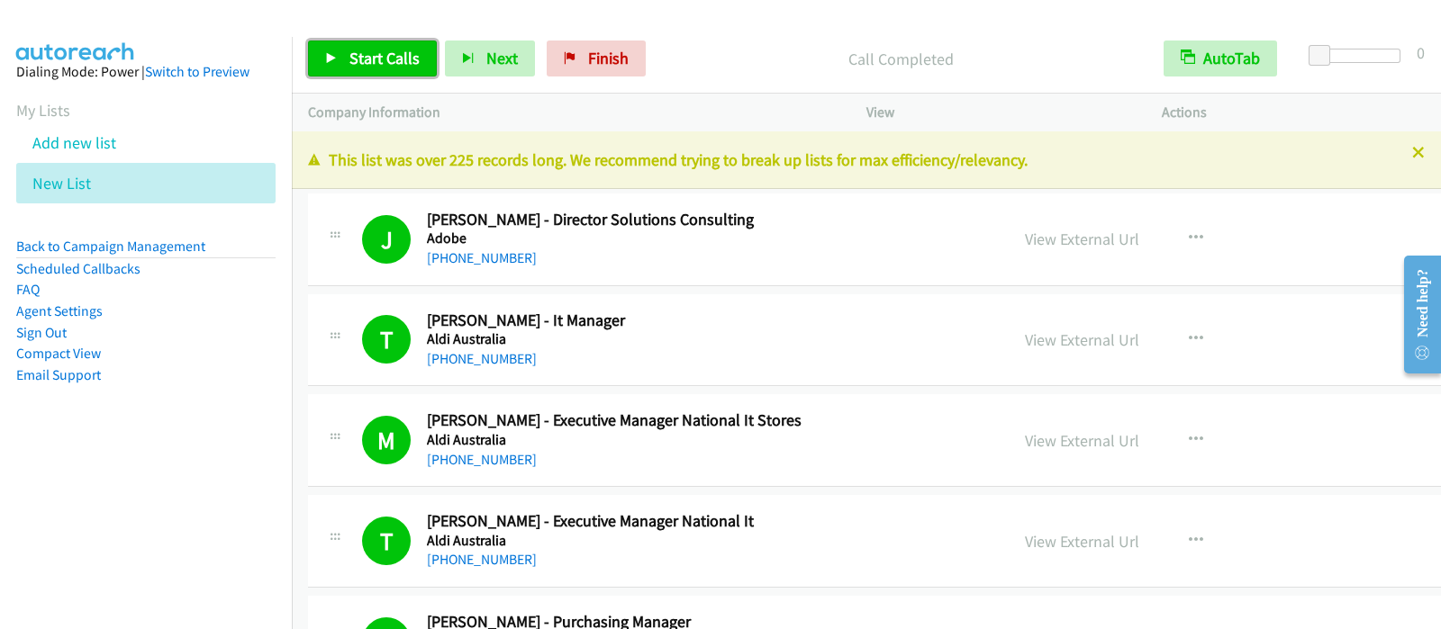
click at [371, 53] on span "Start Calls" at bounding box center [384, 58] width 70 height 21
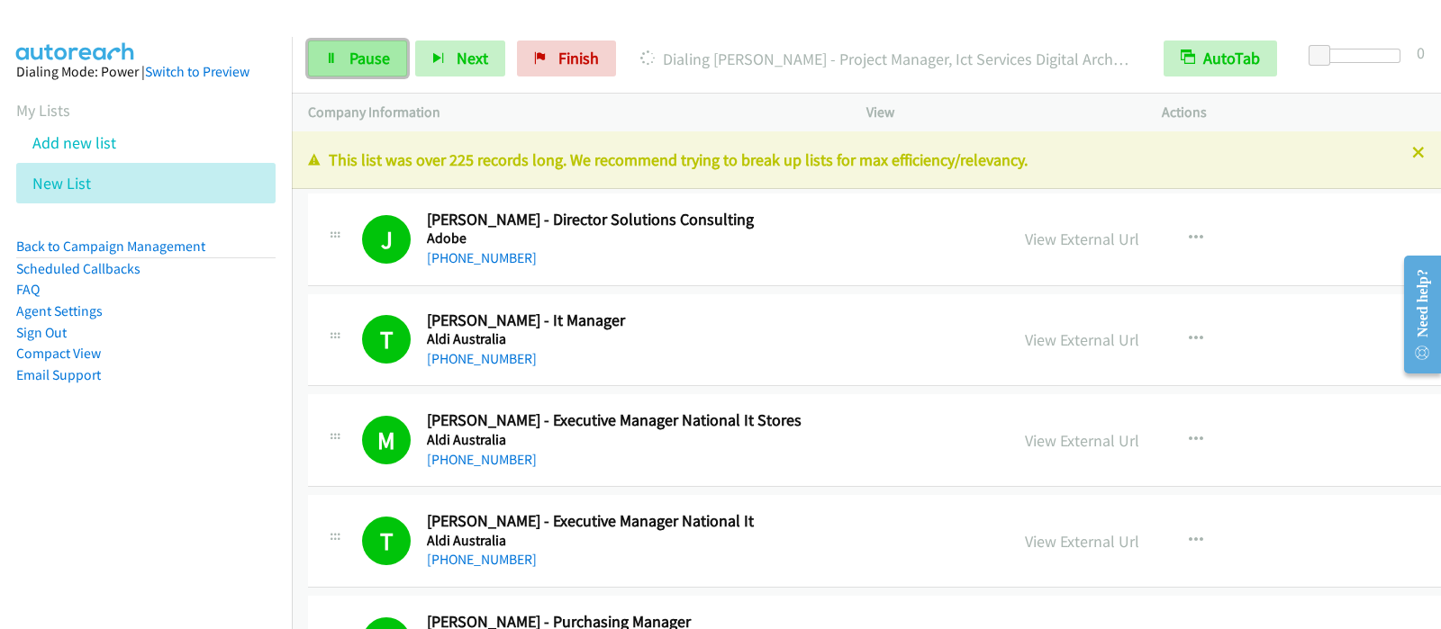
click at [381, 61] on span "Pause" at bounding box center [369, 58] width 41 height 21
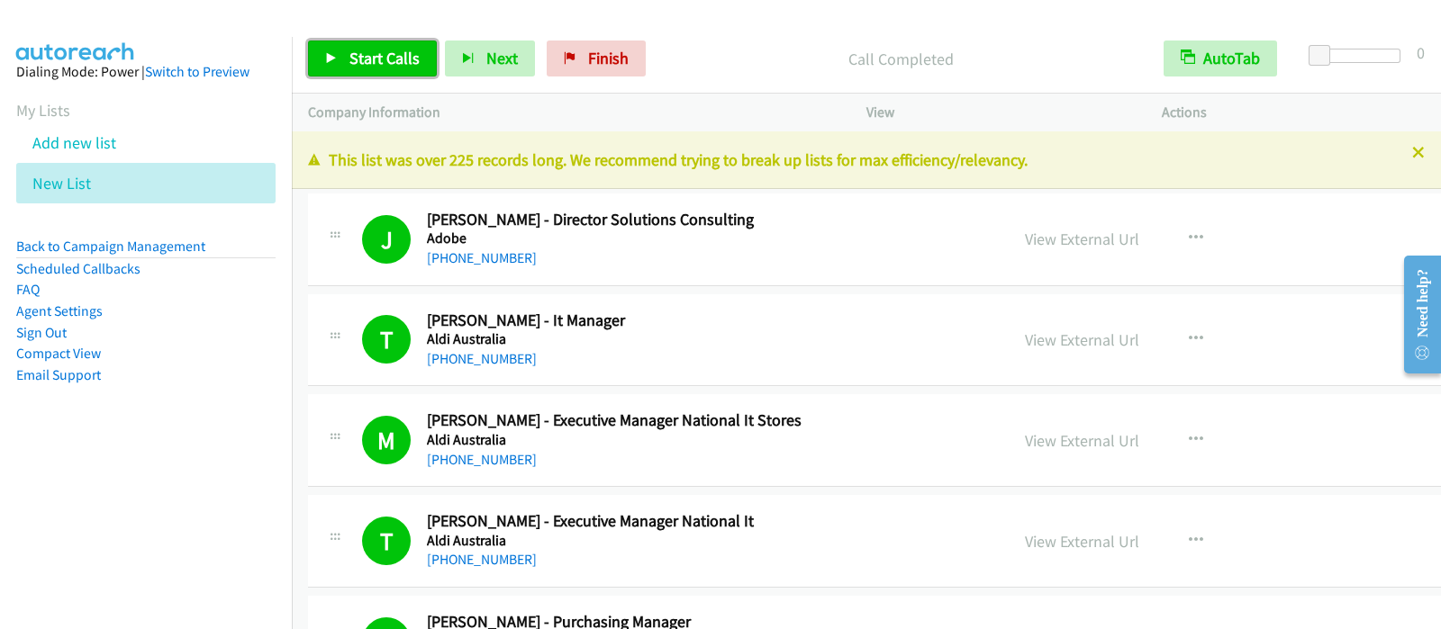
click at [384, 58] on span "Start Calls" at bounding box center [384, 58] width 70 height 21
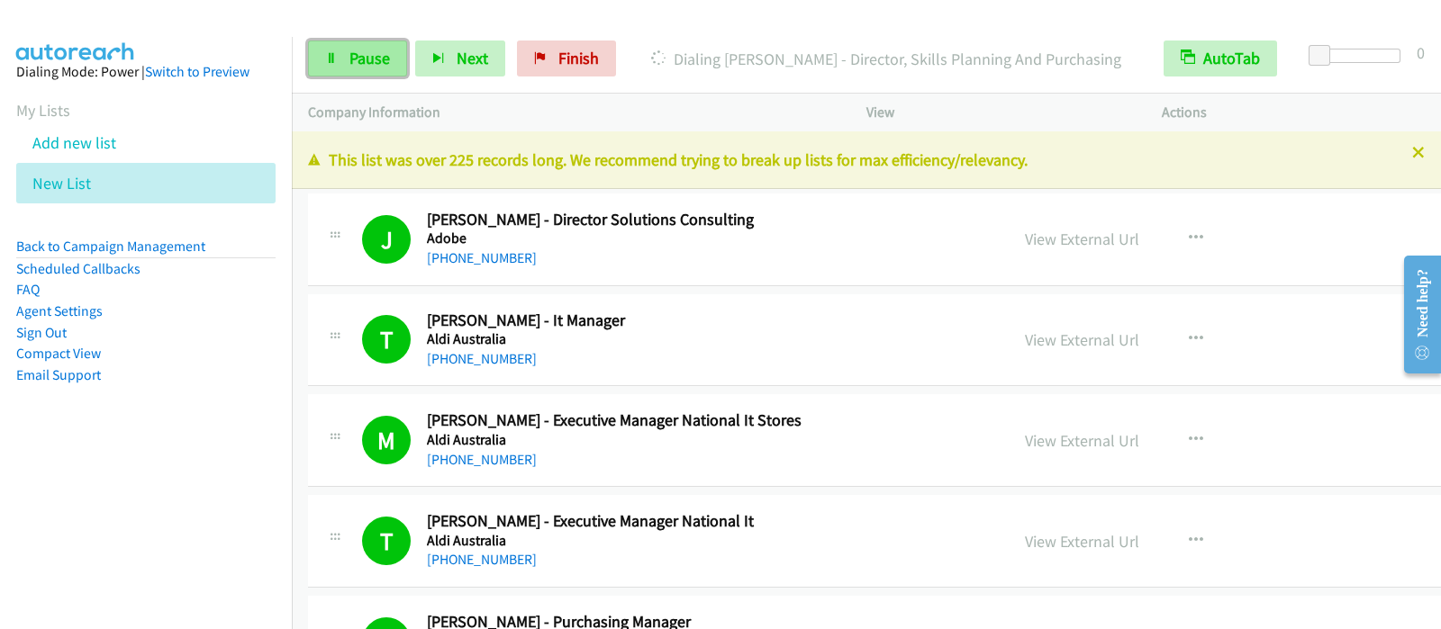
click at [374, 65] on span "Pause" at bounding box center [369, 58] width 41 height 21
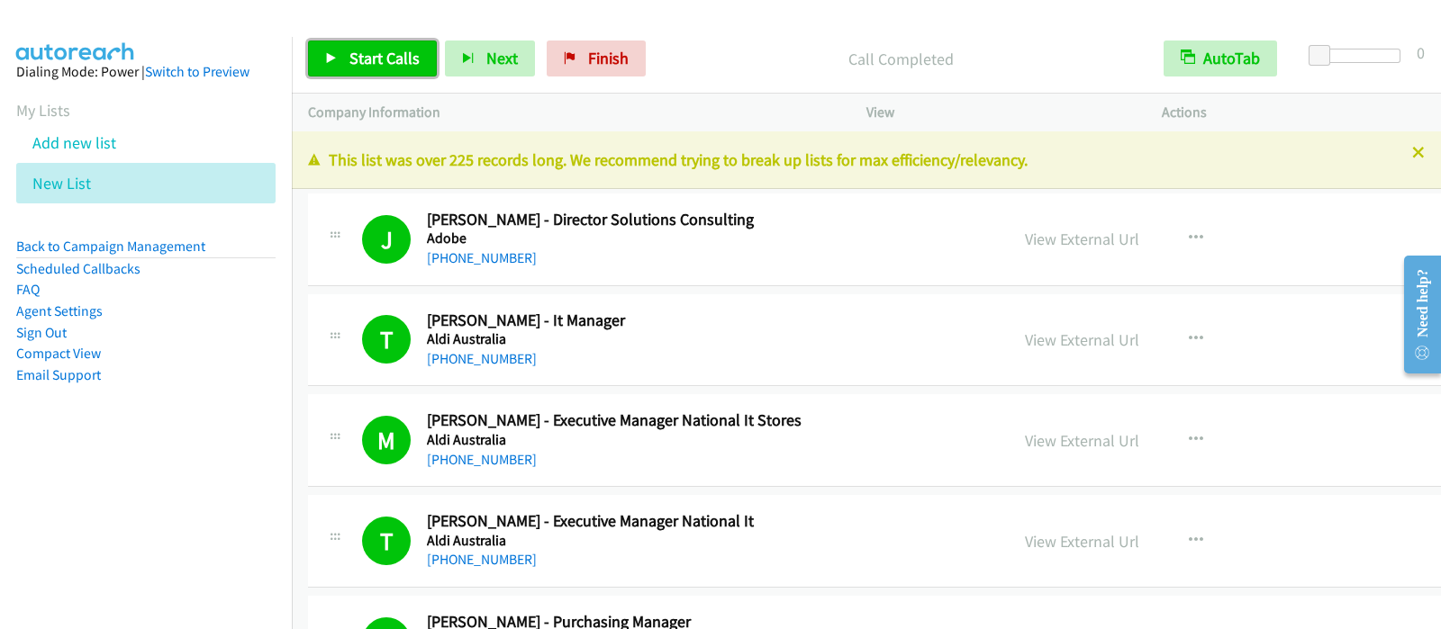
click at [390, 48] on span "Start Calls" at bounding box center [384, 58] width 70 height 21
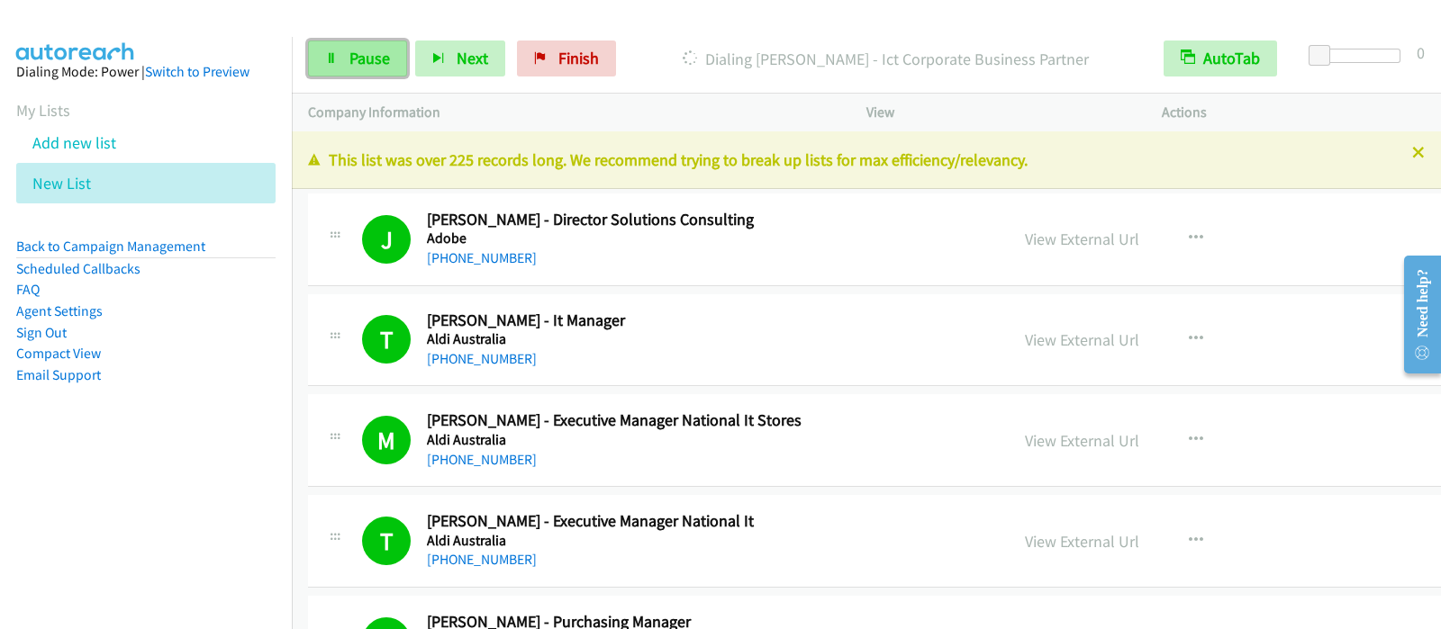
click at [354, 63] on span "Pause" at bounding box center [369, 58] width 41 height 21
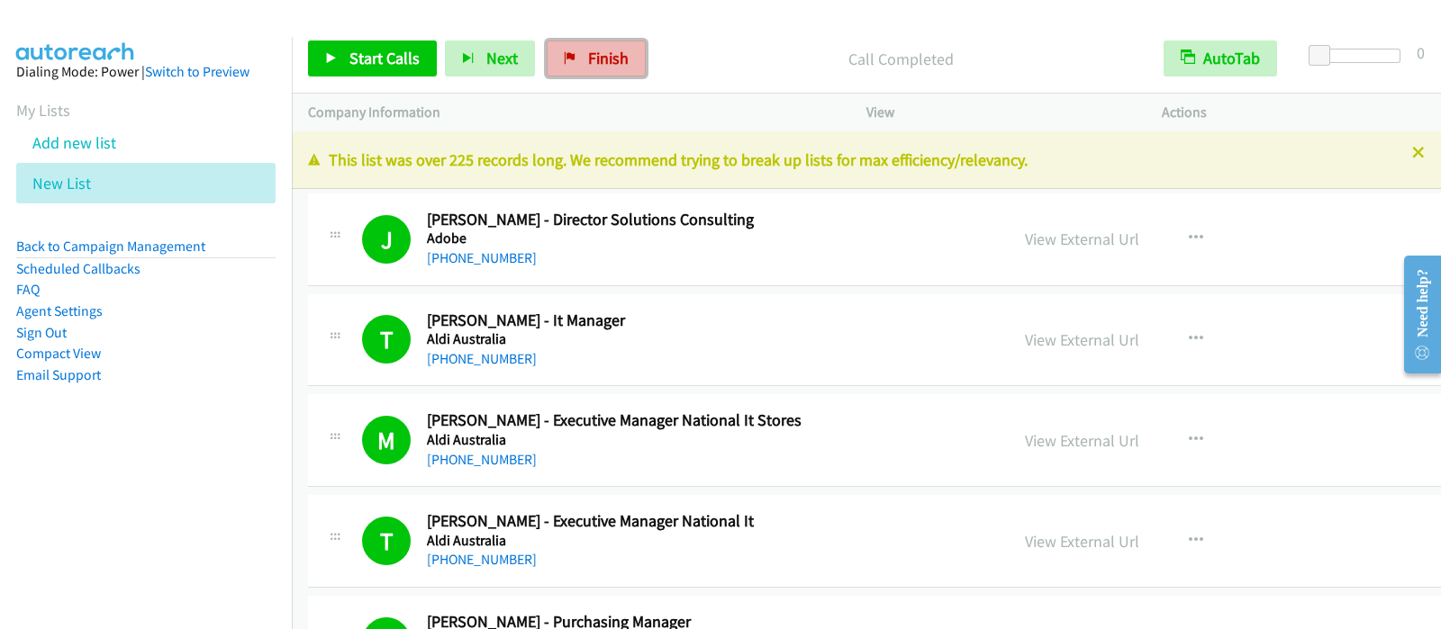
click at [634, 49] on link "Finish" at bounding box center [595, 59] width 99 height 36
